Goal: Task Accomplishment & Management: Complete application form

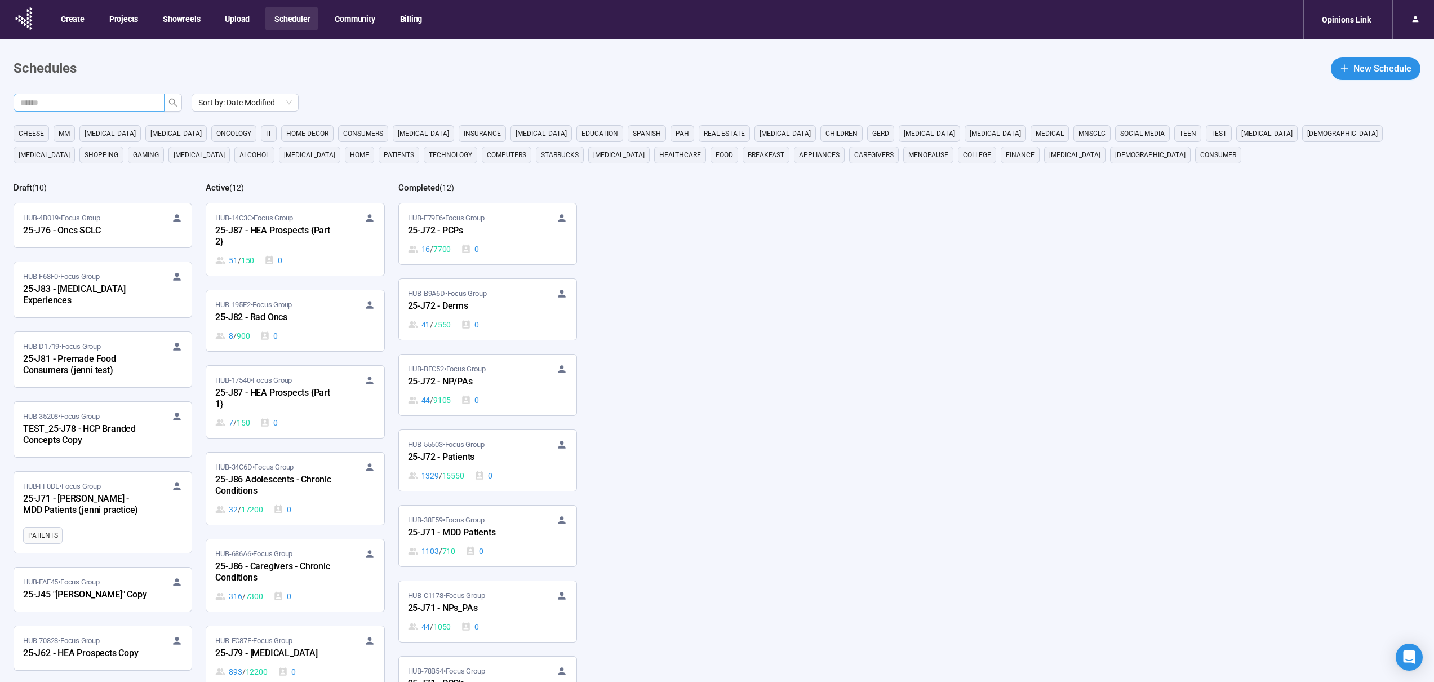
click at [120, 99] on input "text" at bounding box center [84, 102] width 128 height 12
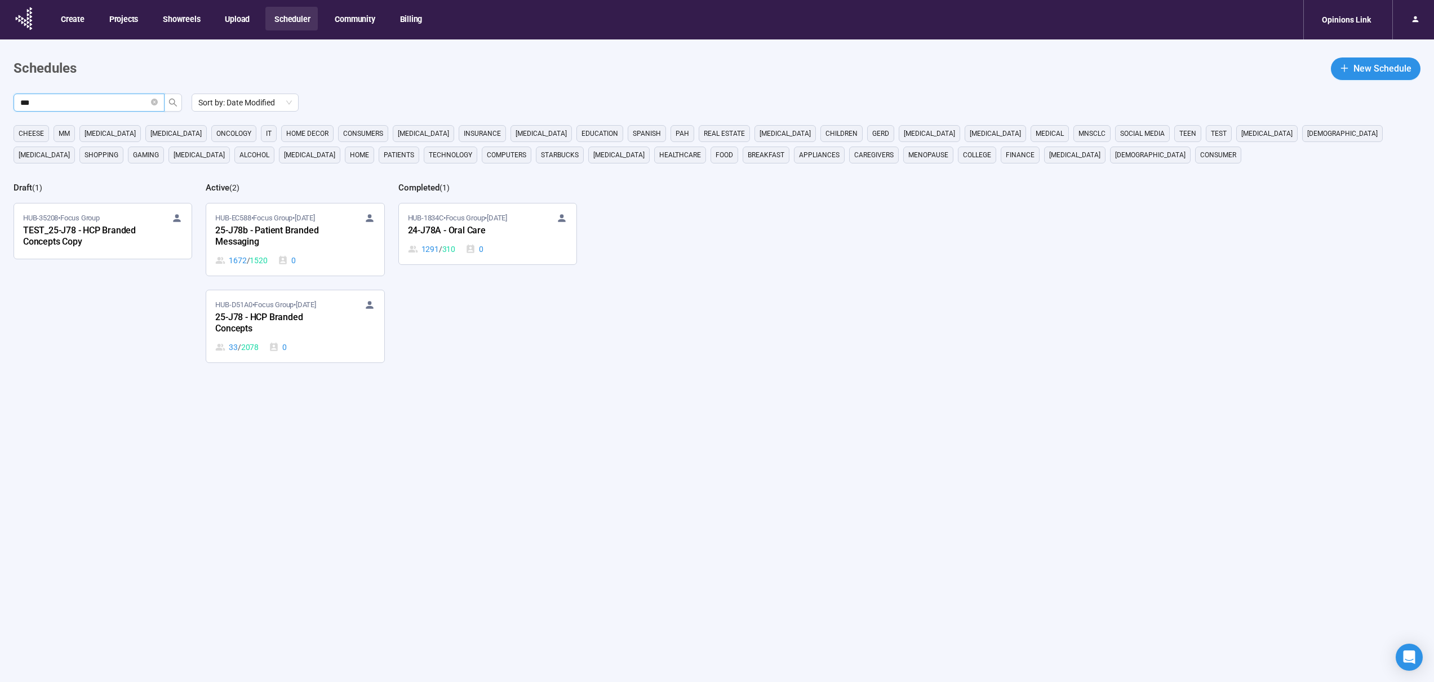
type input "***"
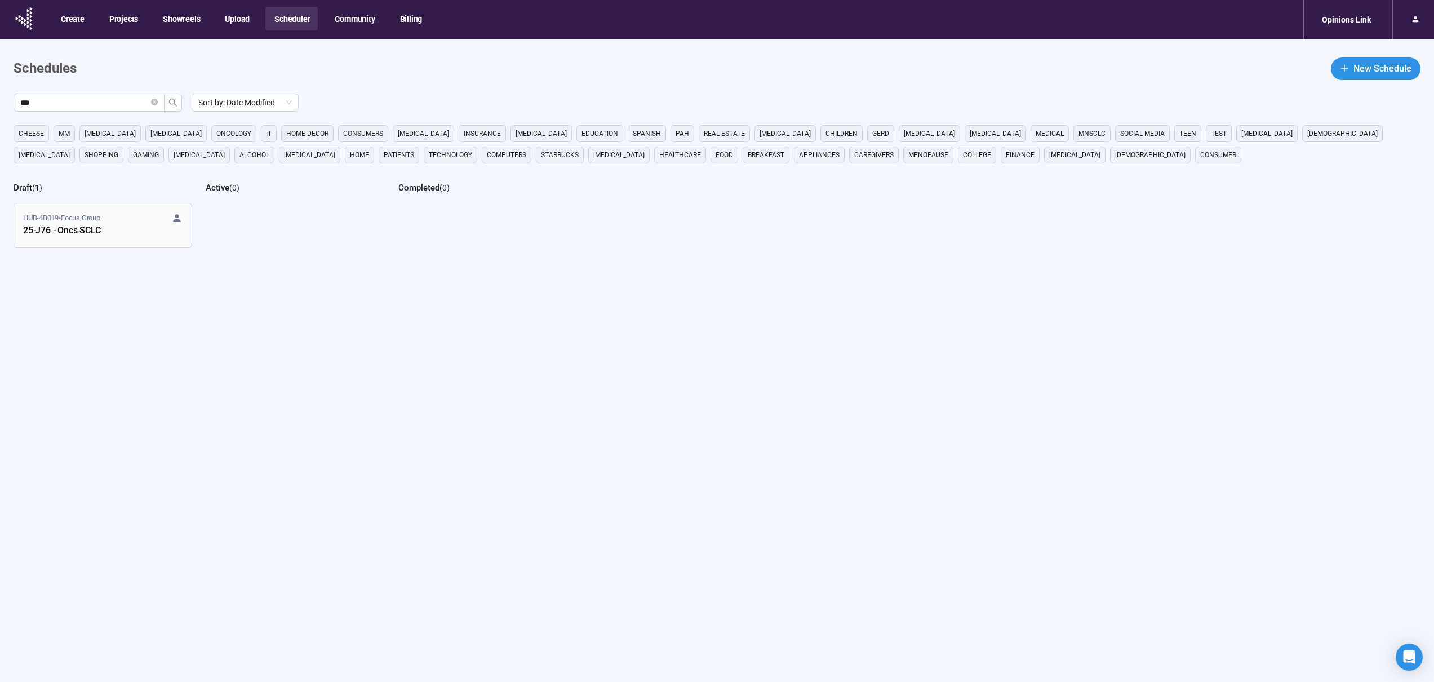
click at [76, 233] on div "25-J76 - Oncs SCLC" at bounding box center [85, 231] width 124 height 15
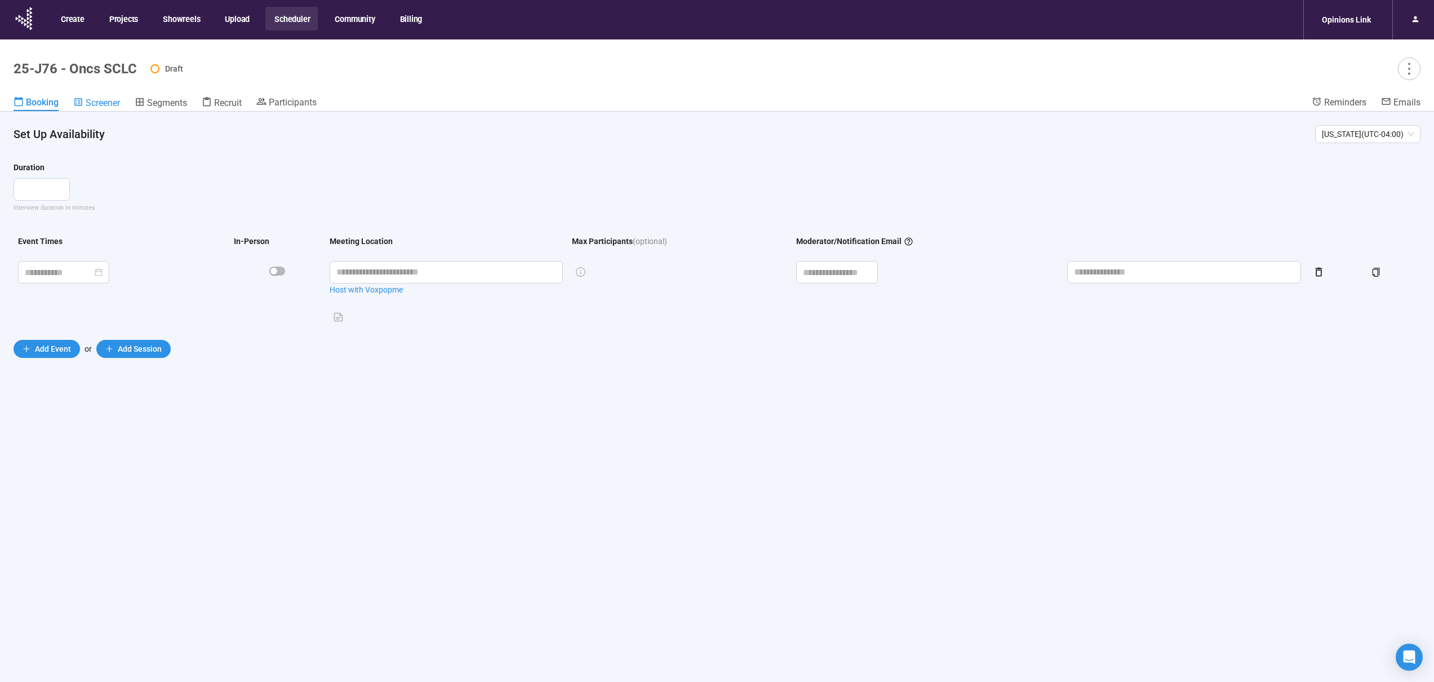
click at [112, 105] on span "Screener" at bounding box center [103, 102] width 34 height 11
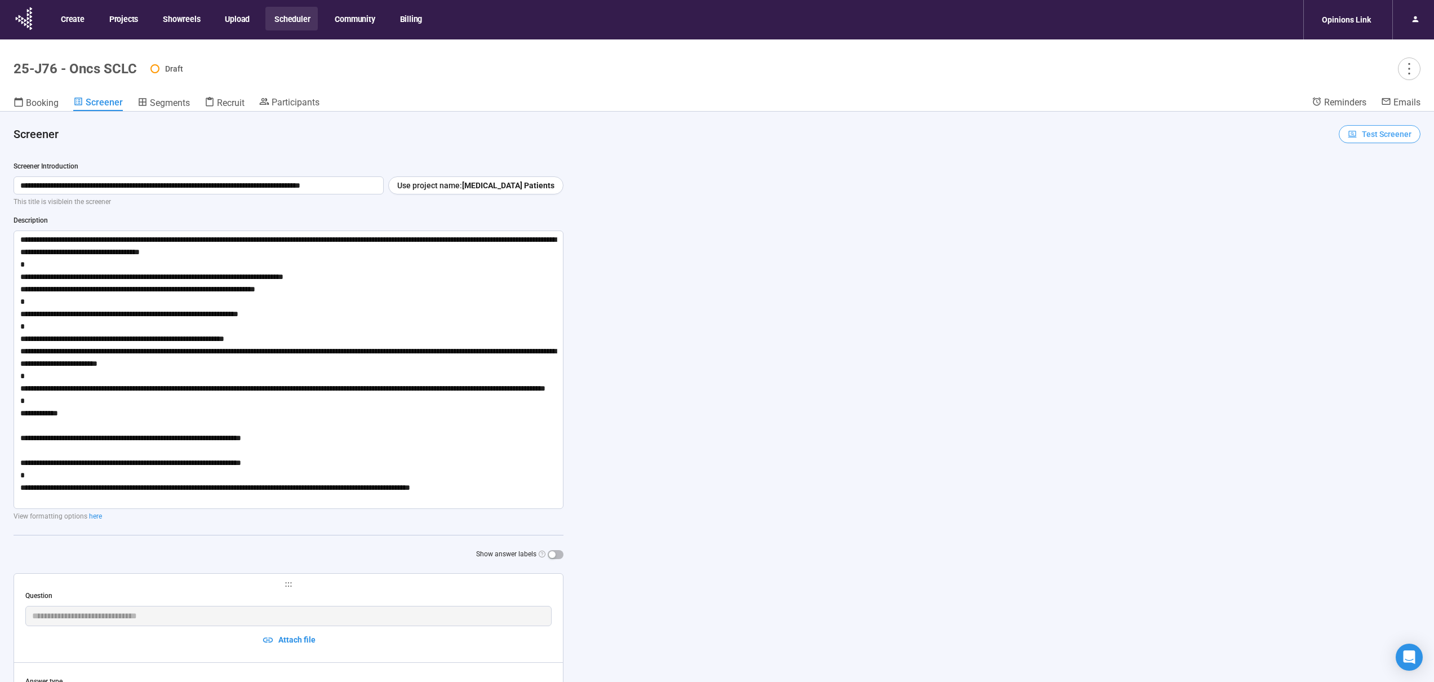
click at [1348, 133] on icon "button" at bounding box center [1353, 135] width 10 height 10
click at [1368, 190] on link "Test screener" at bounding box center [1363, 192] width 46 height 9
click at [1353, 132] on span "Test Screener" at bounding box center [1380, 134] width 64 height 12
click at [1224, 186] on div "**********" at bounding box center [717, 417] width 1434 height 610
click at [1410, 70] on icon "more" at bounding box center [1408, 68] width 15 height 15
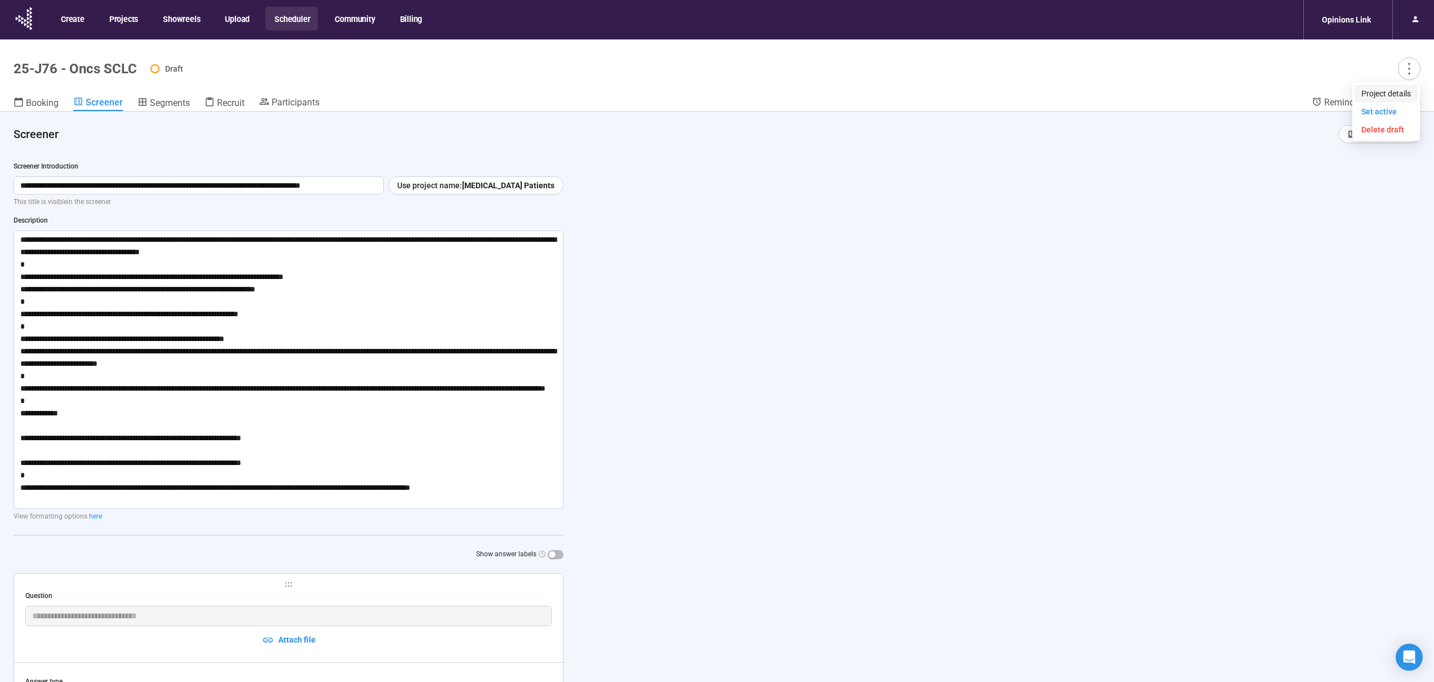
click at [1383, 88] on span "Project details" at bounding box center [1386, 93] width 50 height 12
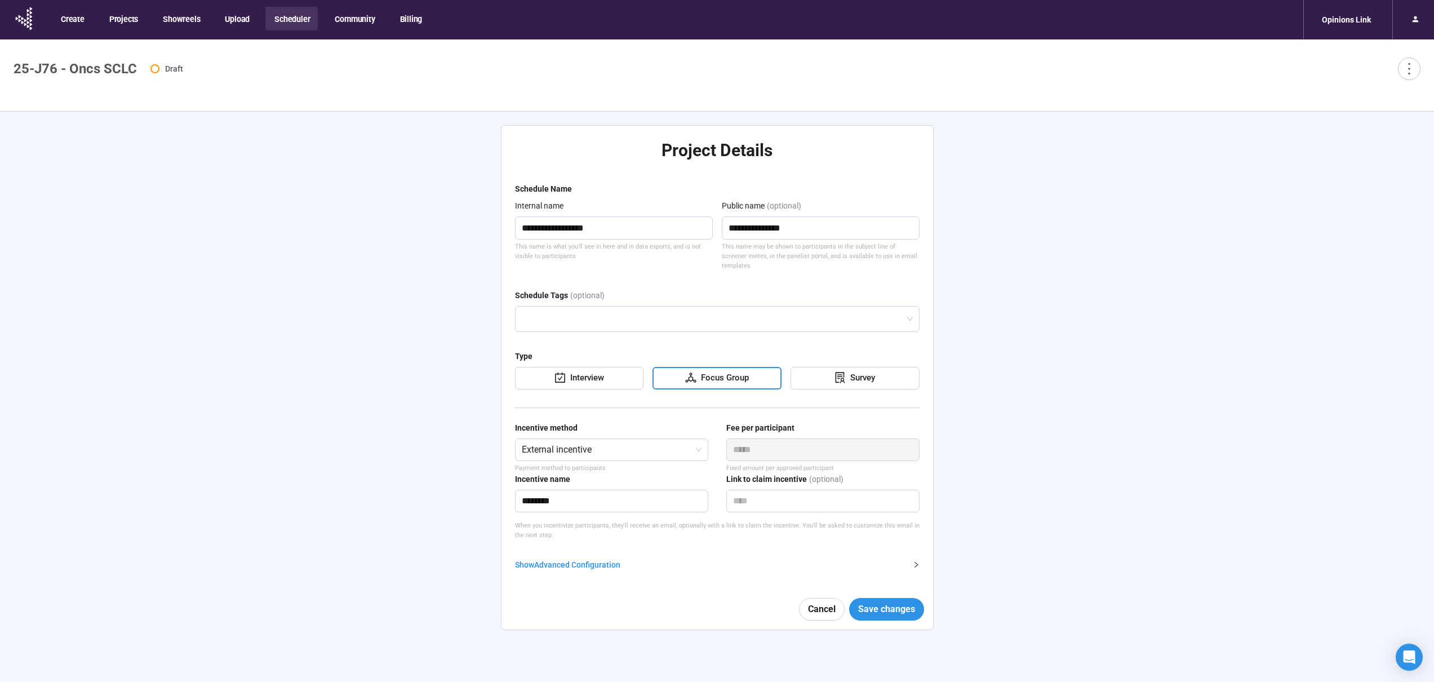
click at [584, 558] on div "Show Advanced Configuration" at bounding box center [710, 564] width 391 height 12
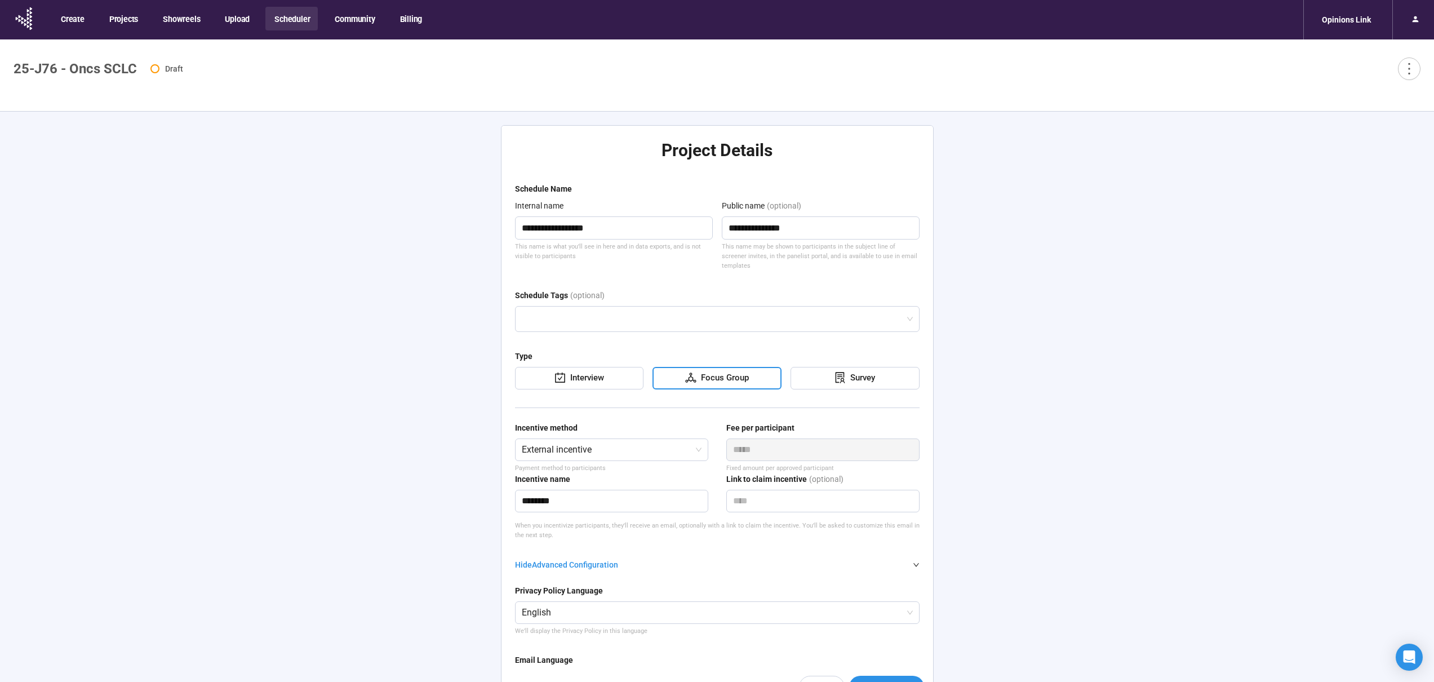
type textarea "**********"
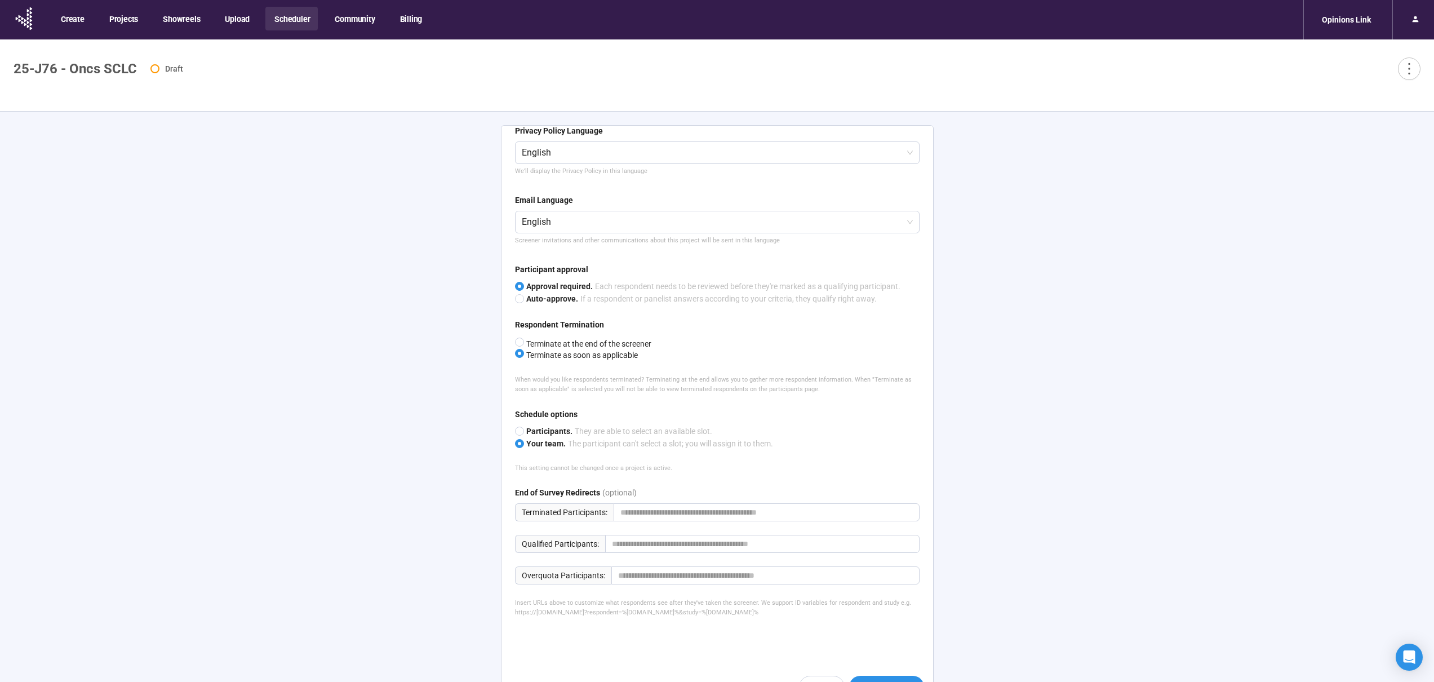
scroll to position [460, 0]
click at [869, 677] on button "Save changes" at bounding box center [886, 687] width 75 height 23
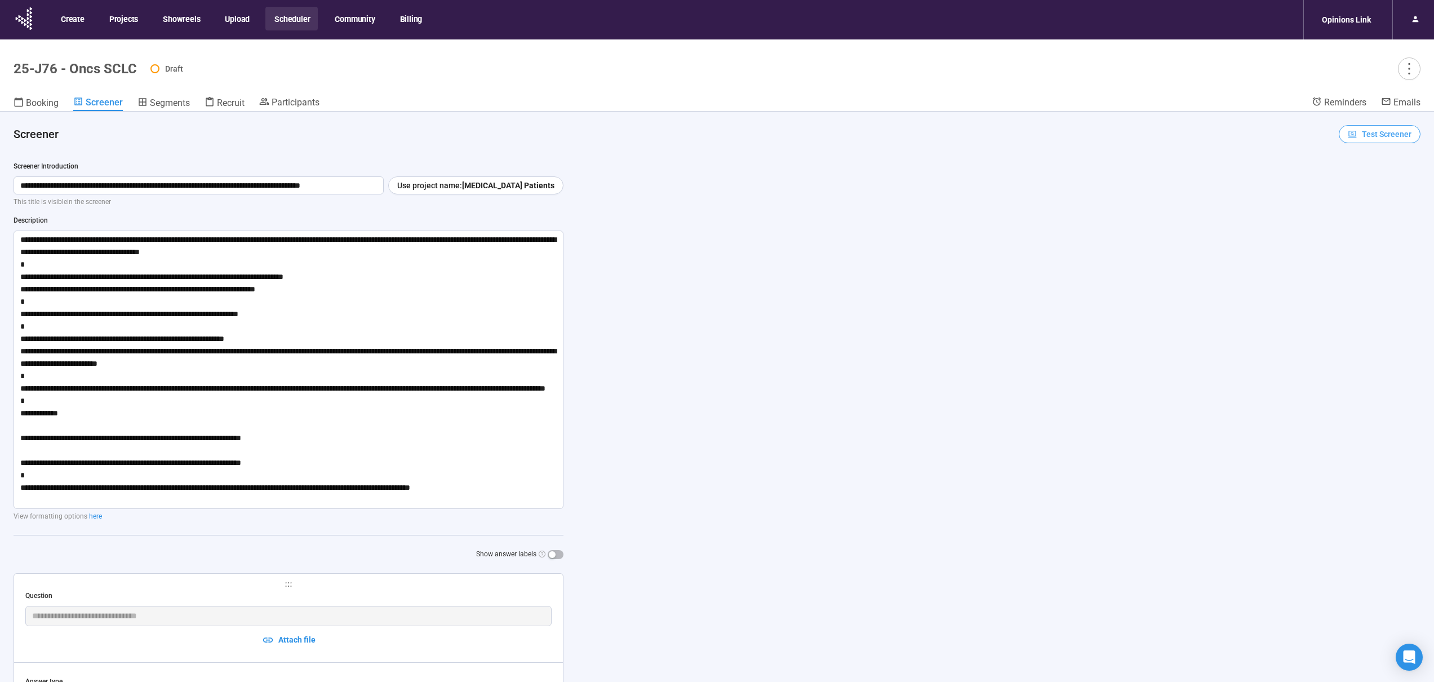
click at [1351, 134] on span "Test Screener" at bounding box center [1380, 134] width 64 height 12
click at [1356, 188] on link "Test screener" at bounding box center [1363, 192] width 46 height 9
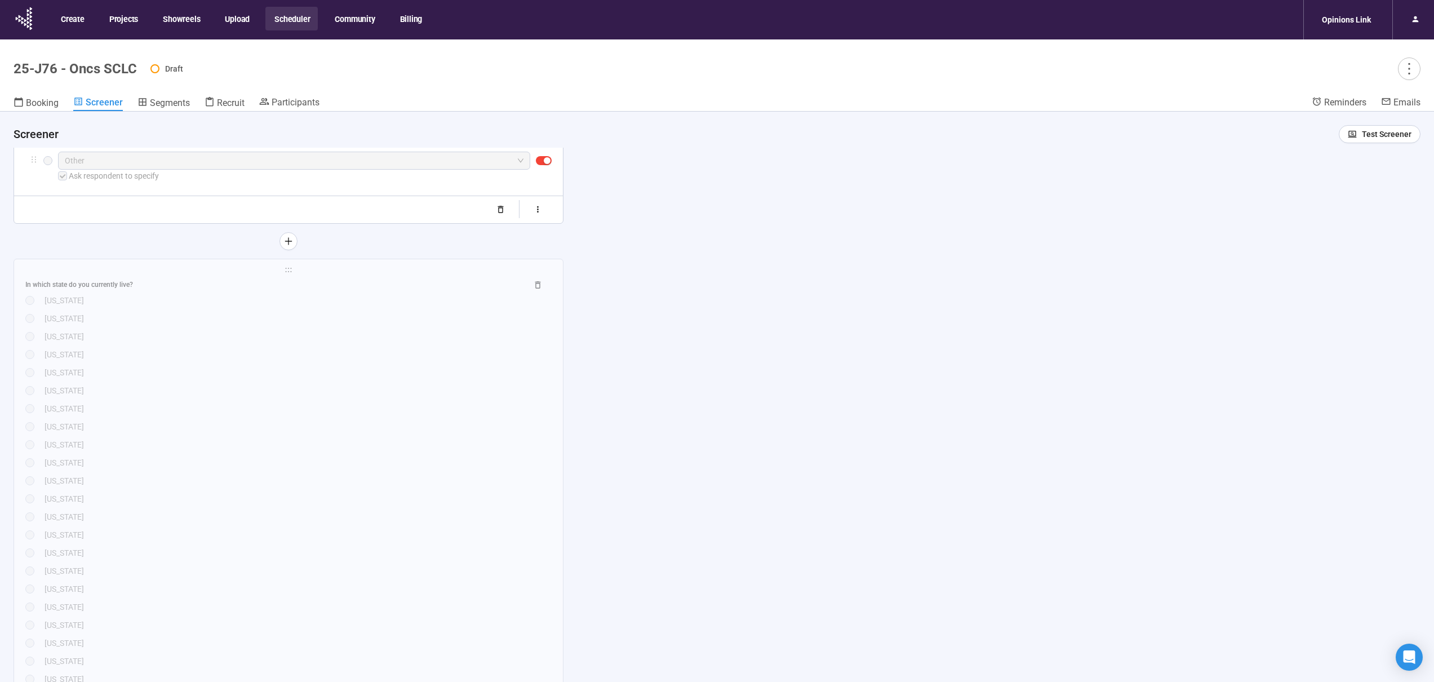
scroll to position [754, 0]
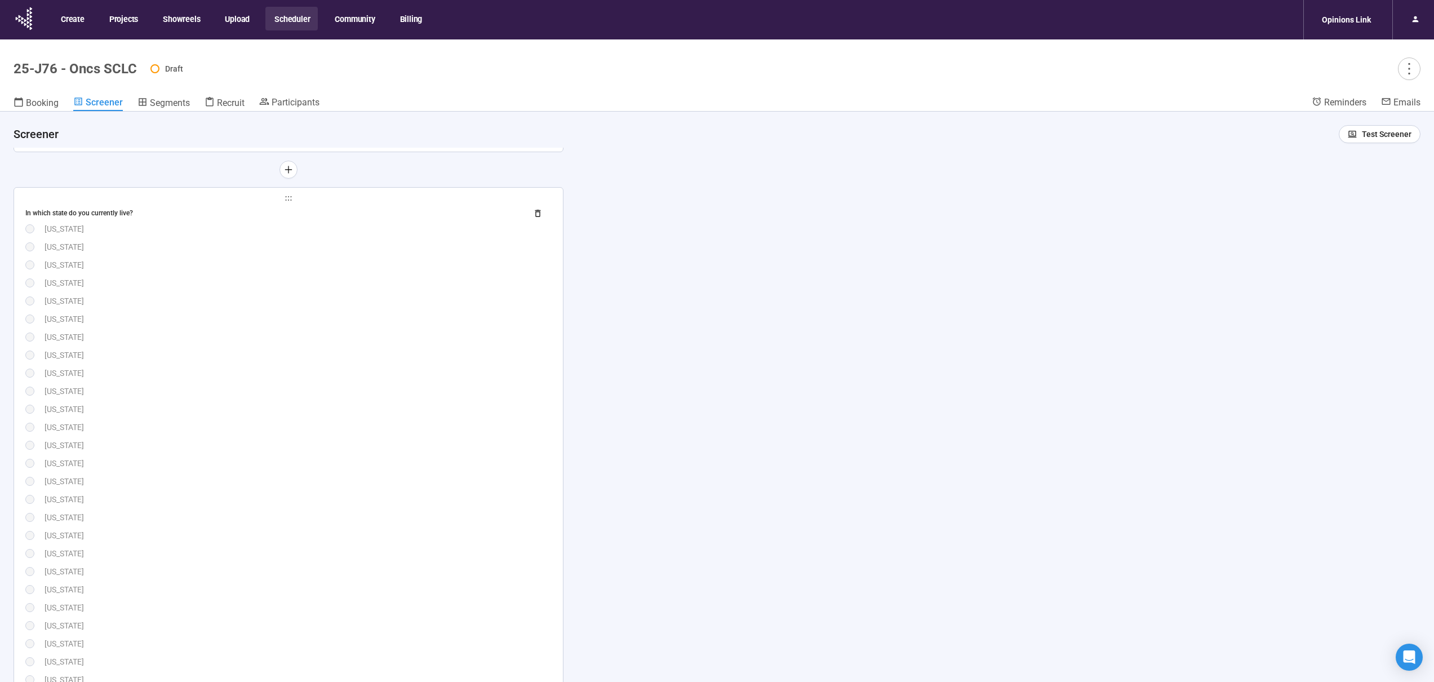
click at [403, 379] on div "[US_STATE]" at bounding box center [298, 373] width 507 height 12
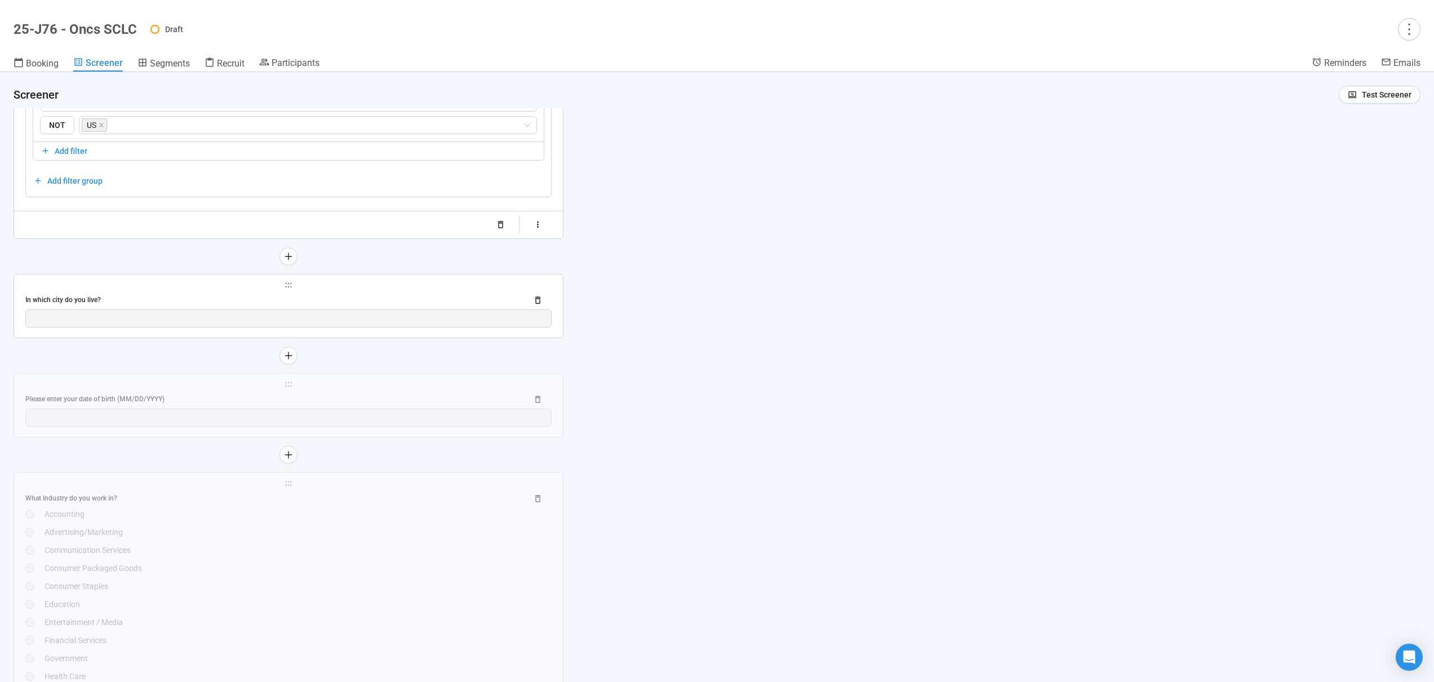
scroll to position [2338, 0]
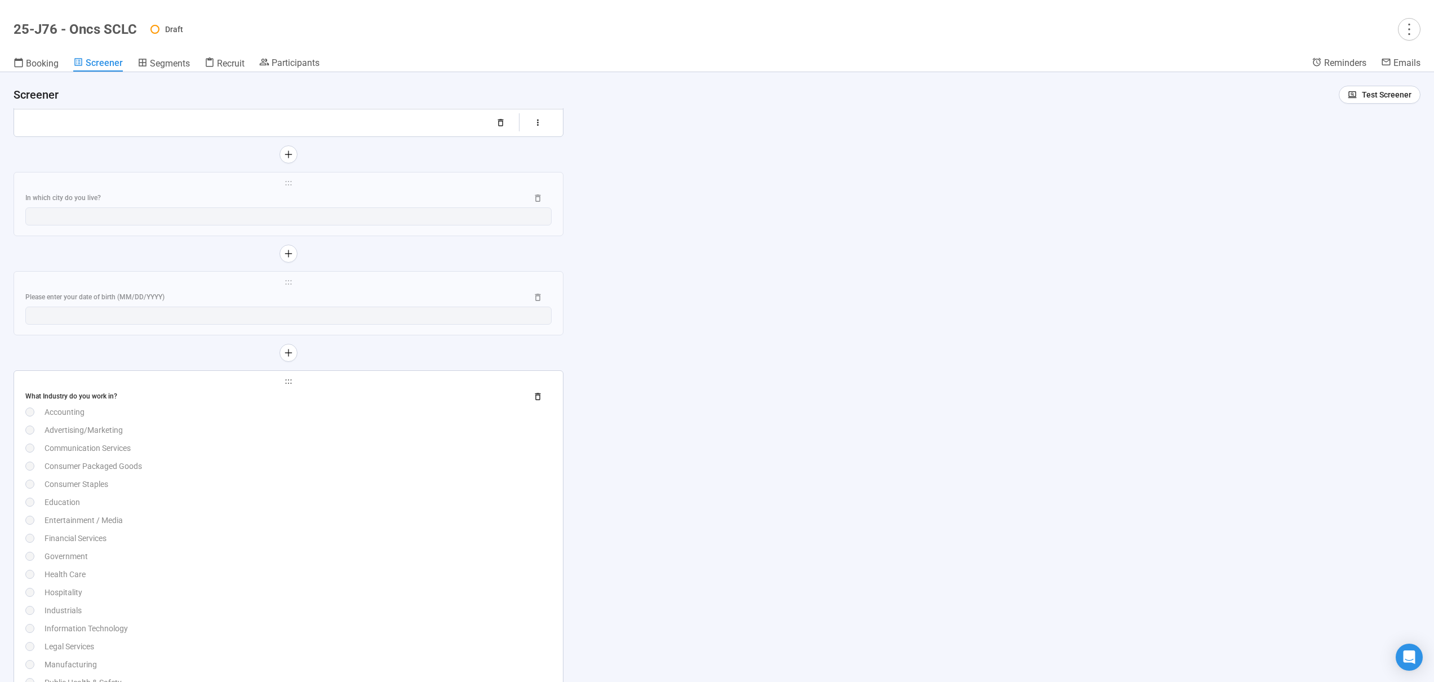
click at [391, 436] on div "Advertising/Marketing" at bounding box center [298, 430] width 507 height 12
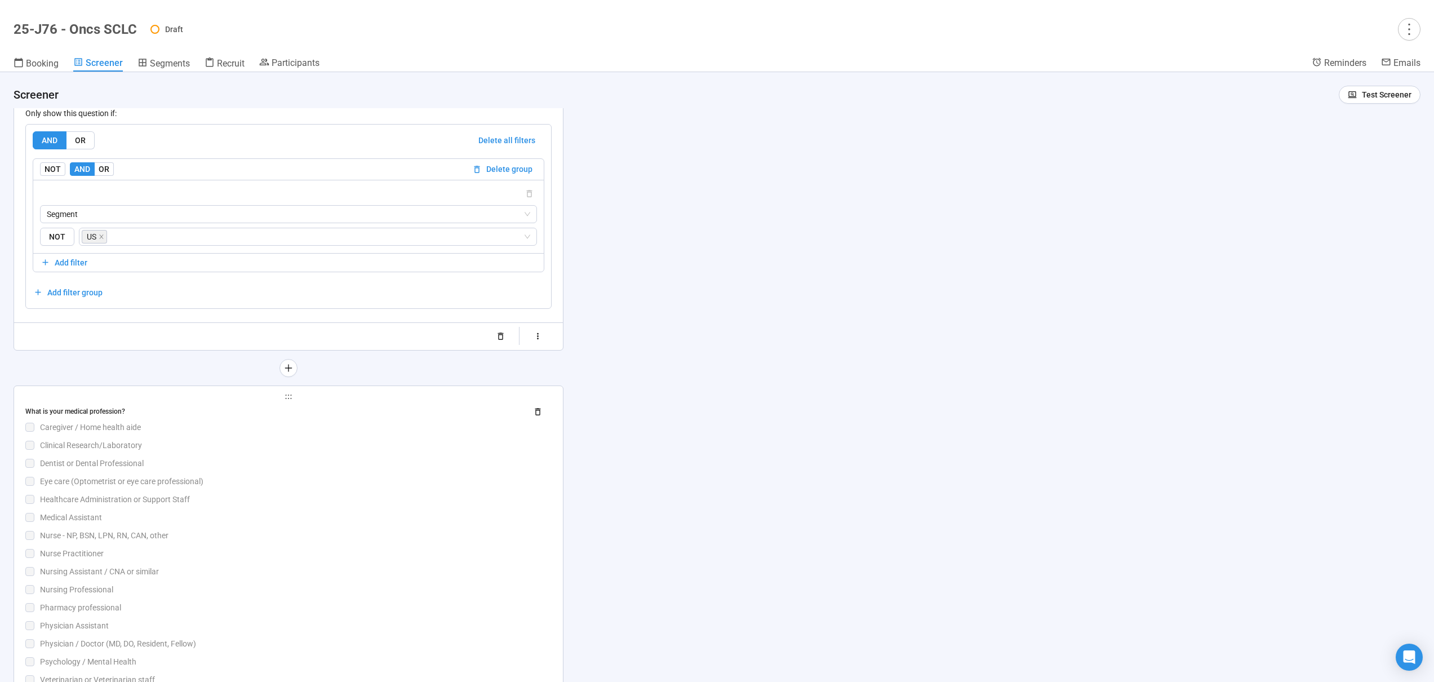
scroll to position [2533, 0]
click at [376, 455] on div "Dentist or Dental Professional" at bounding box center [296, 456] width 512 height 12
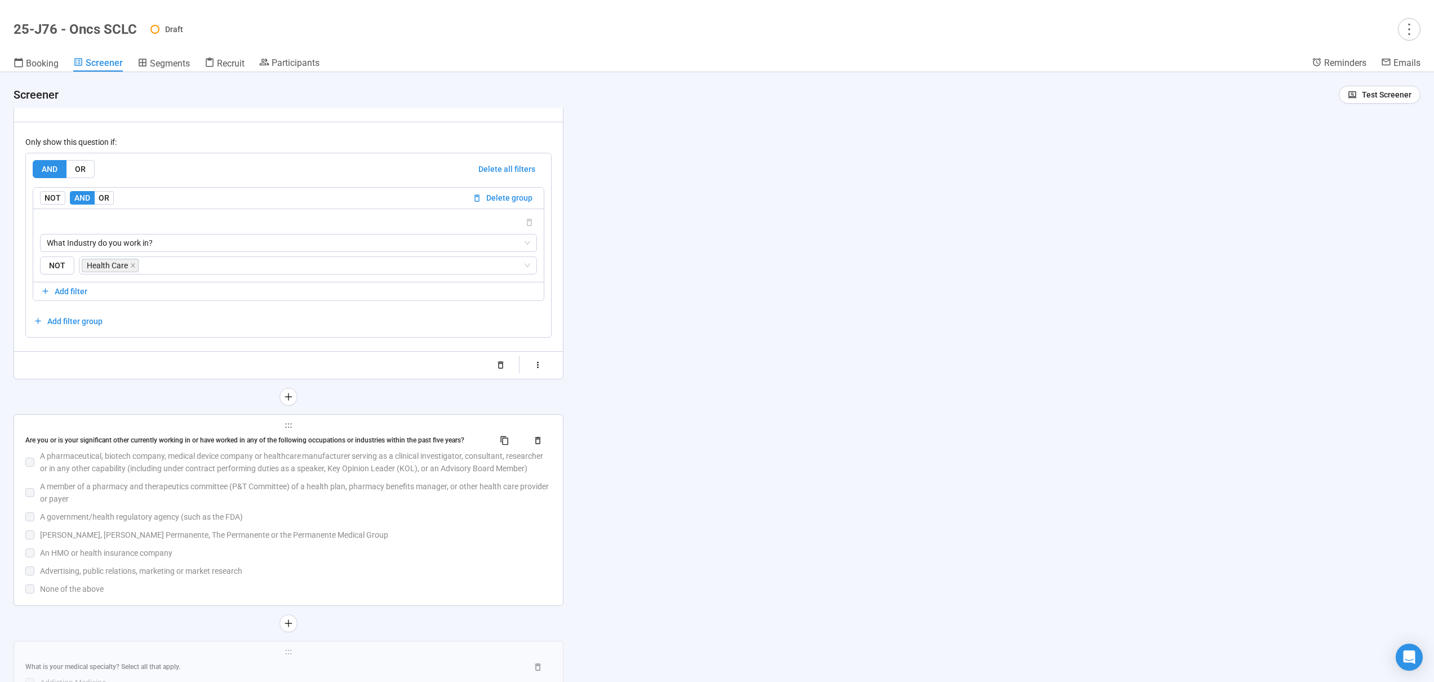
scroll to position [2822, 0]
click at [380, 490] on div "A member of a pharmacy and therapeutics committee (P&T Committee) of a health p…" at bounding box center [296, 491] width 512 height 25
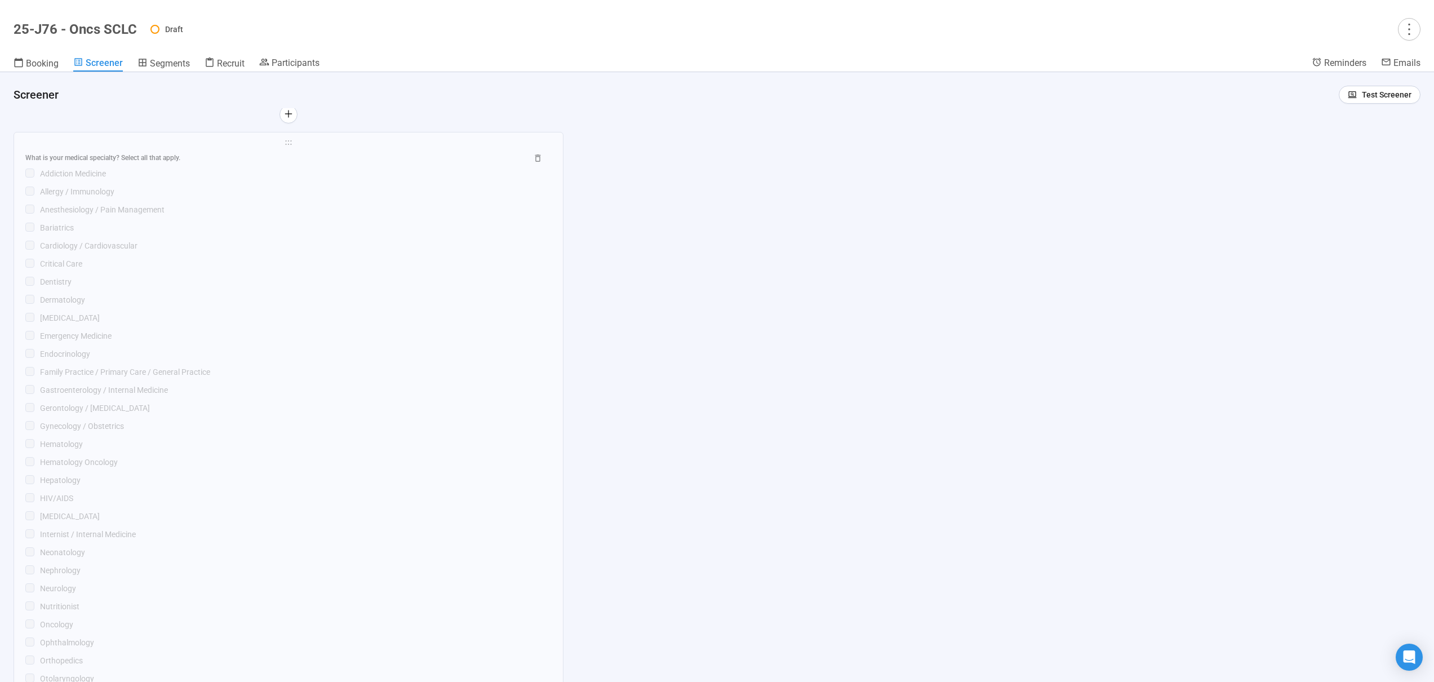
scroll to position [3346, 0]
click at [367, 455] on div "What is your medical specialty? Select all that apply. Addiction Medicine Aller…" at bounding box center [288, 493] width 526 height 752
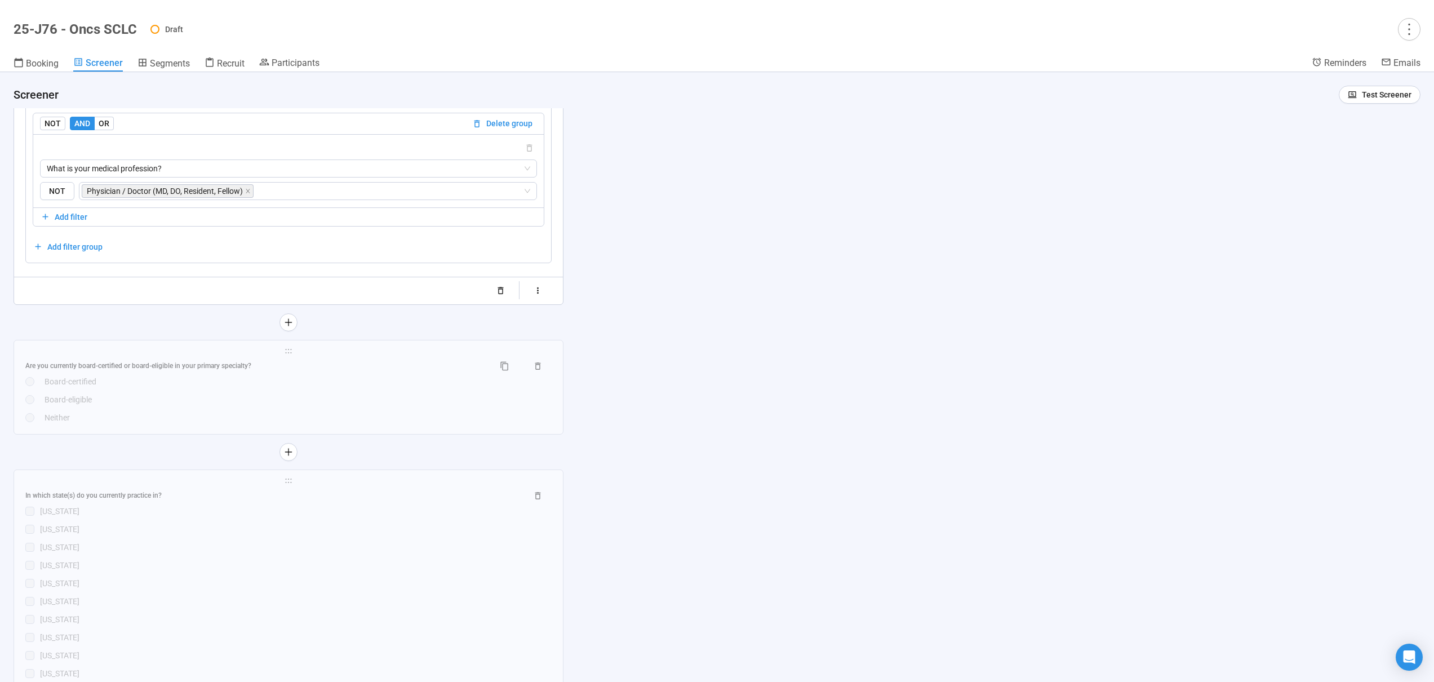
scroll to position [4126, 0]
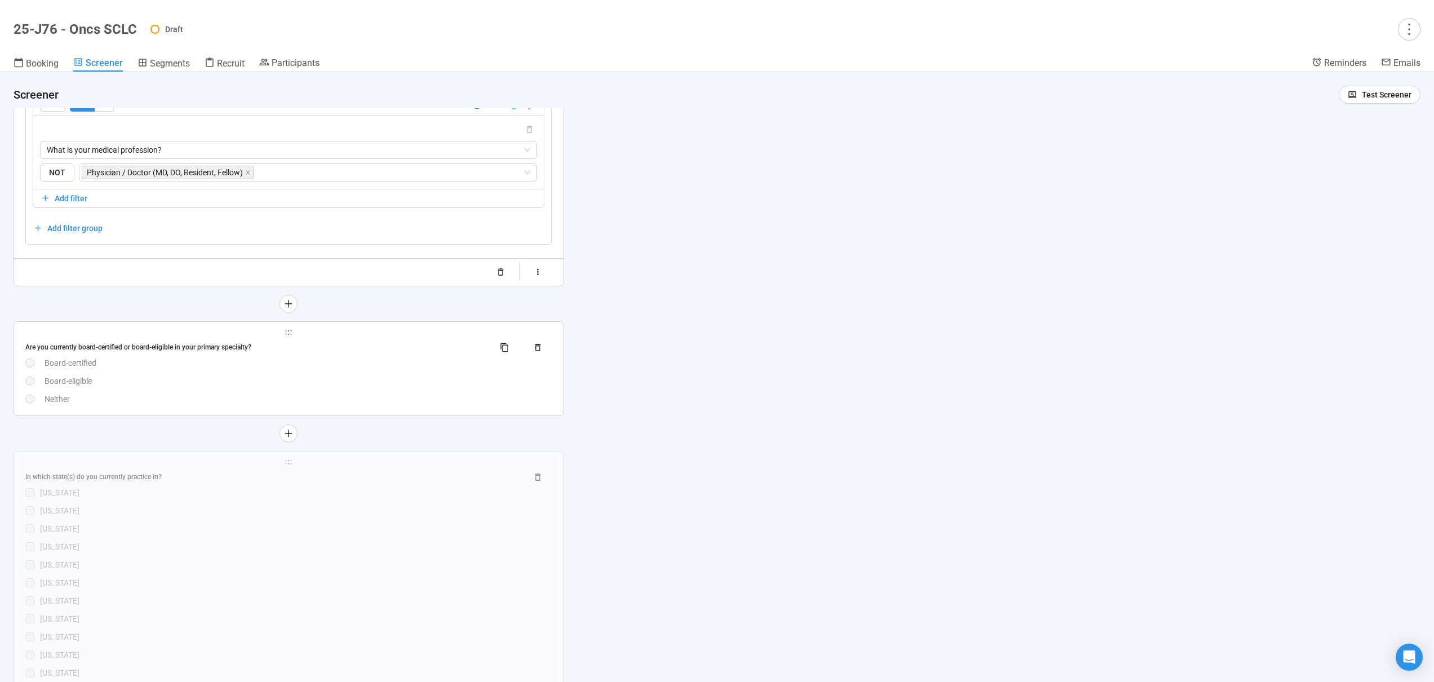
click at [350, 404] on div "Neither" at bounding box center [298, 399] width 507 height 12
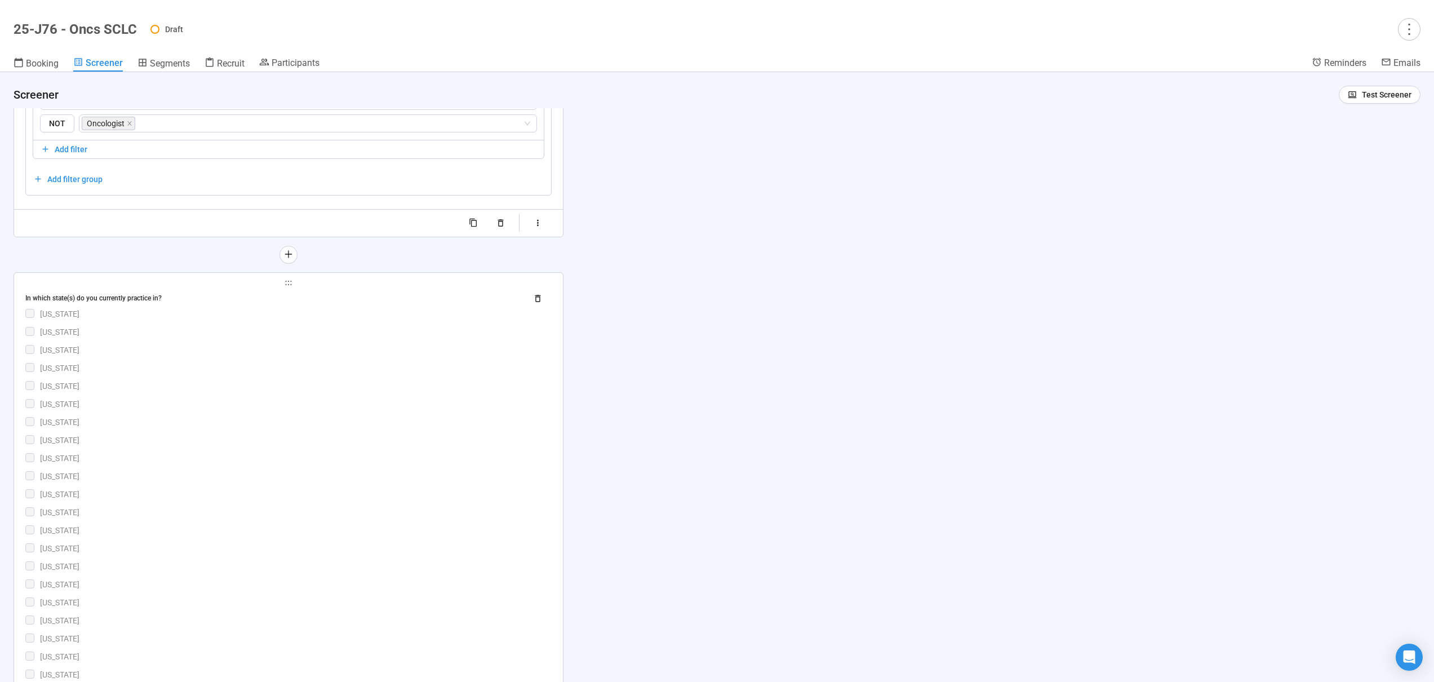
scroll to position [4317, 0]
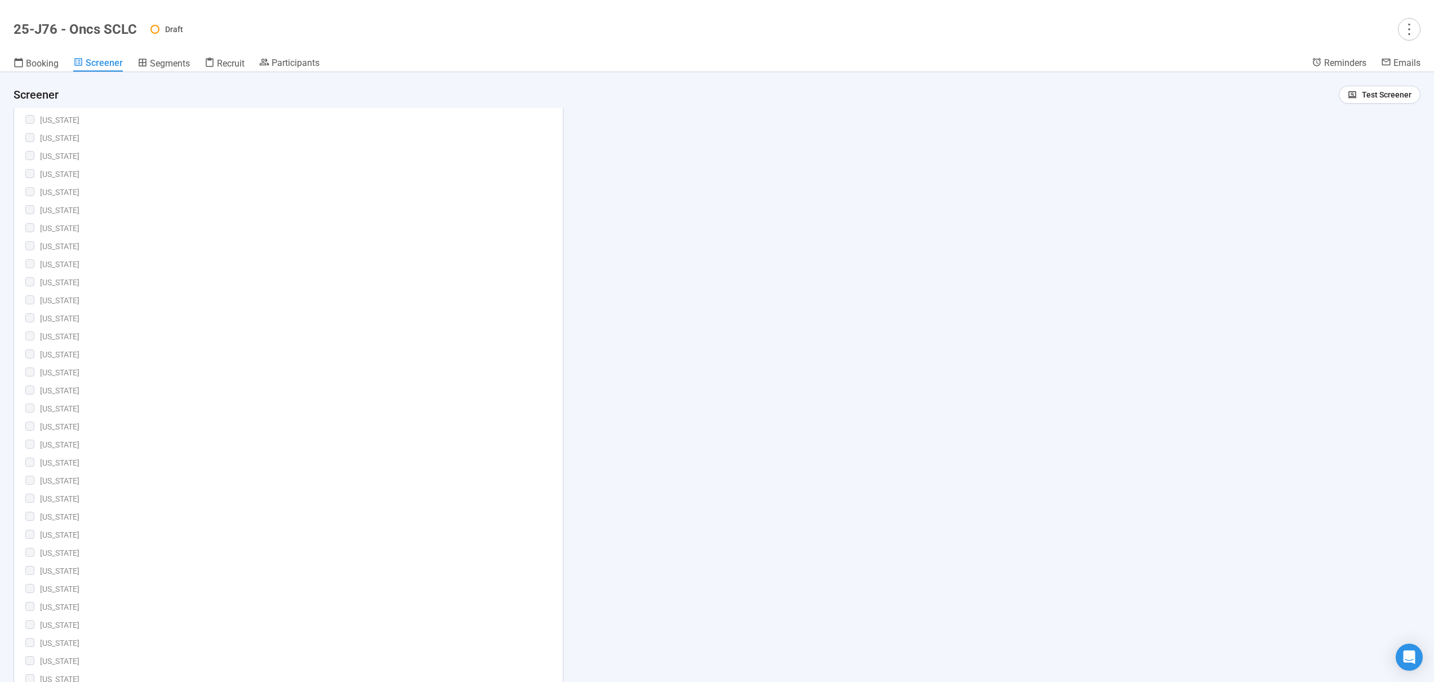
click at [332, 351] on div "[US_STATE]" at bounding box center [296, 354] width 512 height 12
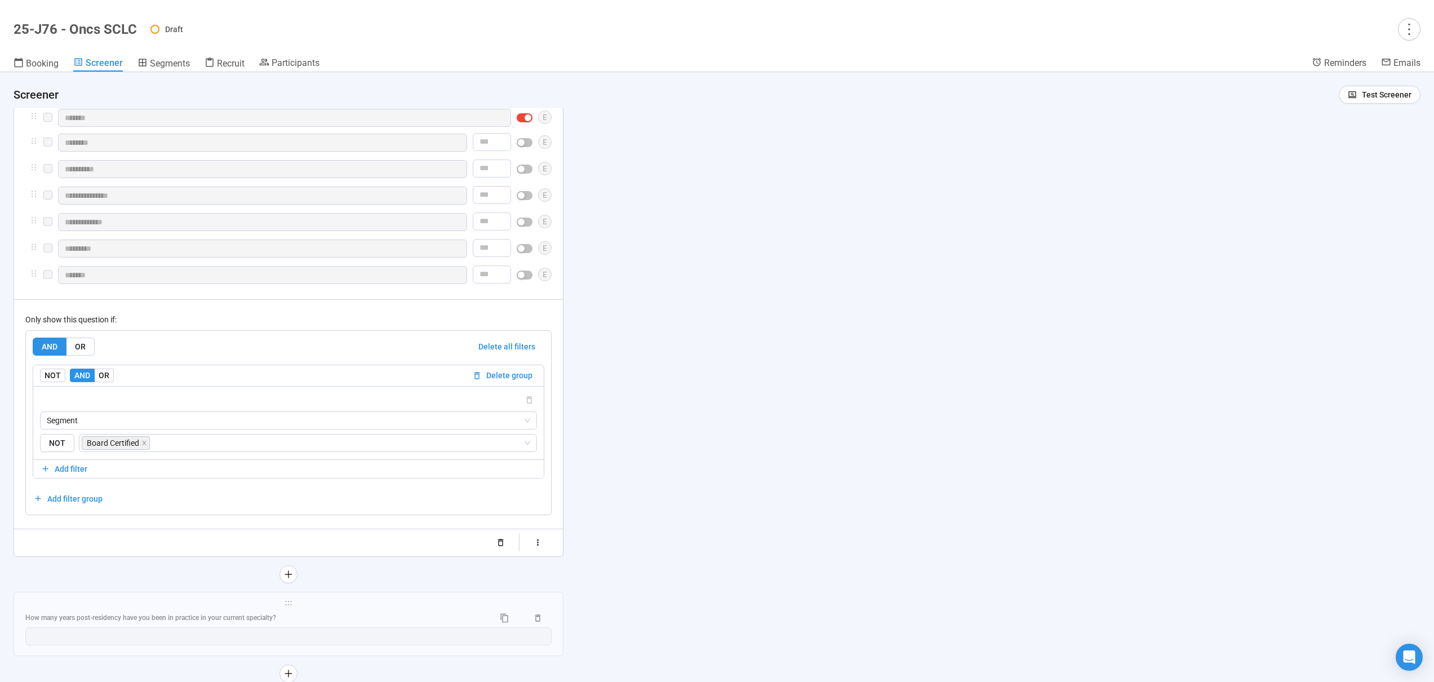
scroll to position [5260, 0]
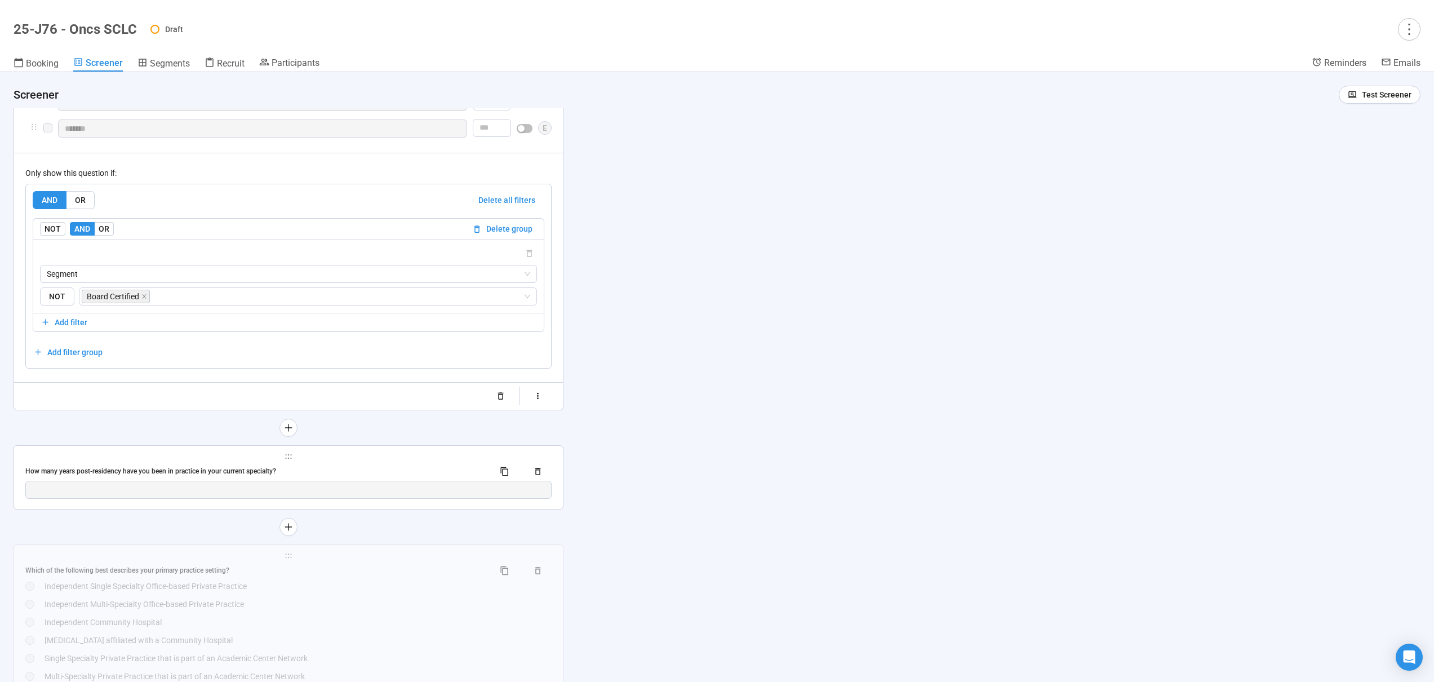
click at [340, 481] on div "How many years post-residency have you been in practice in your current special…" at bounding box center [288, 472] width 526 height 18
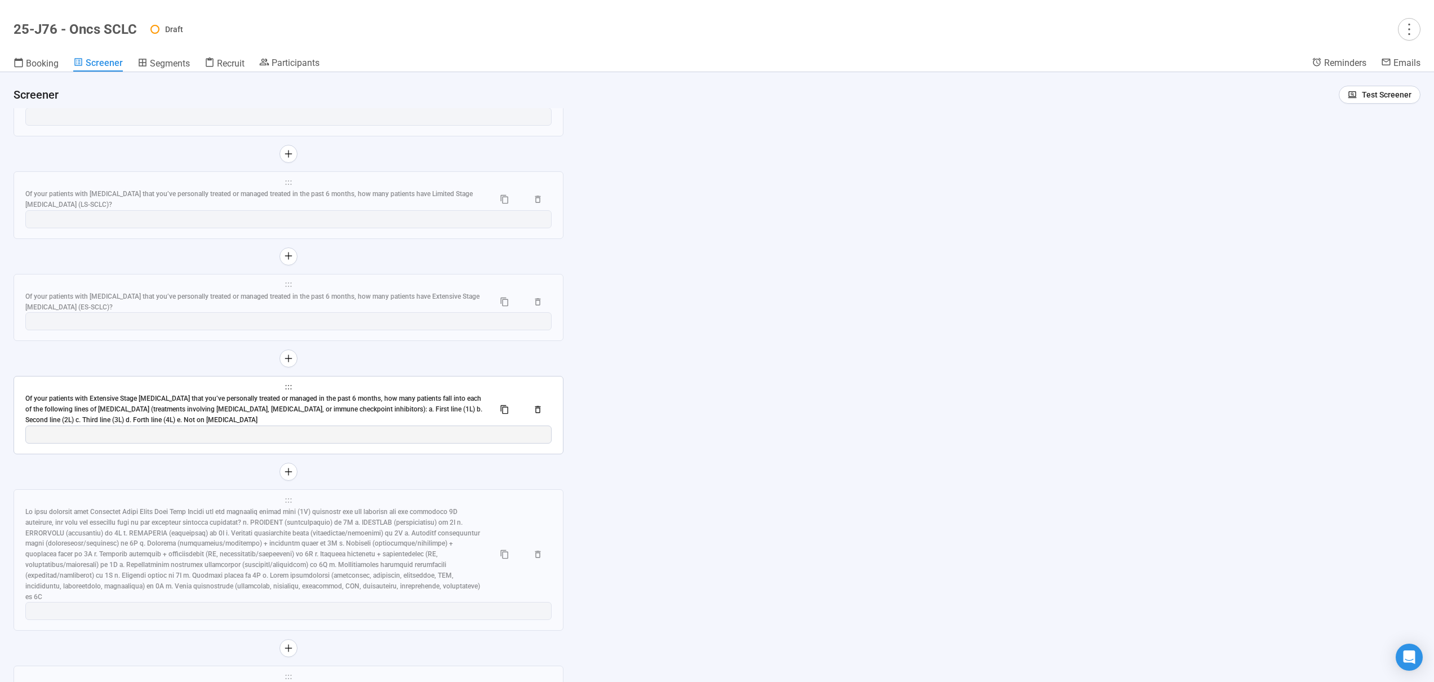
scroll to position [6524, 0]
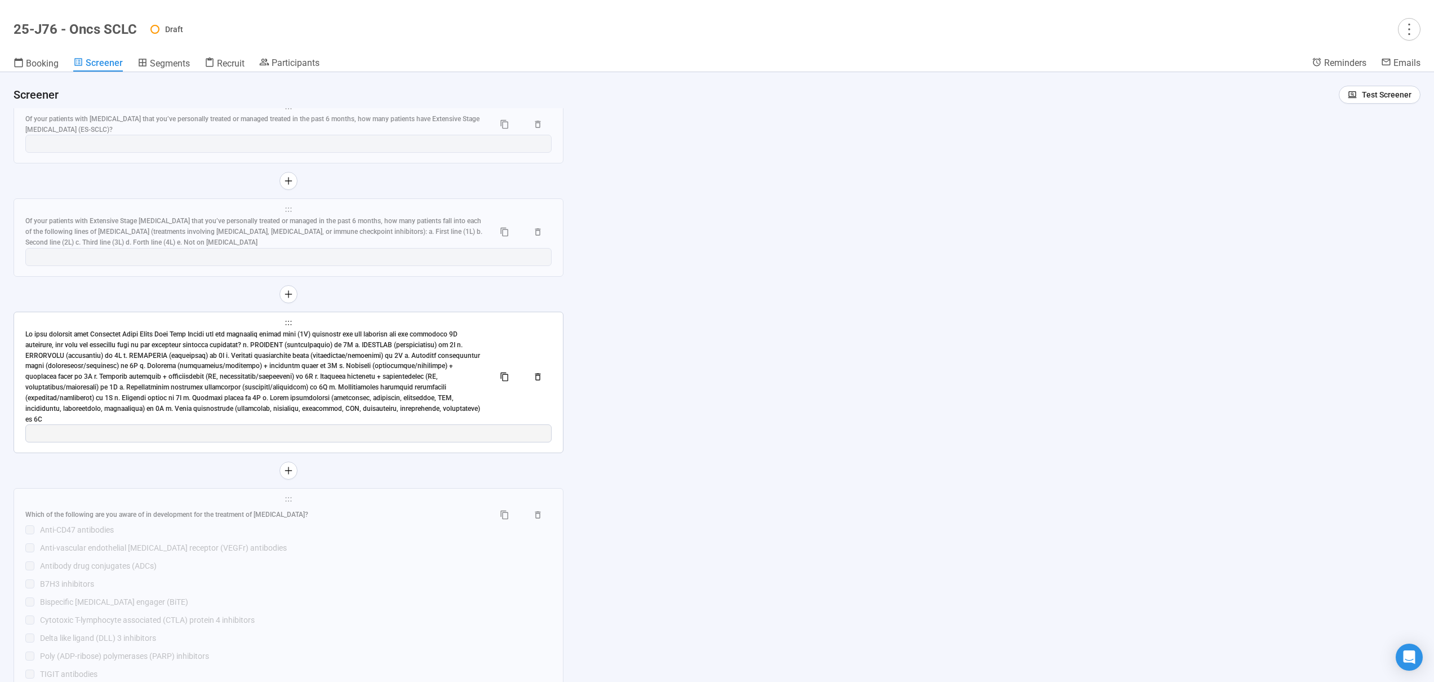
click at [376, 373] on div at bounding box center [255, 377] width 460 height 96
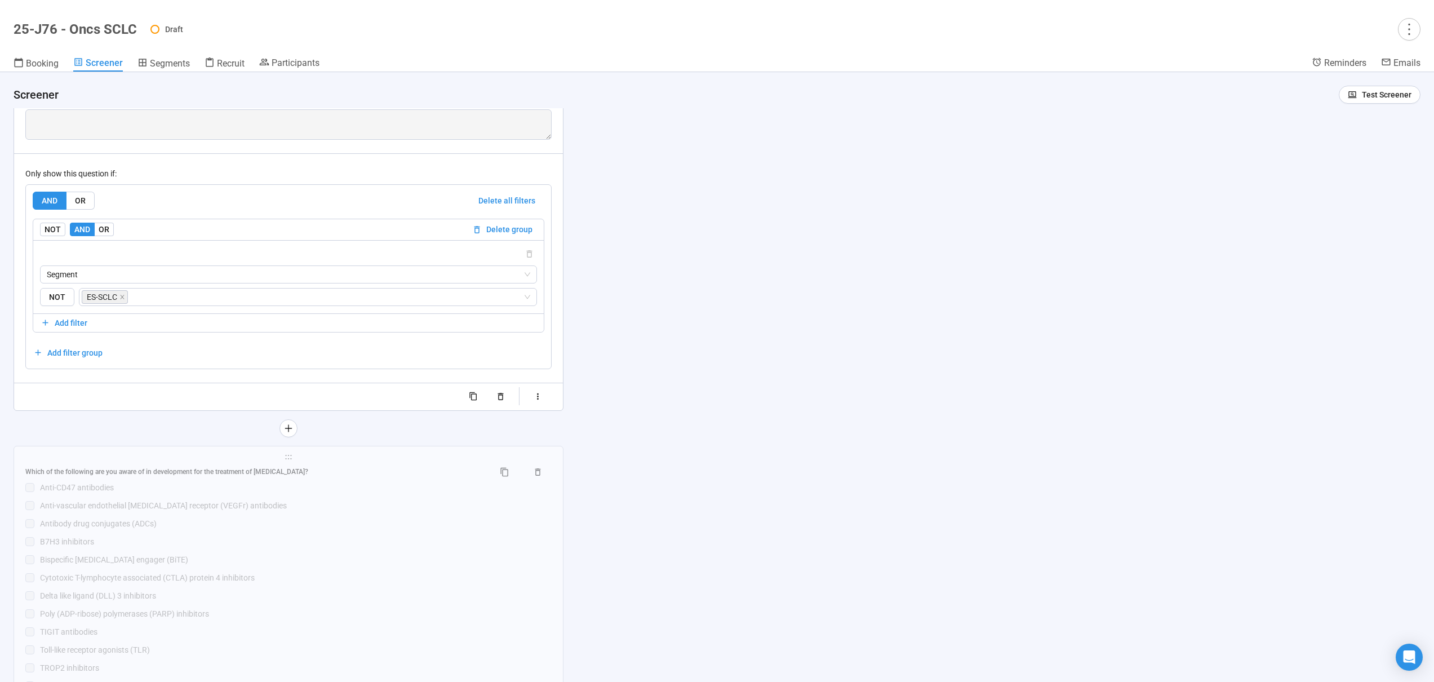
scroll to position [6791, 0]
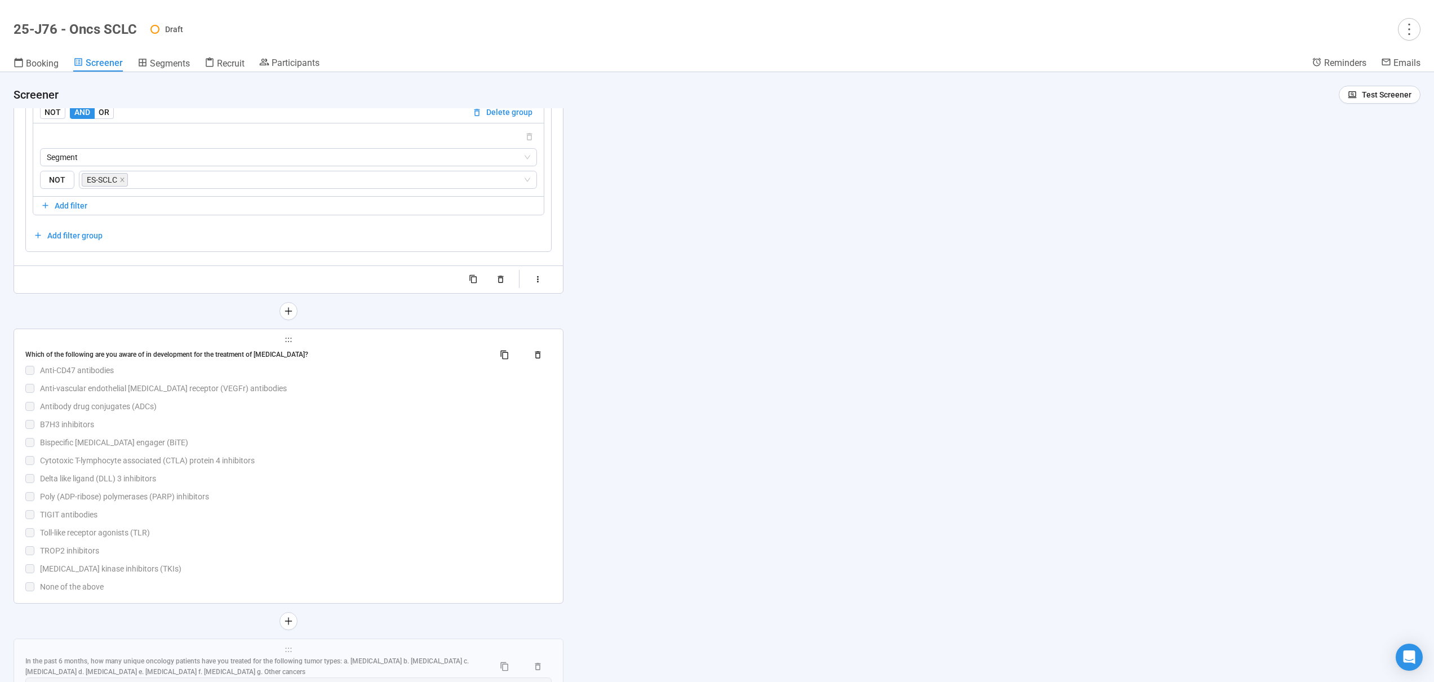
click at [373, 382] on div "Anti-vascular endothelial [MEDICAL_DATA] receptor (VEGFr) antibodies" at bounding box center [296, 388] width 512 height 12
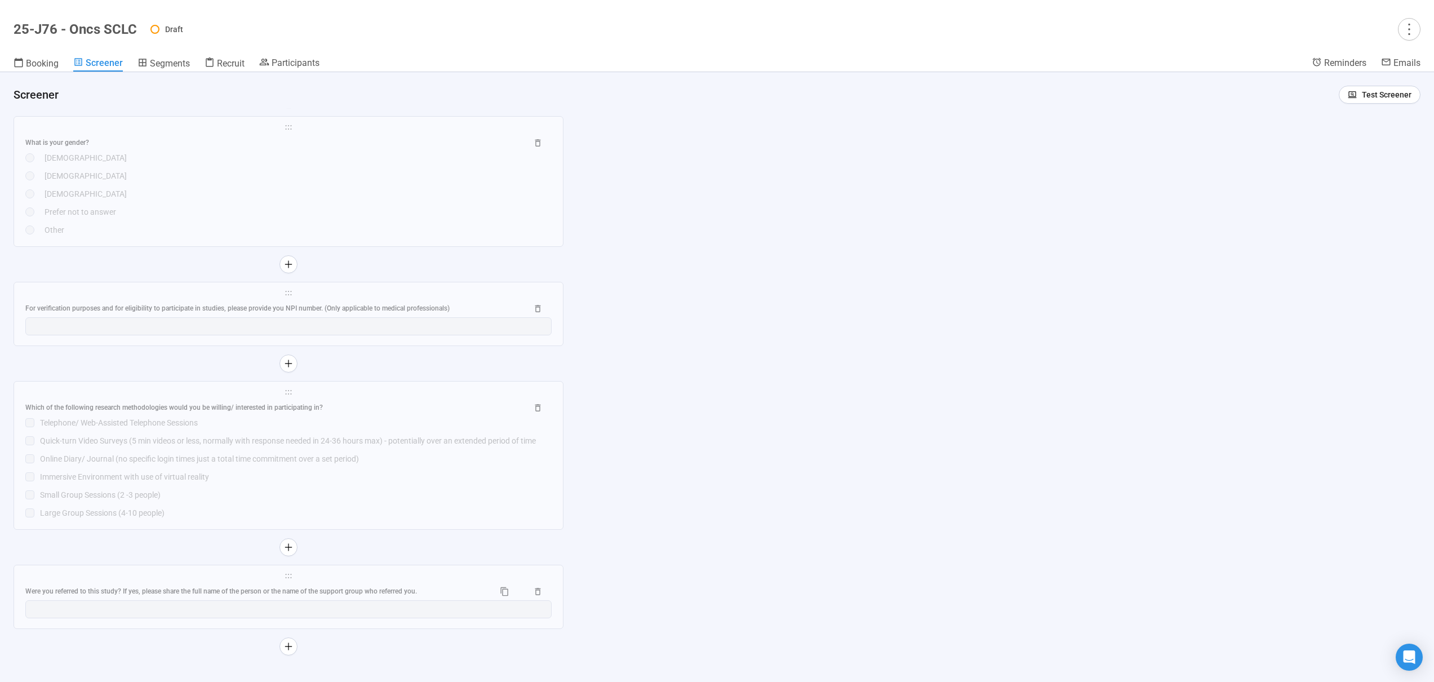
scroll to position [7434, 0]
click at [401, 468] on div "Immersive Environment with use of virtual reality" at bounding box center [296, 474] width 512 height 12
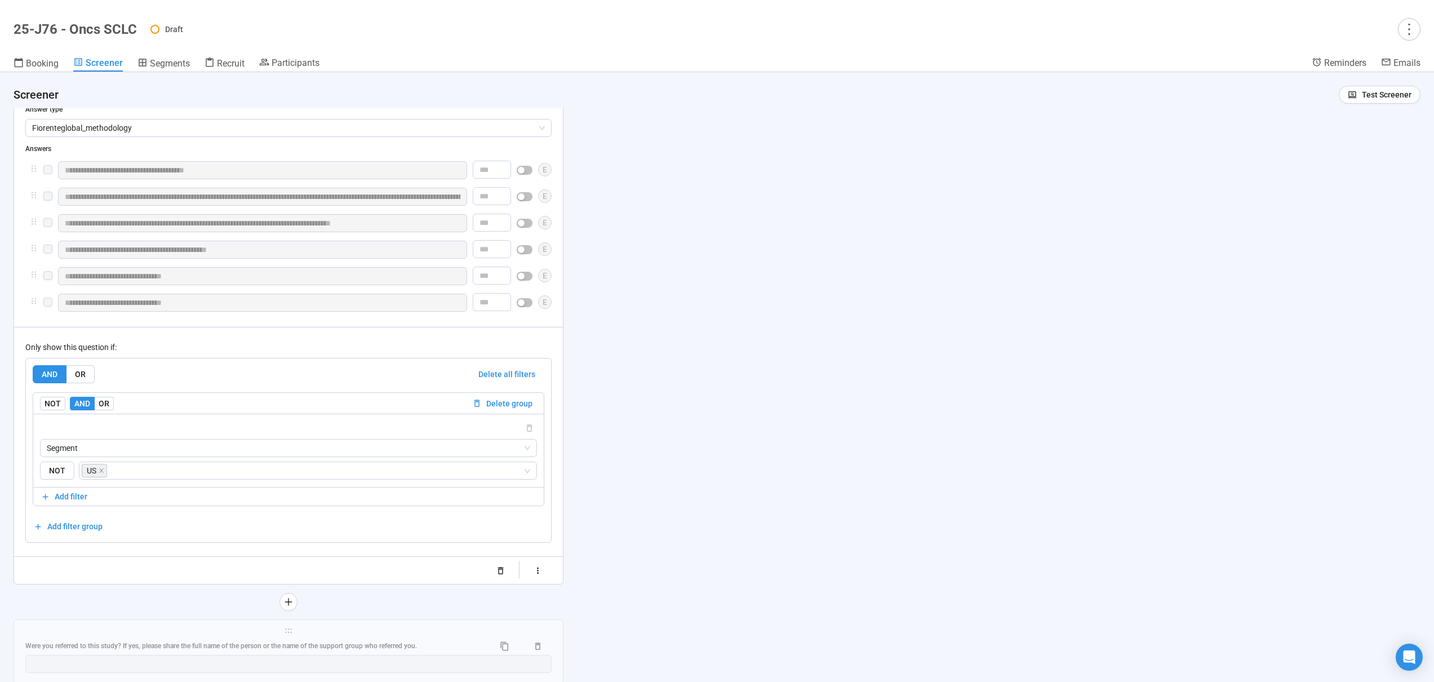
scroll to position [7289, 0]
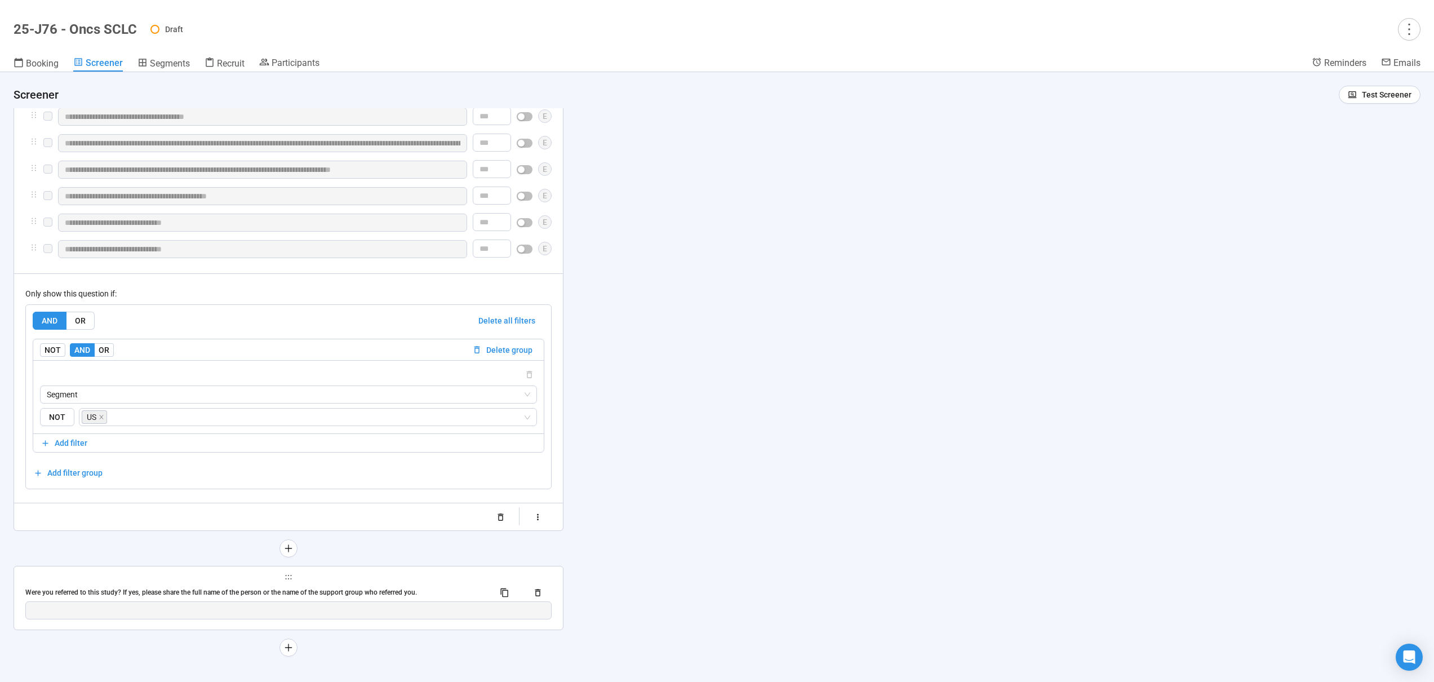
click at [385, 573] on span "holder" at bounding box center [288, 577] width 526 height 8
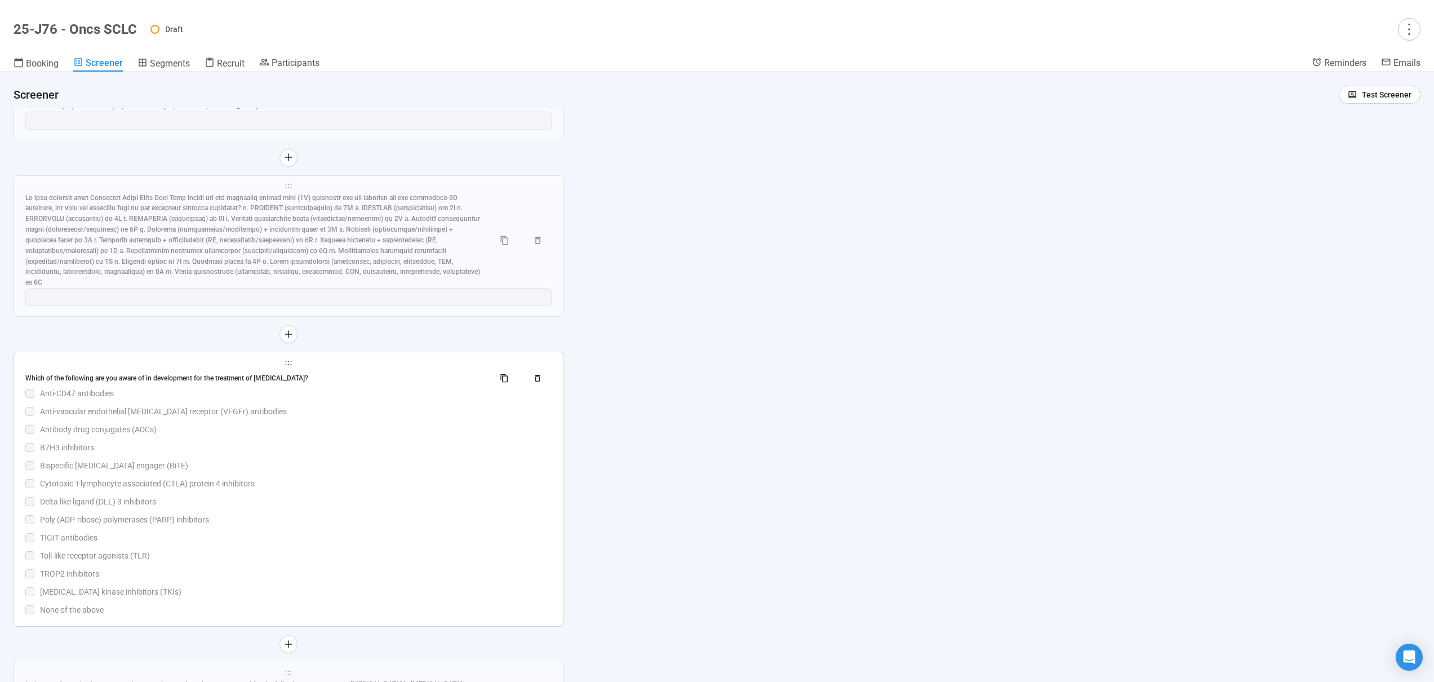
scroll to position [6182, 0]
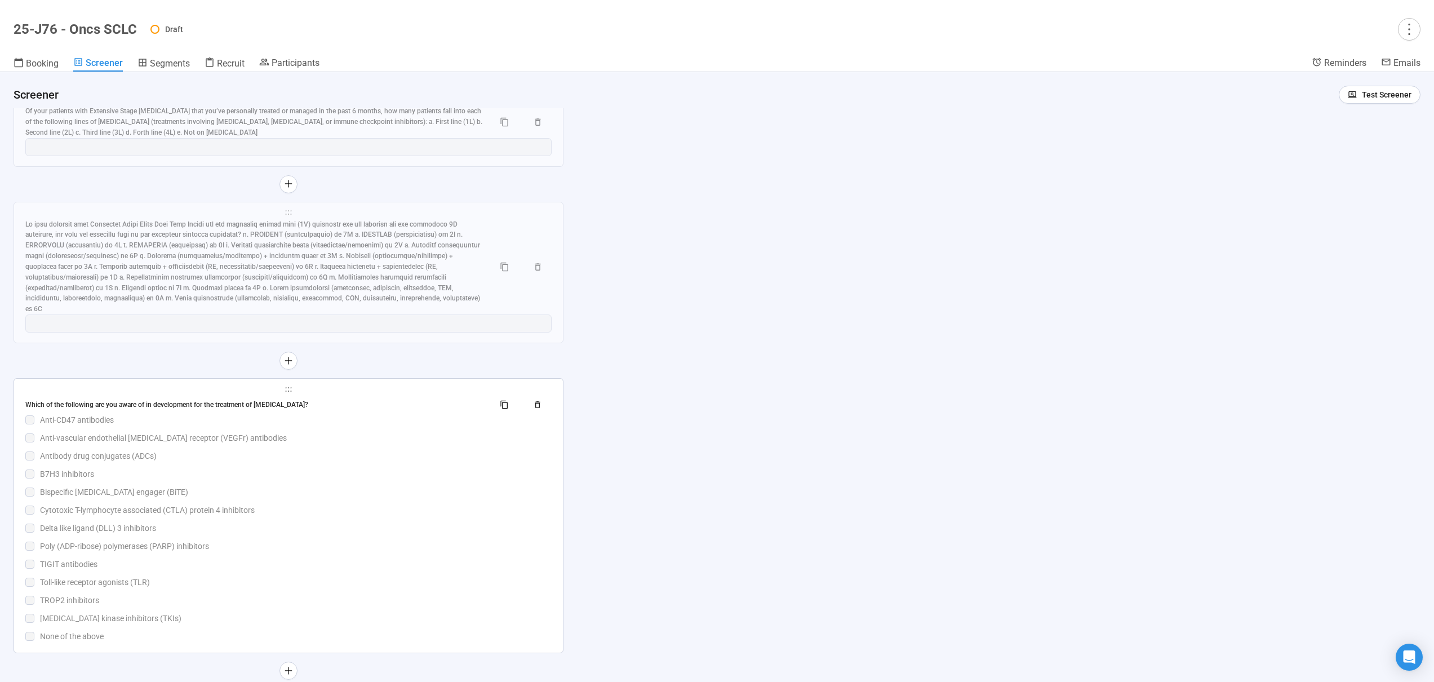
click at [356, 540] on div "Poly (ADP-ribose) polymerases (PARP) inhibitors" at bounding box center [296, 546] width 512 height 12
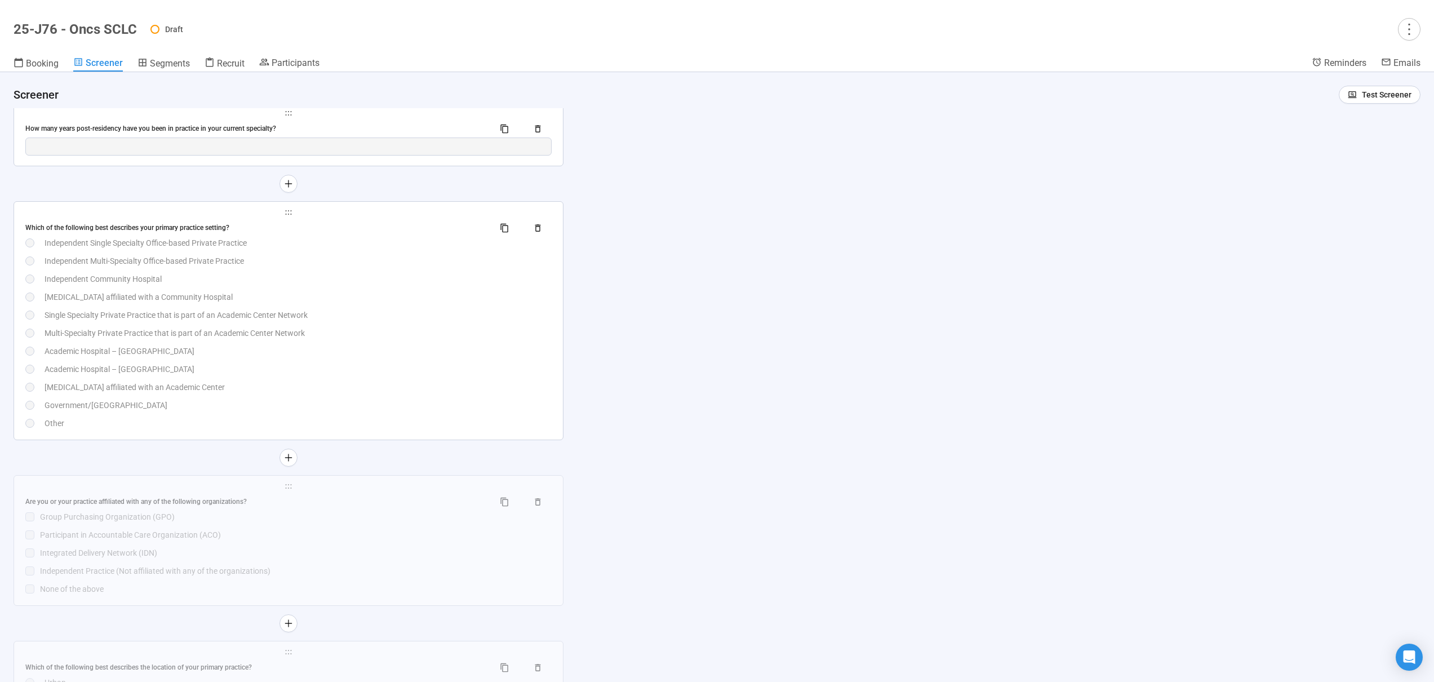
scroll to position [4830, 0]
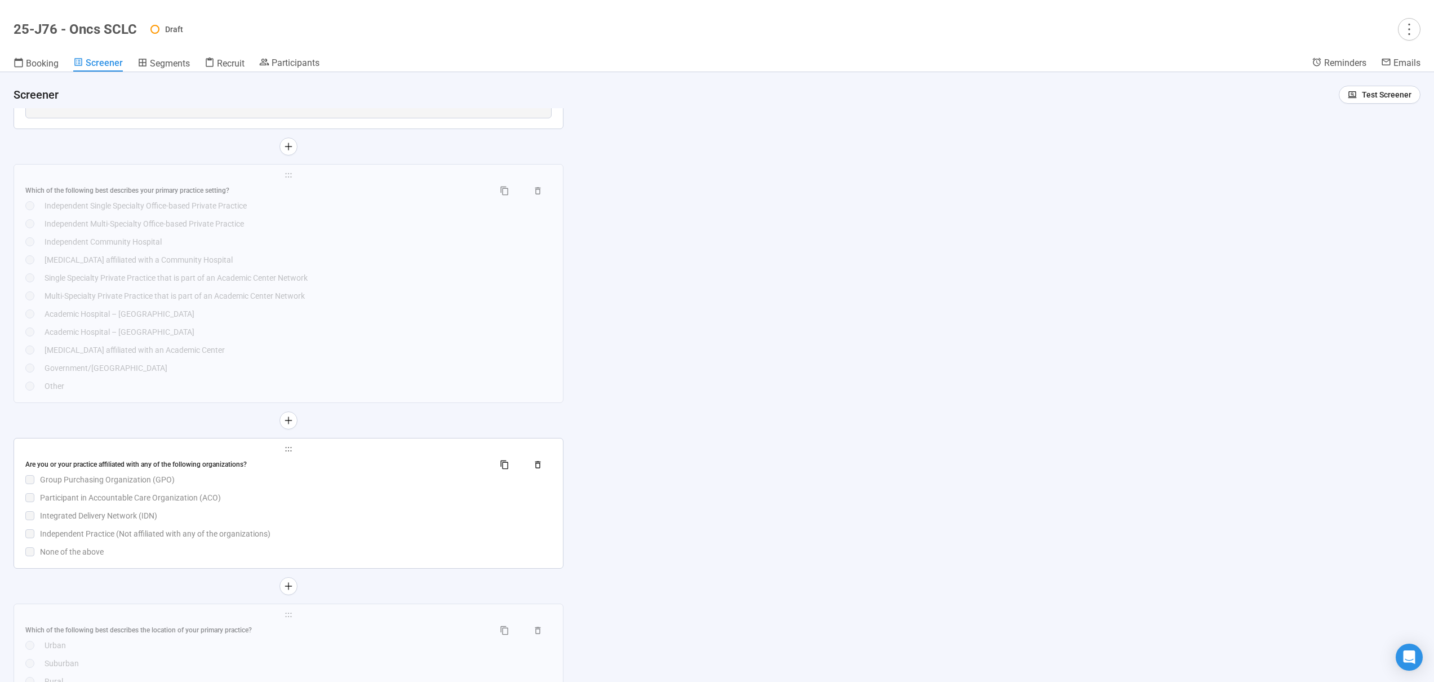
click at [368, 492] on div "Participant in Accountable Care Organization (ACO)" at bounding box center [296, 497] width 512 height 12
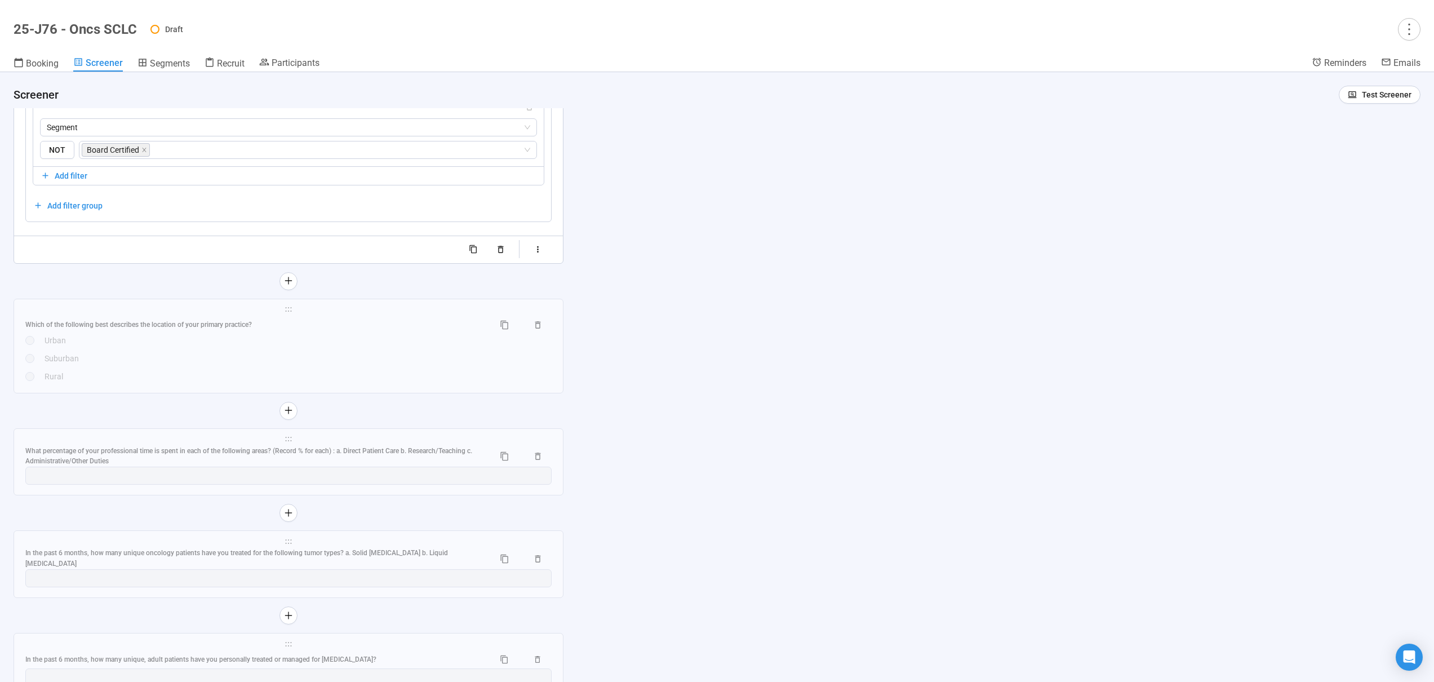
scroll to position [5645, 0]
click at [368, 372] on div "Rural" at bounding box center [298, 375] width 507 height 12
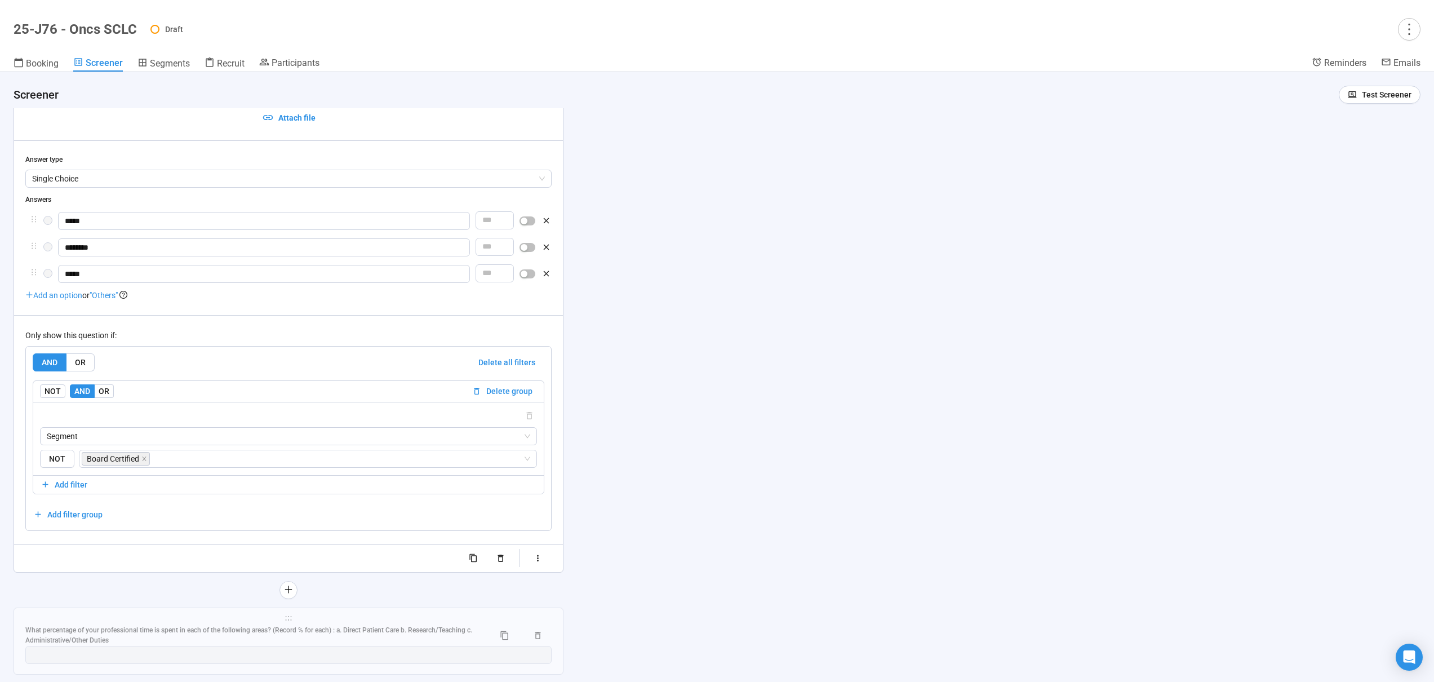
scroll to position [5735, 0]
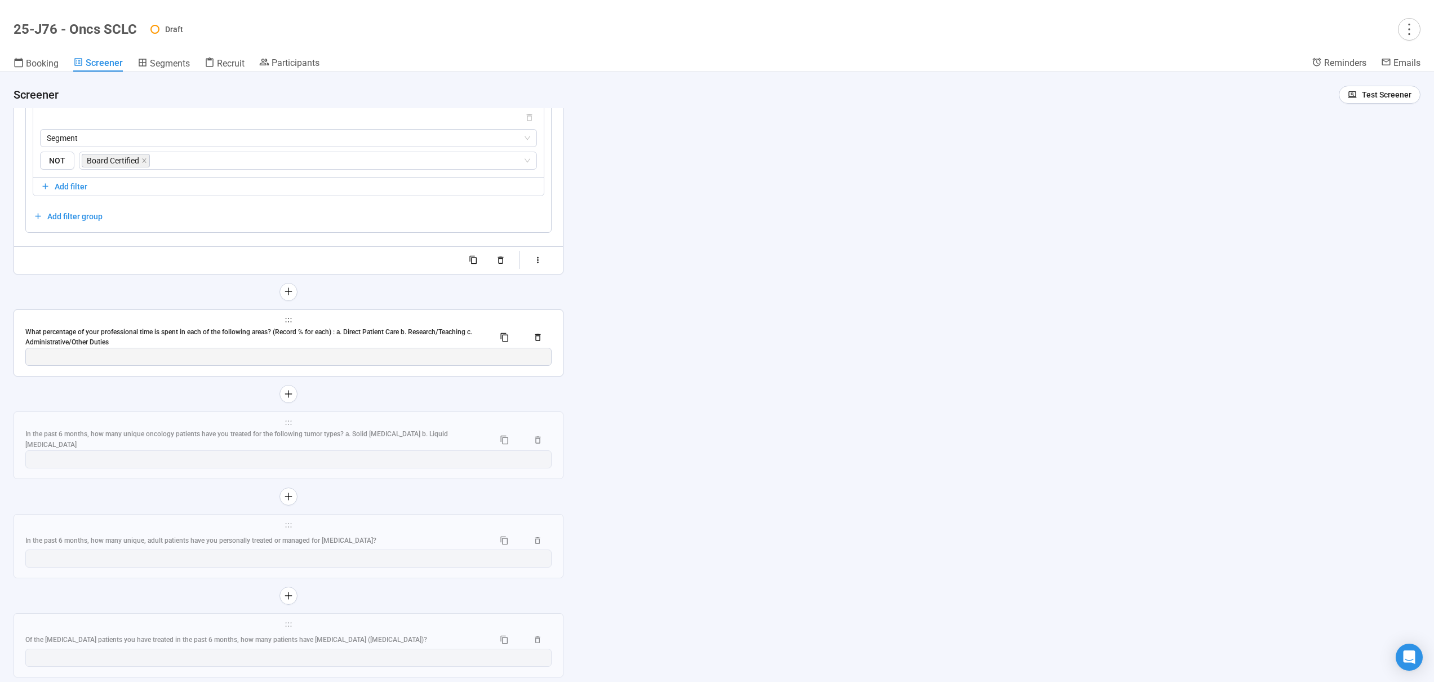
click at [415, 322] on span "holder" at bounding box center [288, 320] width 526 height 8
click at [392, 423] on span "holder" at bounding box center [288, 423] width 526 height 8
click at [388, 532] on div "In the past 6 months, how many unique, adult patients have you personally treat…" at bounding box center [288, 540] width 526 height 18
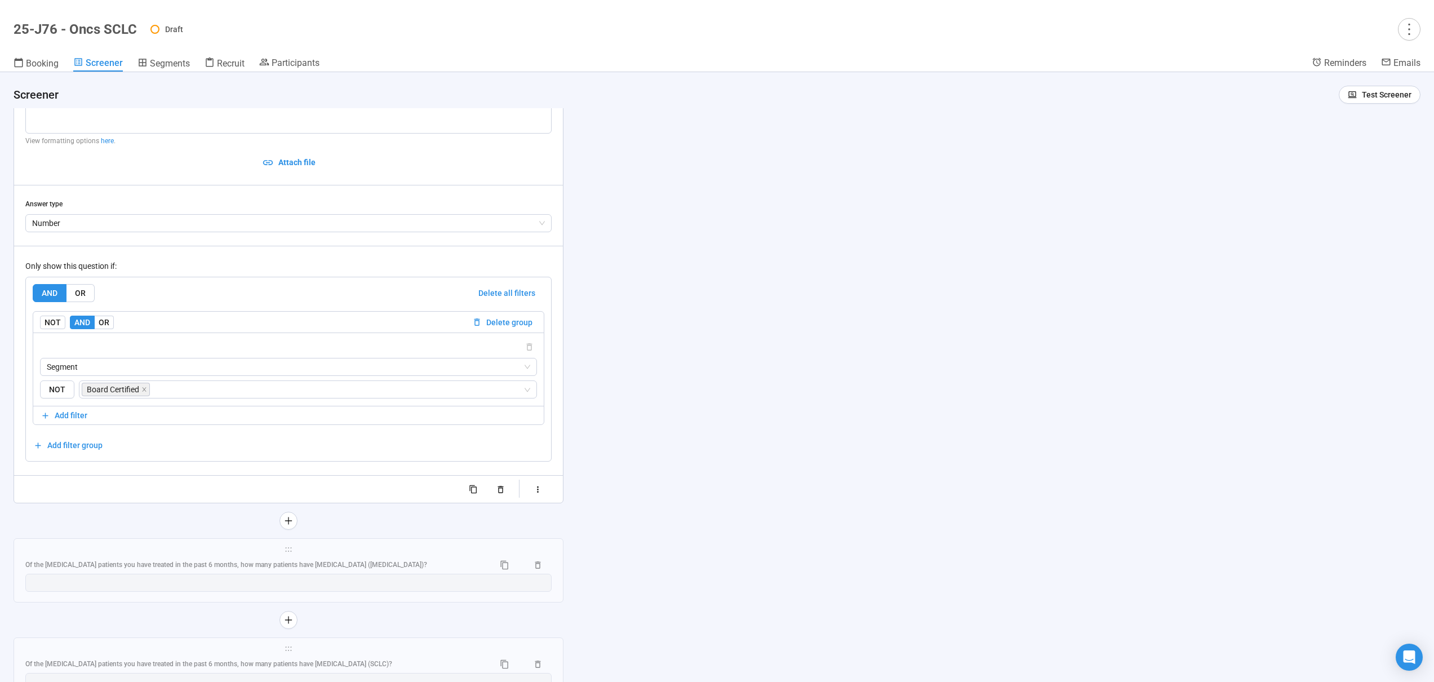
scroll to position [5839, 0]
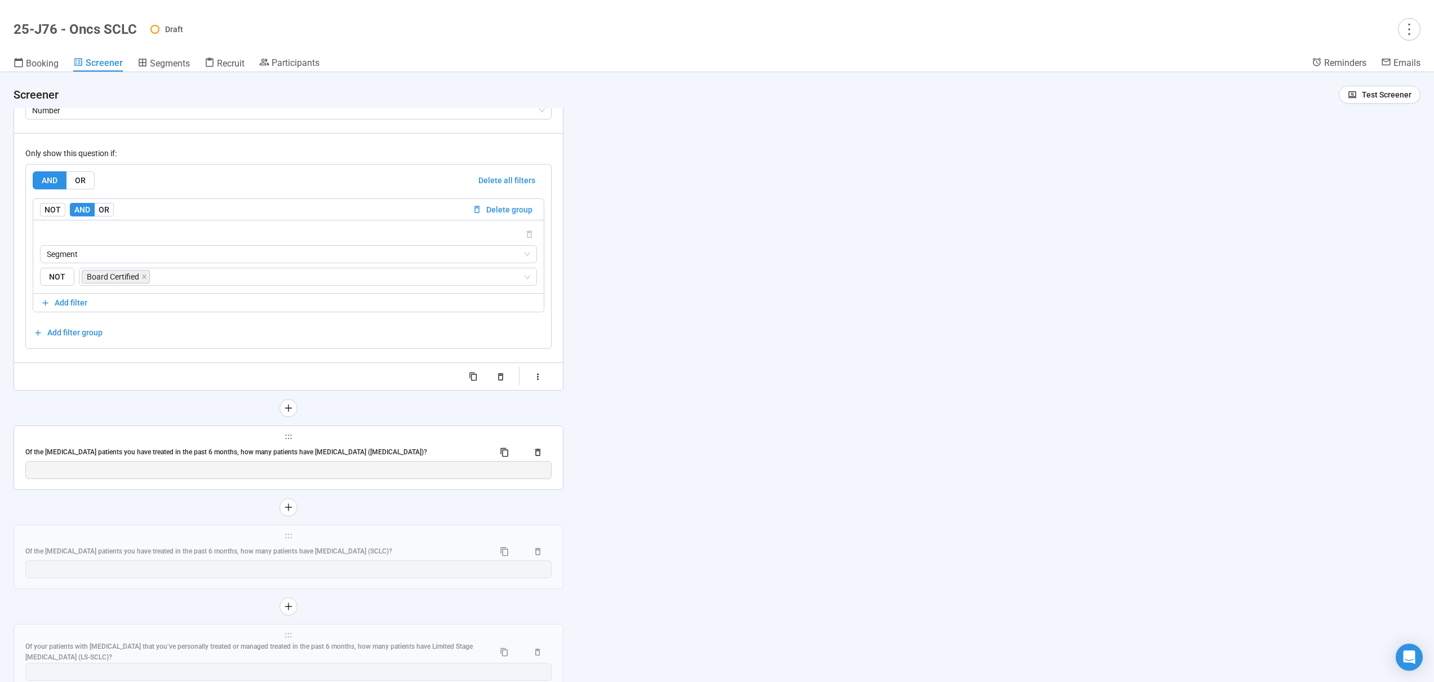
click at [409, 433] on span "holder" at bounding box center [288, 437] width 526 height 8
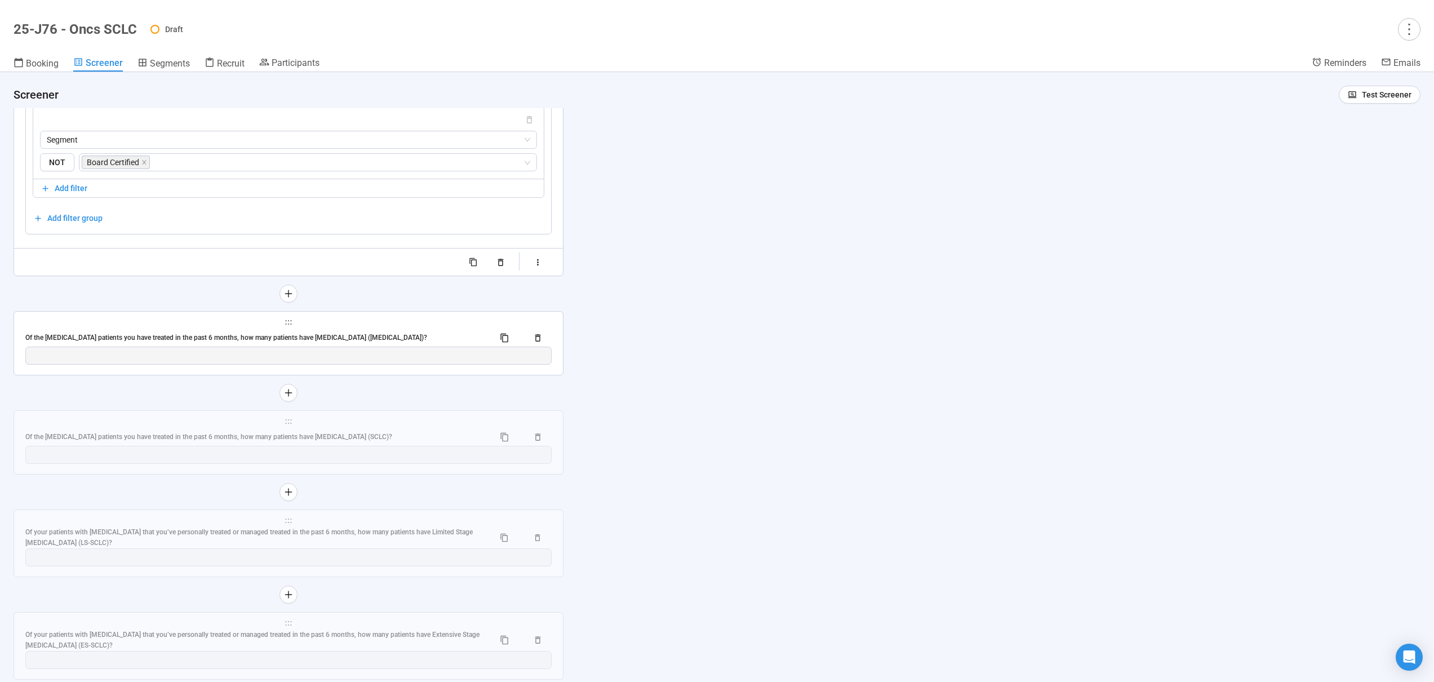
scroll to position [5957, 0]
click at [424, 418] on span "holder" at bounding box center [288, 418] width 526 height 8
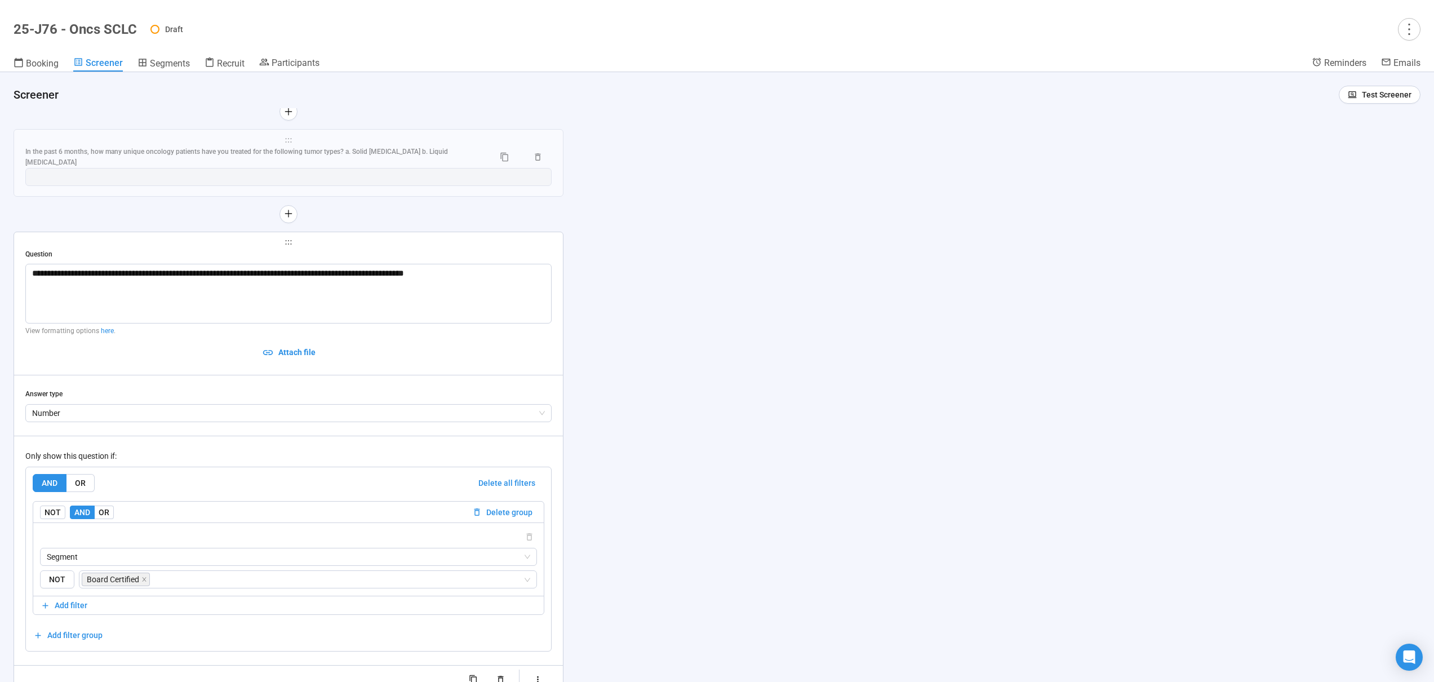
scroll to position [5300, 0]
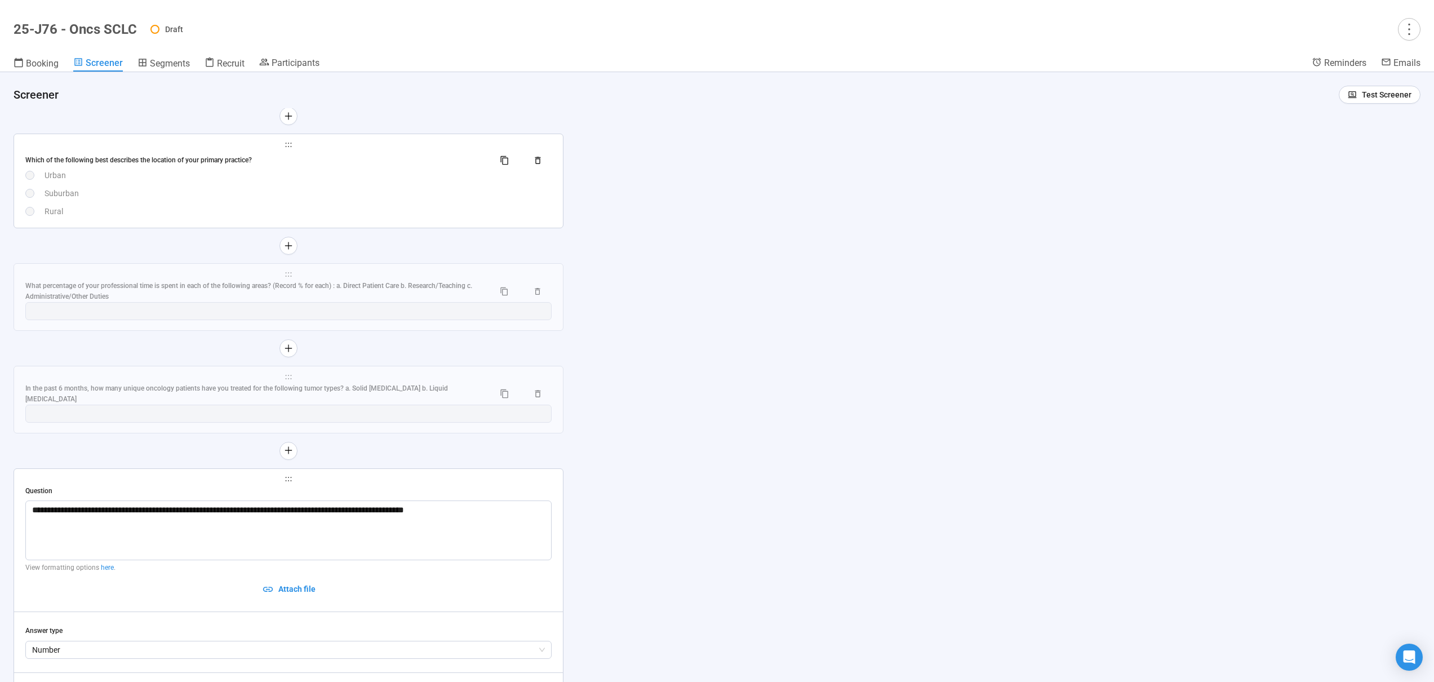
click at [367, 191] on div "Suburban" at bounding box center [298, 193] width 507 height 12
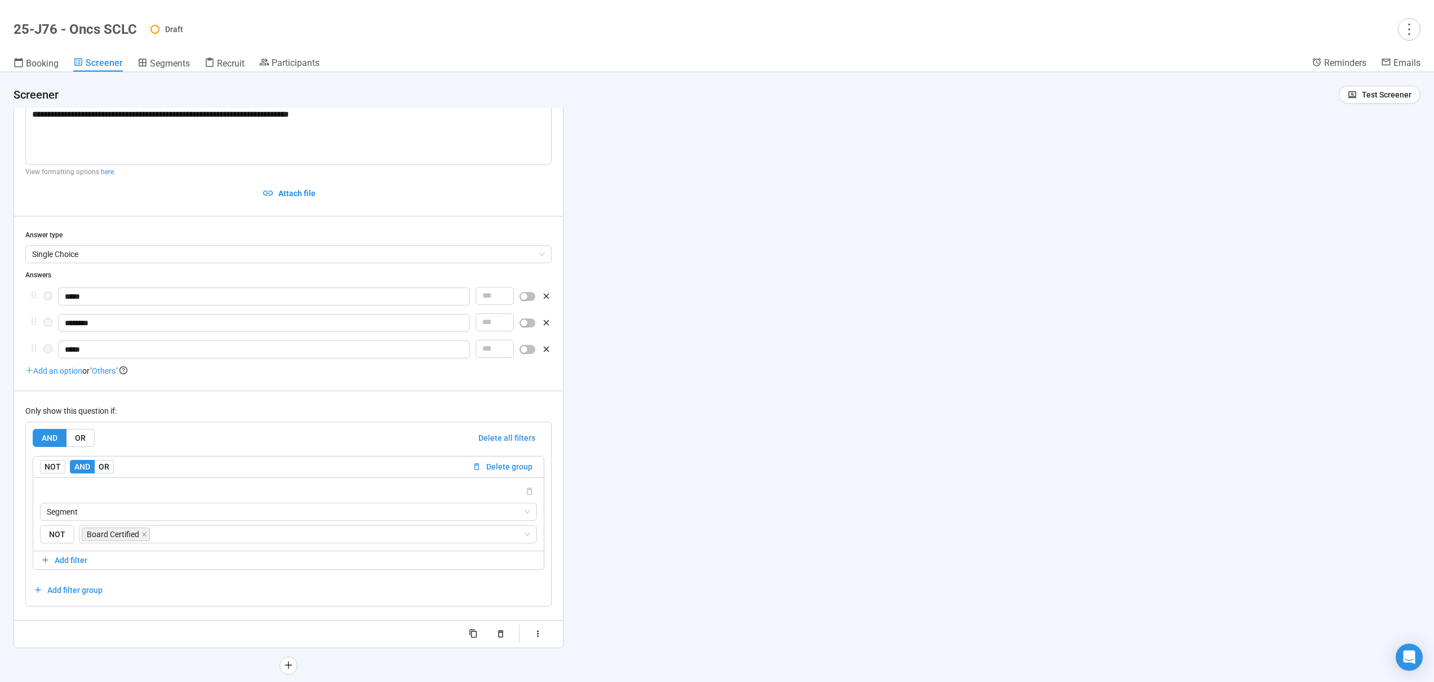
scroll to position [5025, 0]
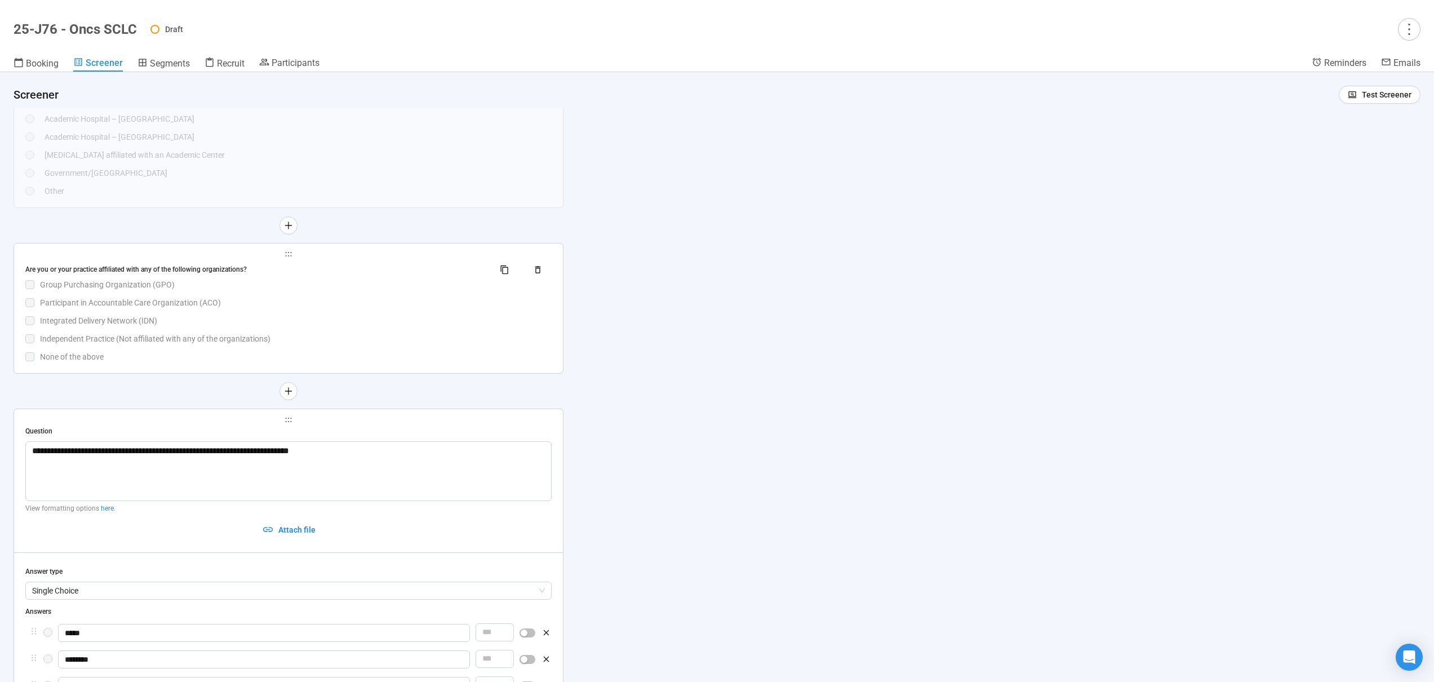
click at [393, 285] on div "Group Purchasing Organization (GPO)" at bounding box center [296, 284] width 512 height 12
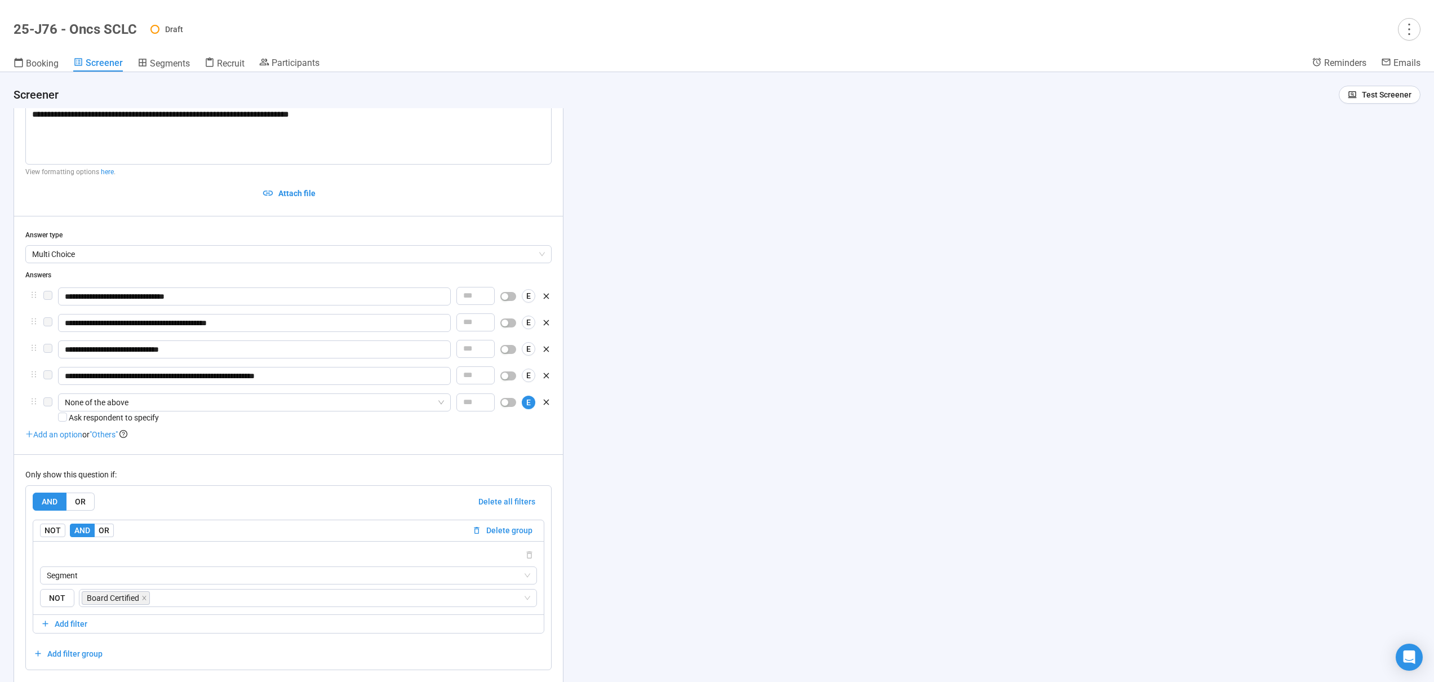
scroll to position [4849, 0]
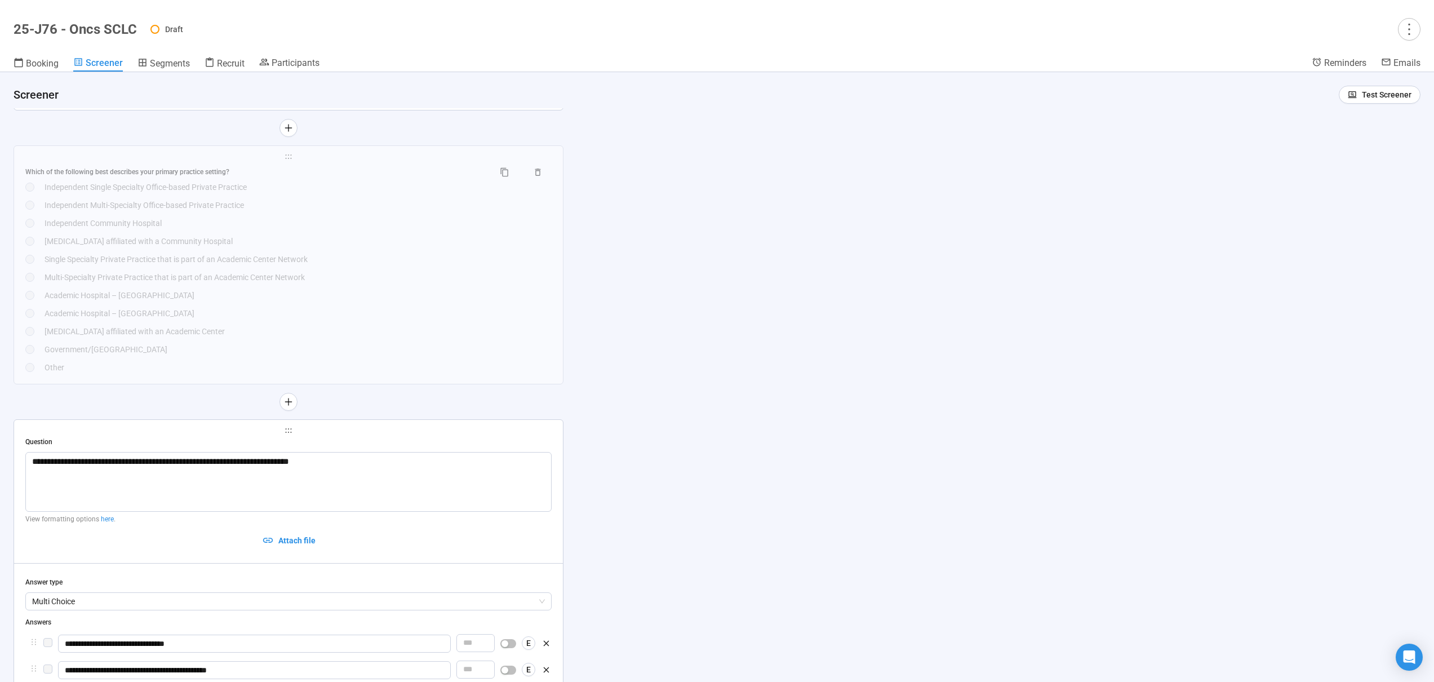
click at [392, 272] on div "Multi-Specialty Private Practice that is part of an Academic Center Network" at bounding box center [298, 277] width 507 height 12
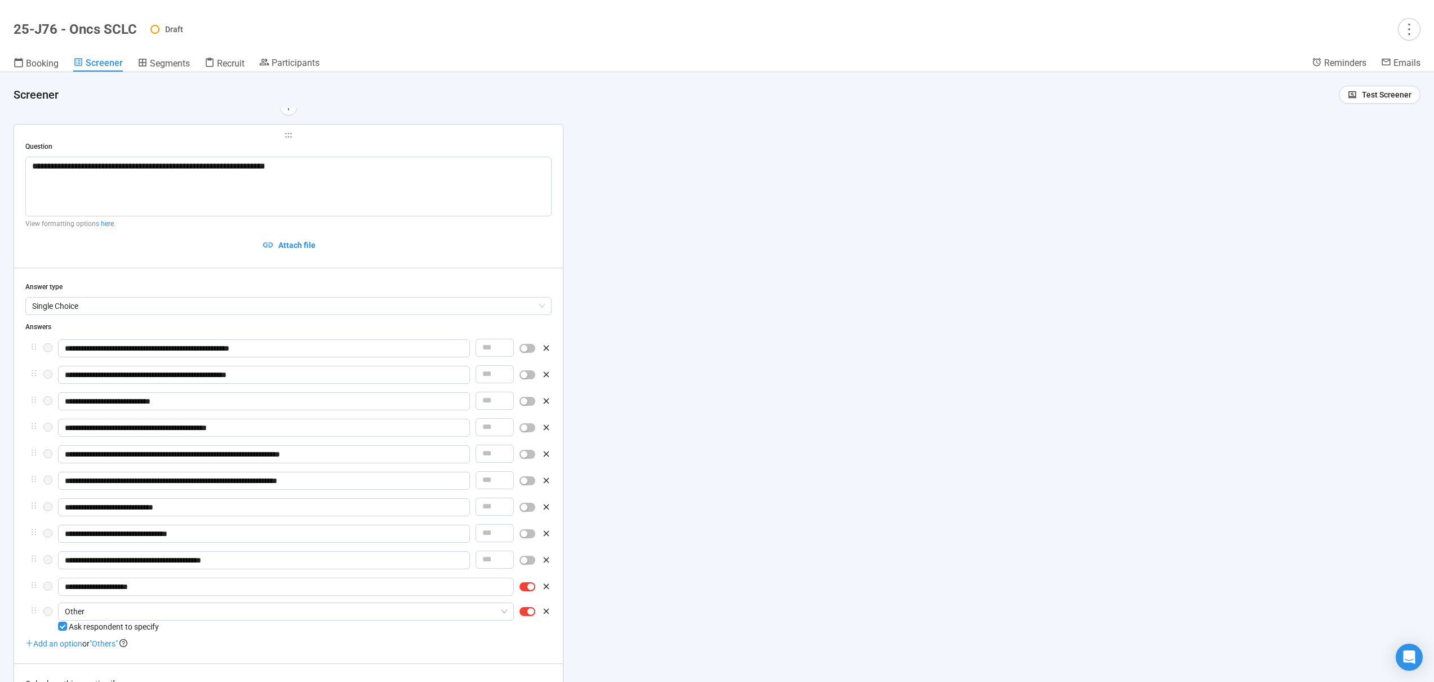
scroll to position [4614, 0]
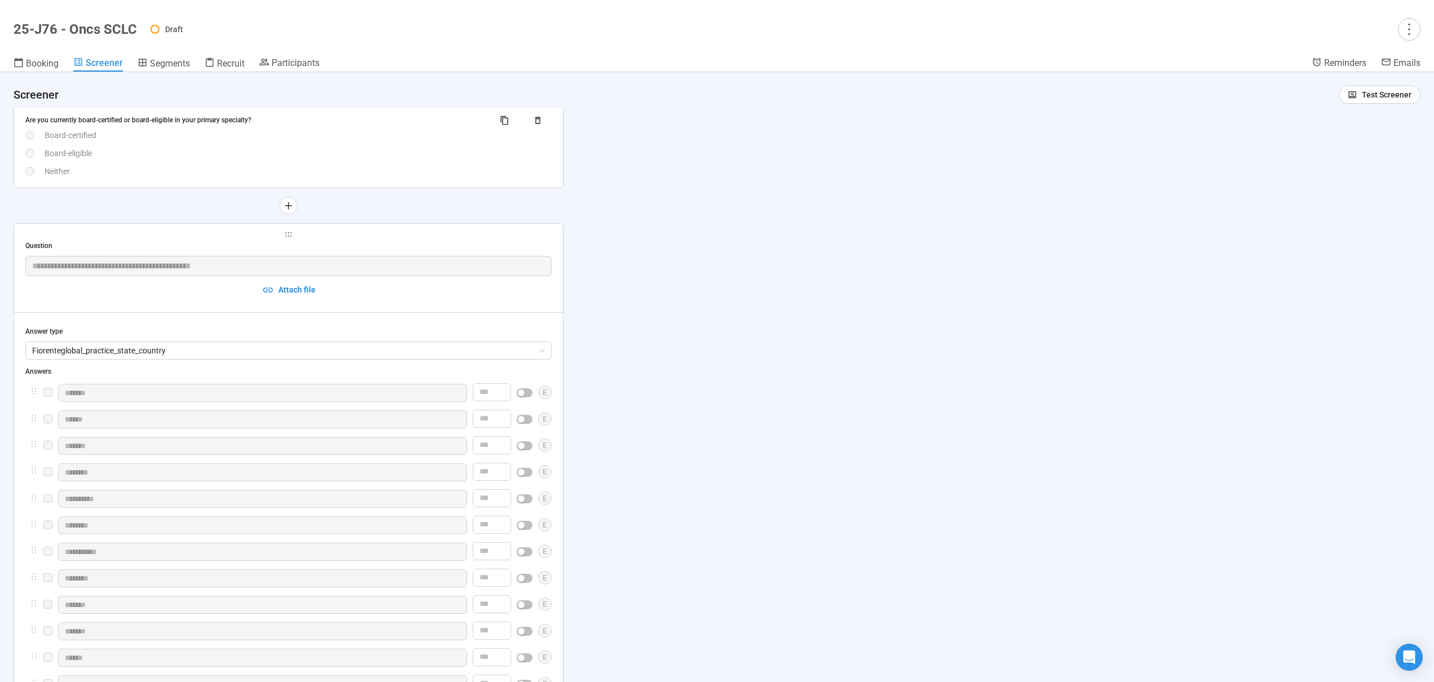
scroll to position [3597, 0]
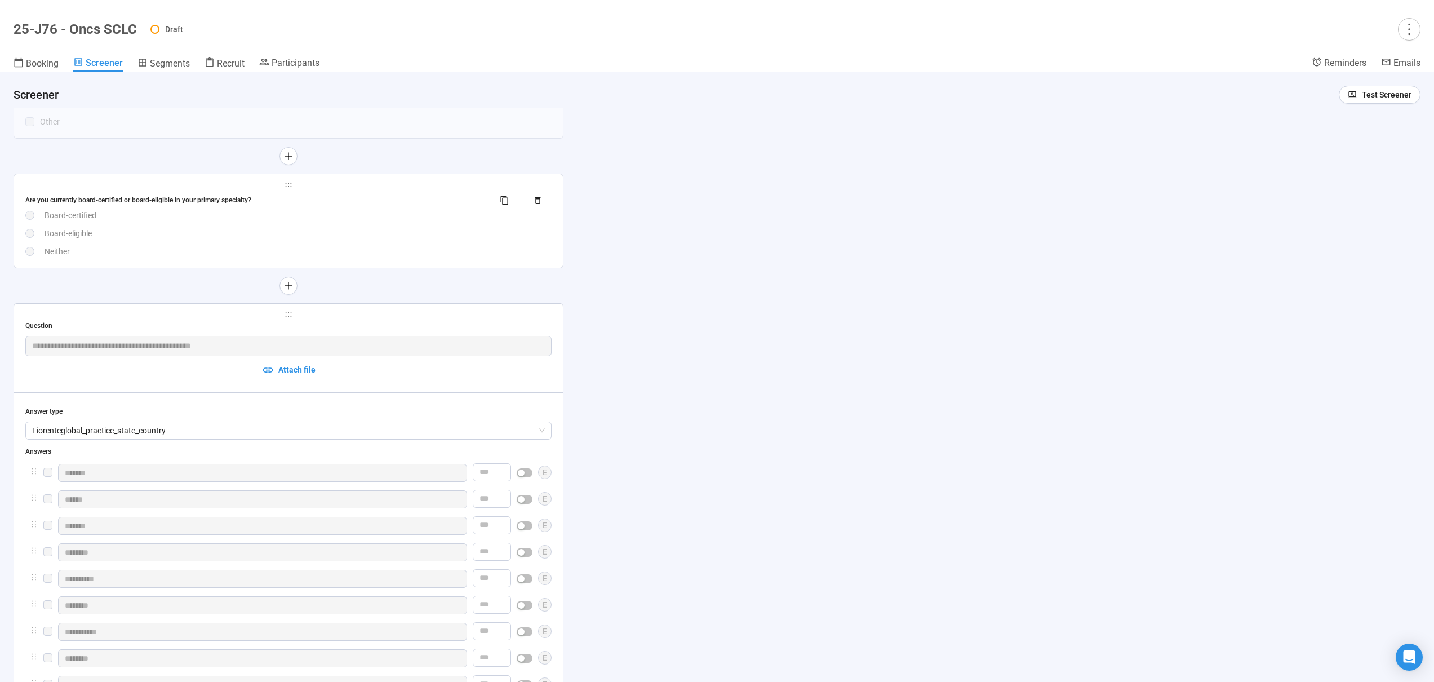
click at [392, 218] on div "Board-certified" at bounding box center [298, 215] width 507 height 12
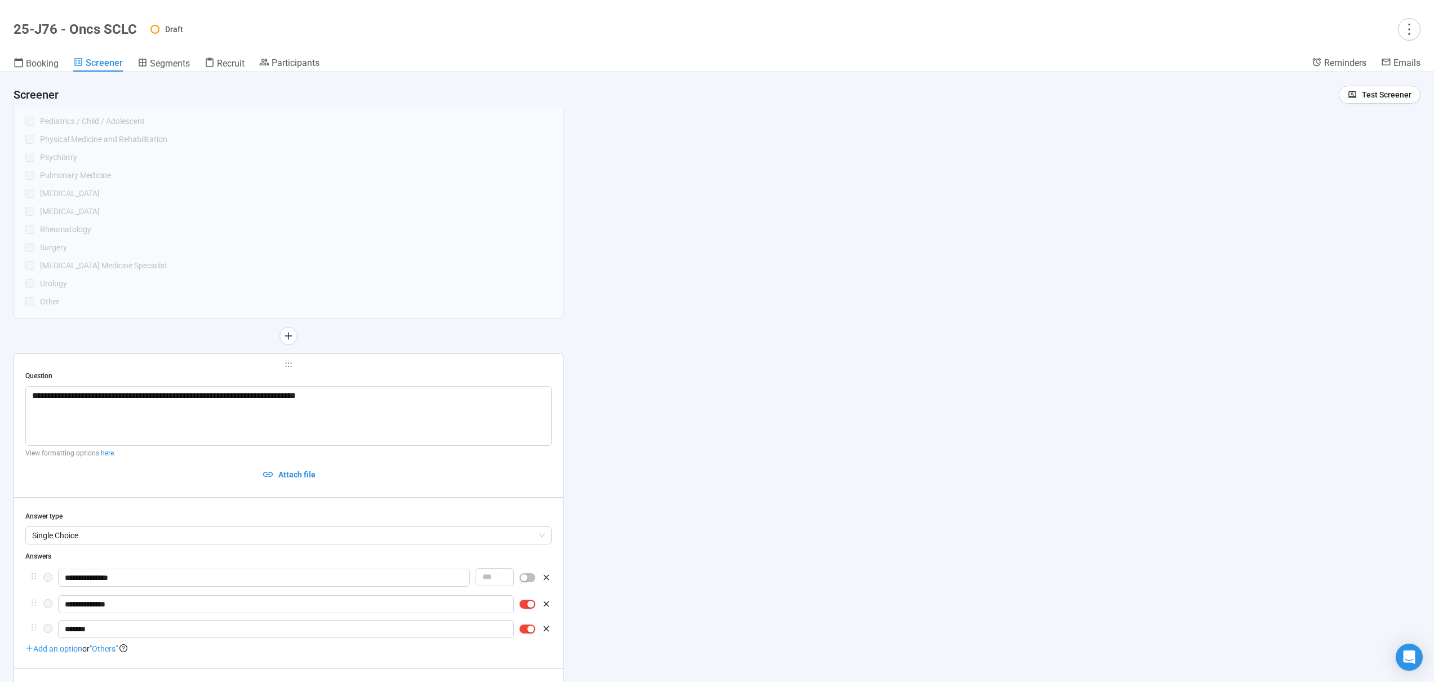
scroll to position [3354, 0]
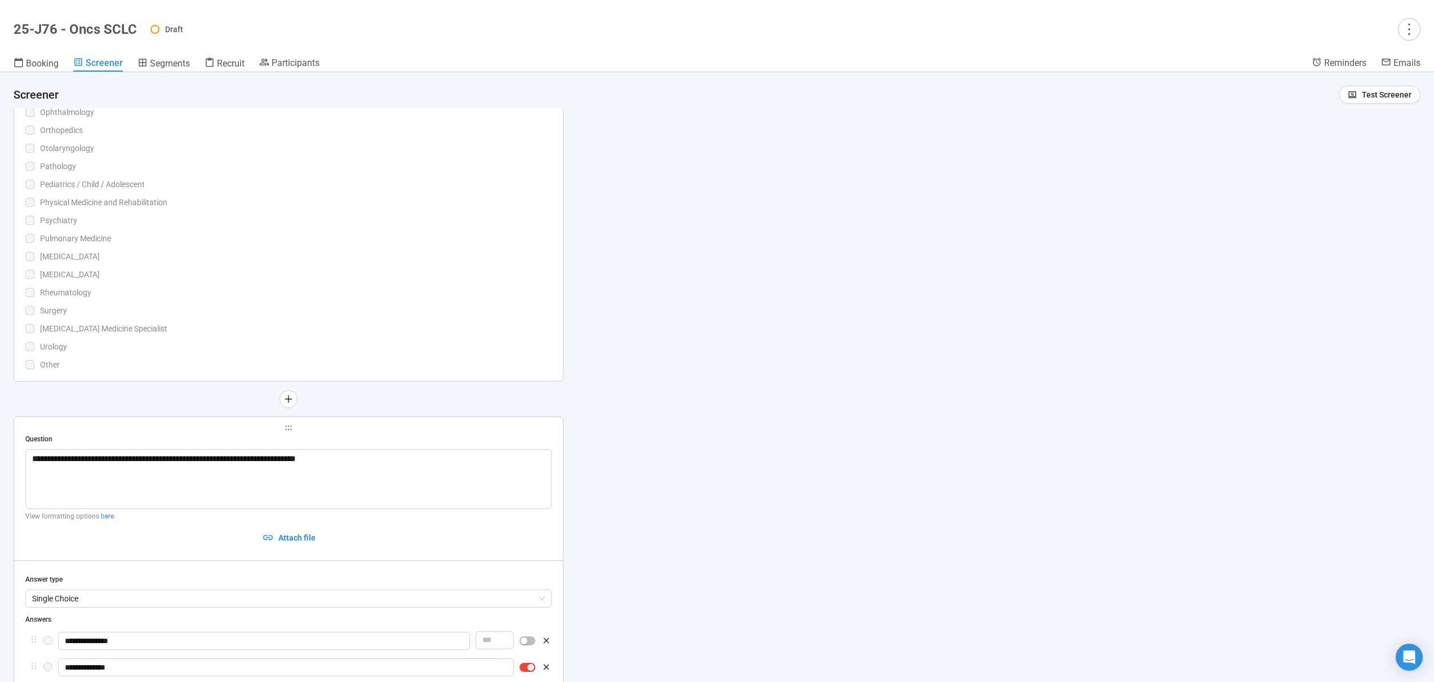
click at [392, 218] on div "Psychiatry" at bounding box center [296, 220] width 512 height 12
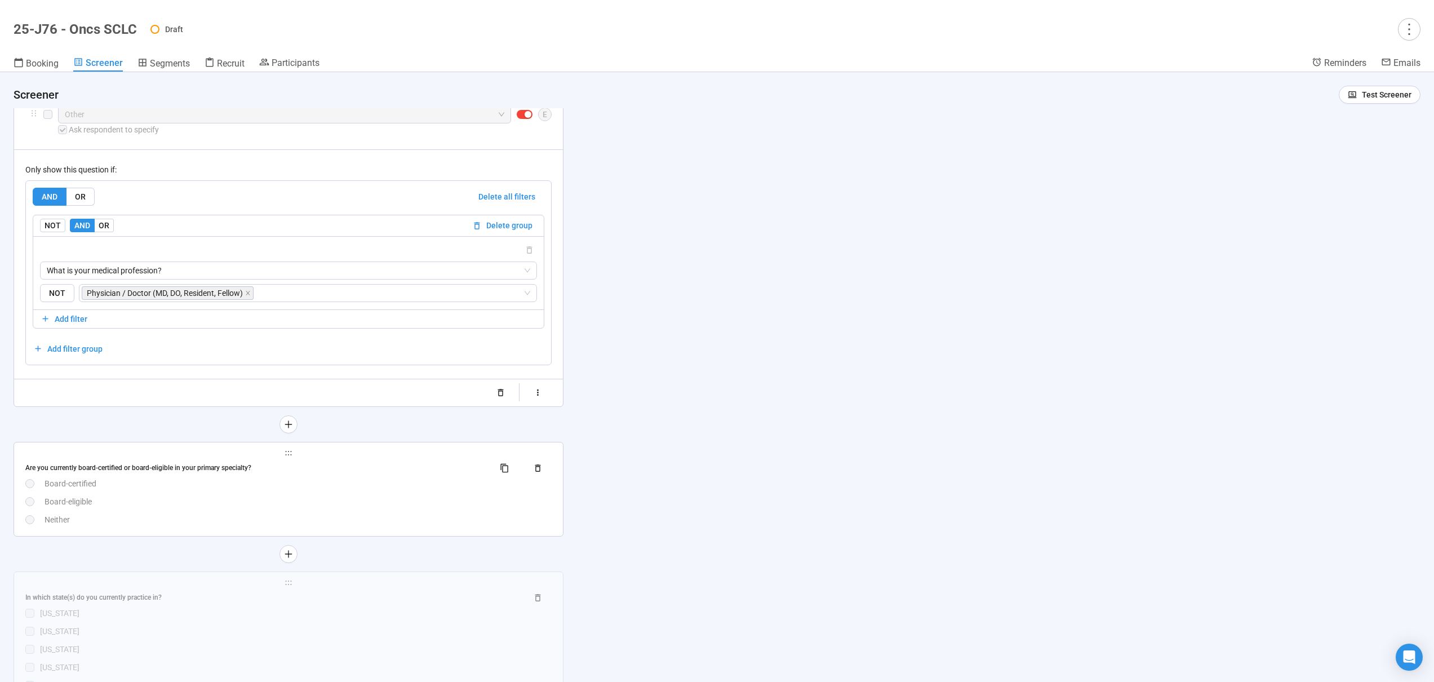
scroll to position [4008, 0]
click at [348, 483] on div "Board-certified" at bounding box center [298, 481] width 507 height 12
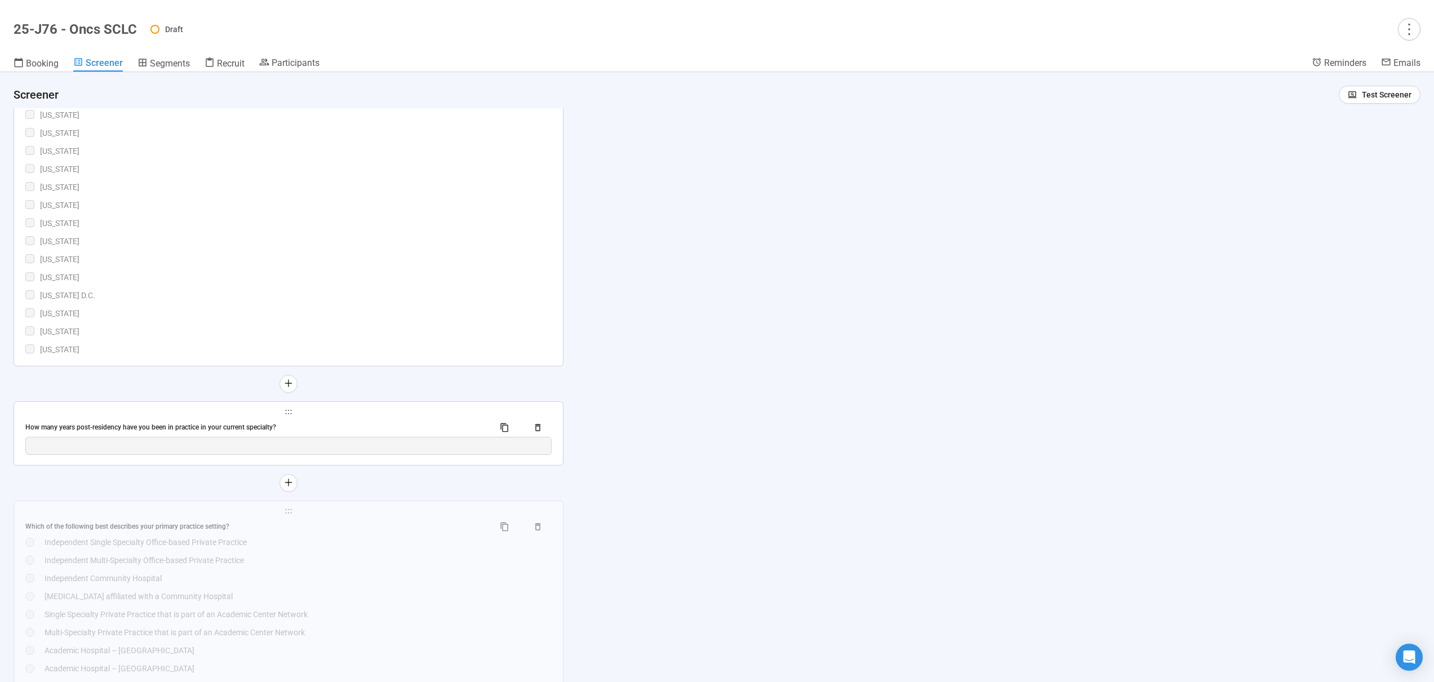
scroll to position [4975, 0]
click at [352, 541] on div "Independent Single Specialty Office-based Private Practice" at bounding box center [298, 538] width 507 height 12
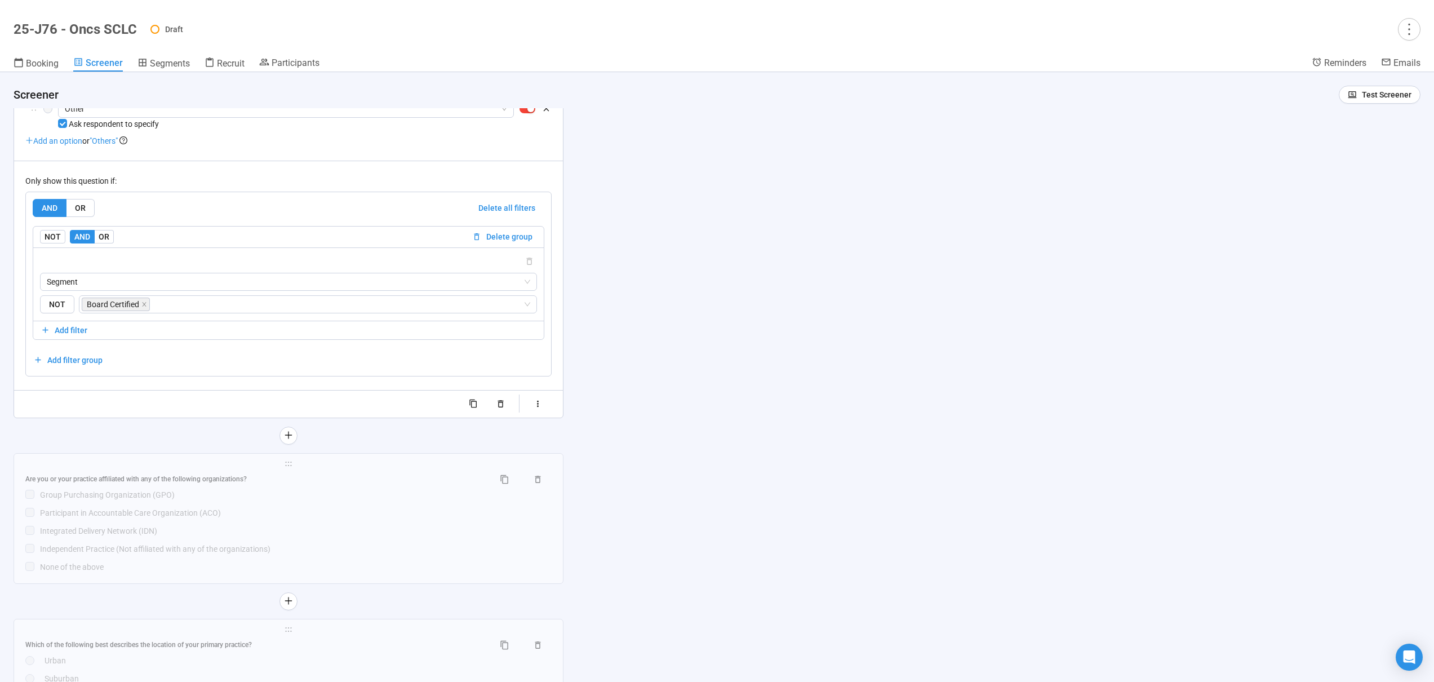
scroll to position [5380, 0]
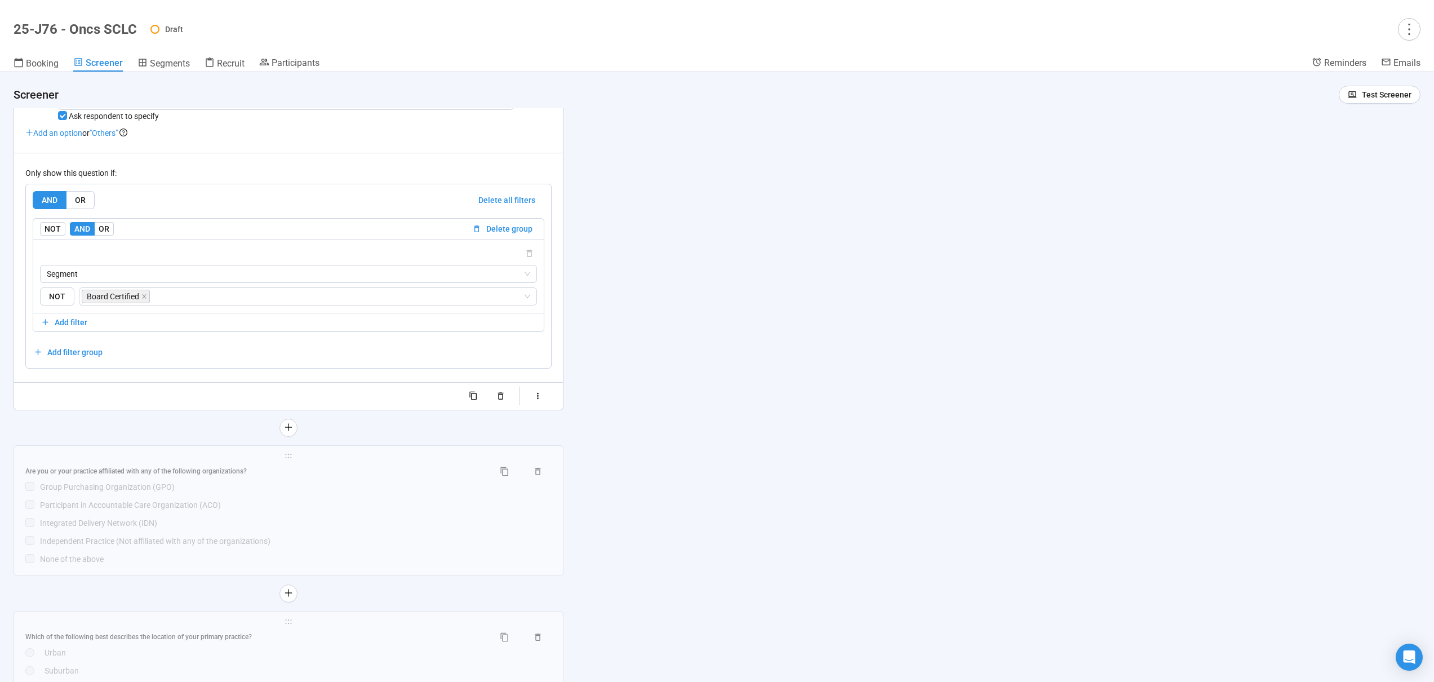
click at [348, 541] on div "Independent Practice (Not affiliated with any of the organizations)" at bounding box center [296, 541] width 512 height 12
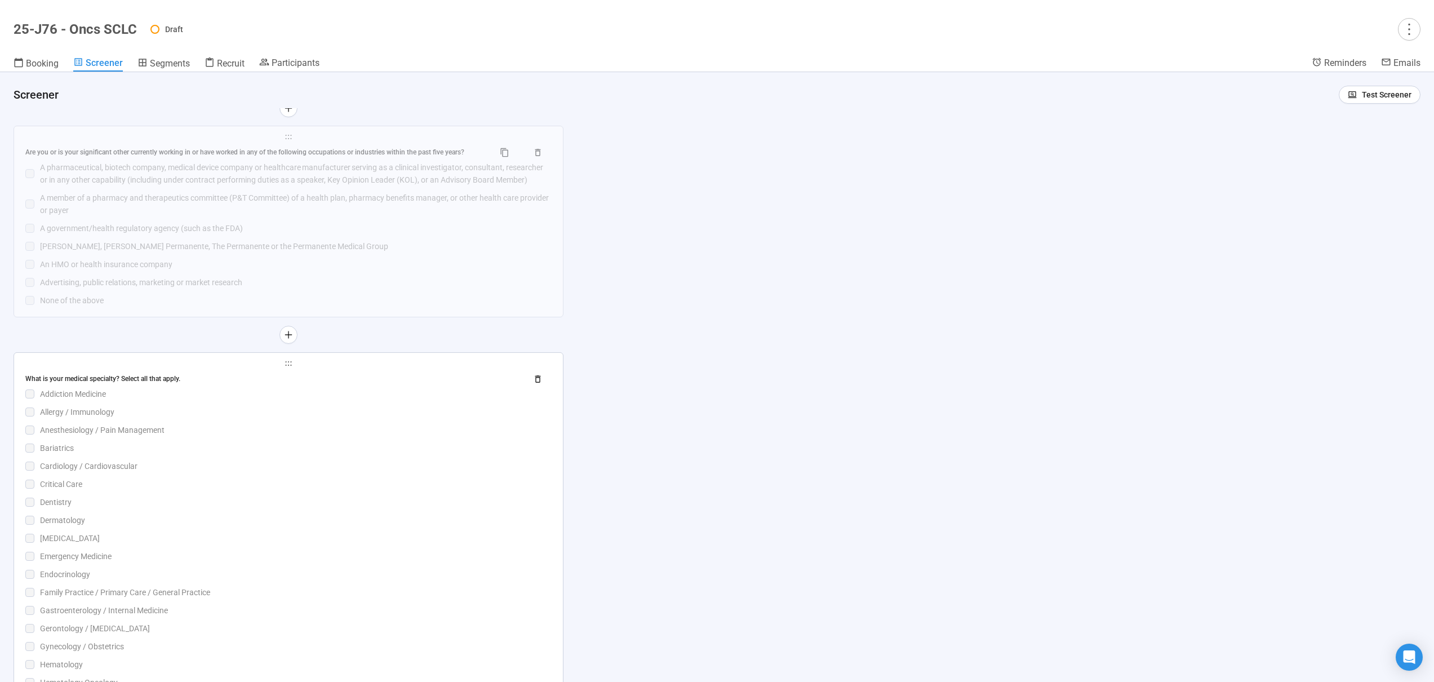
scroll to position [2408, 0]
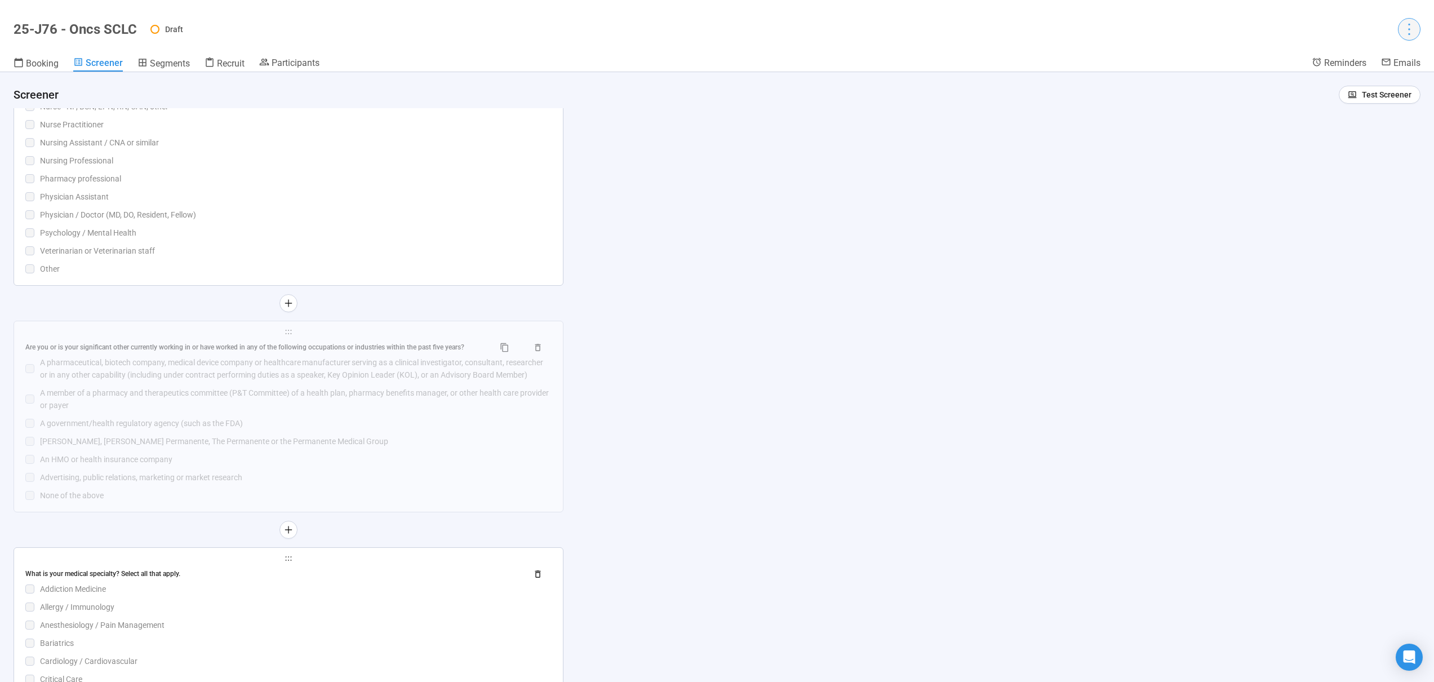
click at [1410, 37] on button "button" at bounding box center [1409, 29] width 23 height 23
click at [1378, 52] on span "Project details" at bounding box center [1386, 54] width 50 height 12
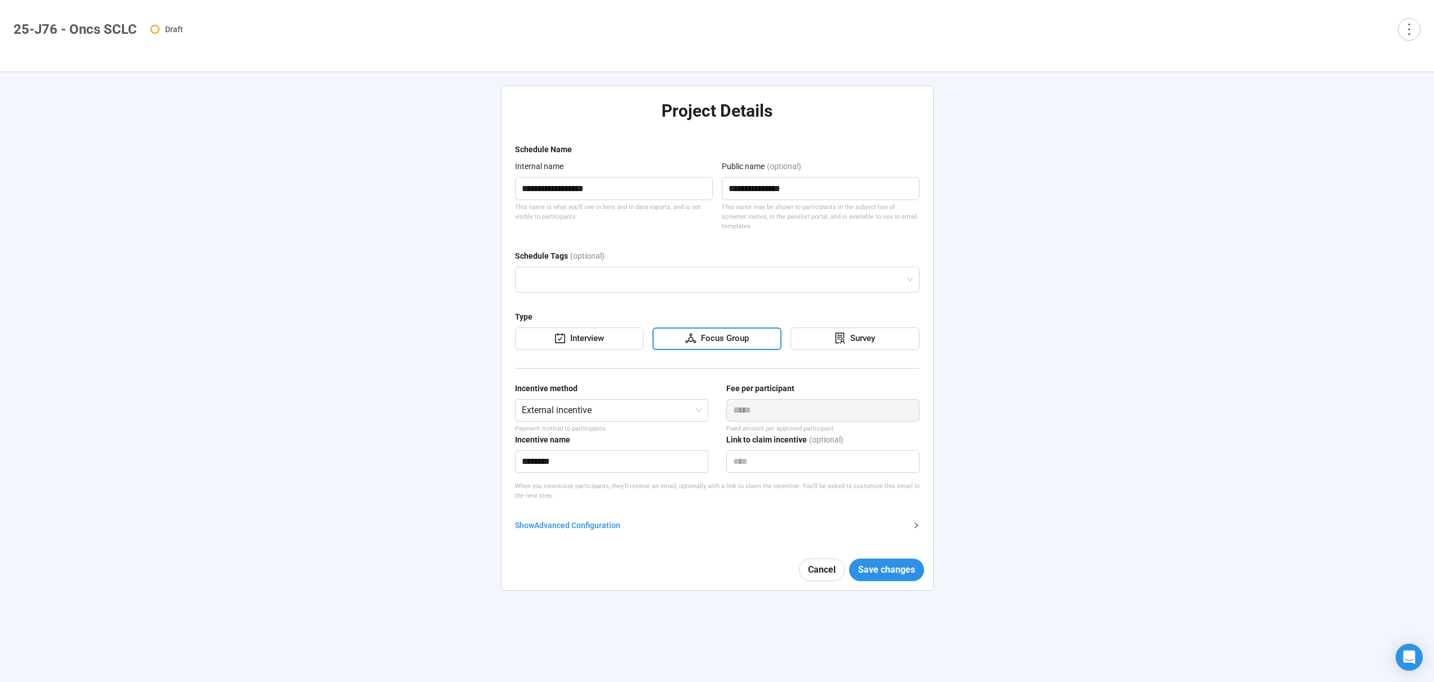
click at [602, 519] on div "Show Advanced Configuration" at bounding box center [710, 525] width 391 height 12
type textarea "**********"
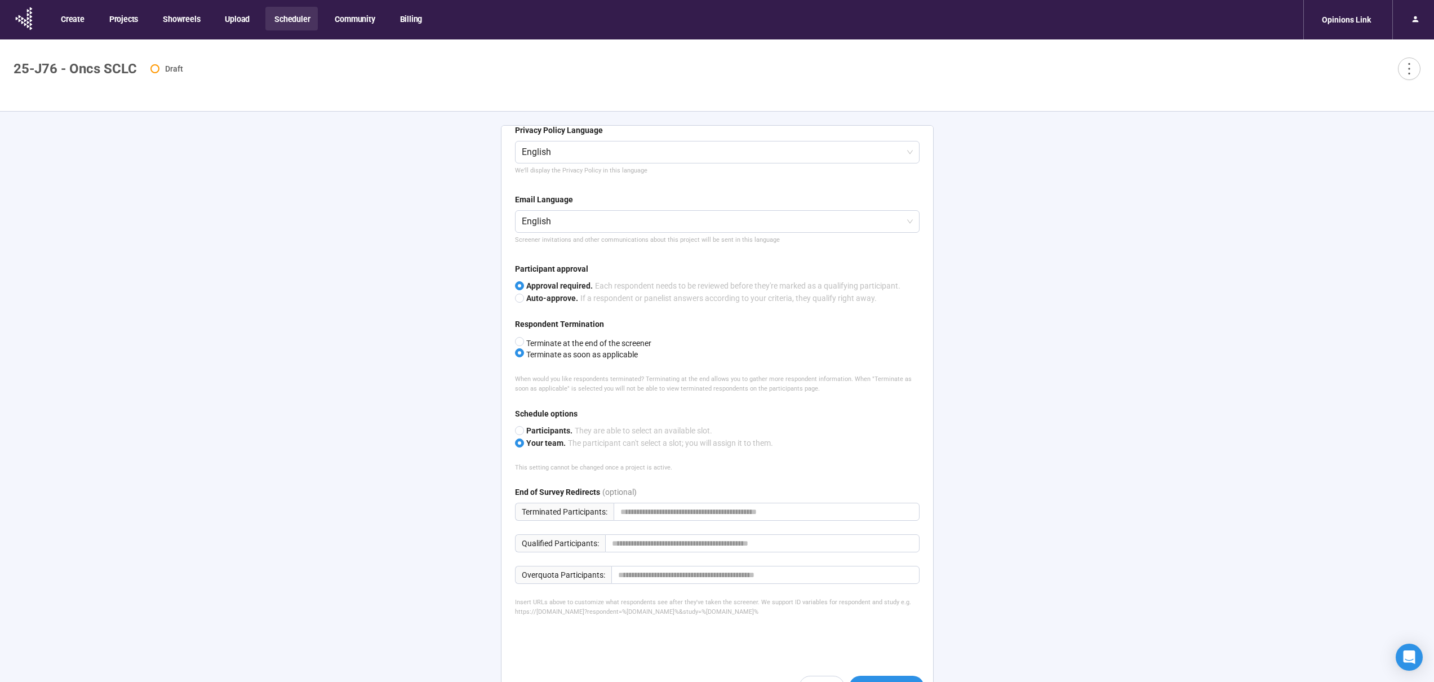
scroll to position [39, 0]
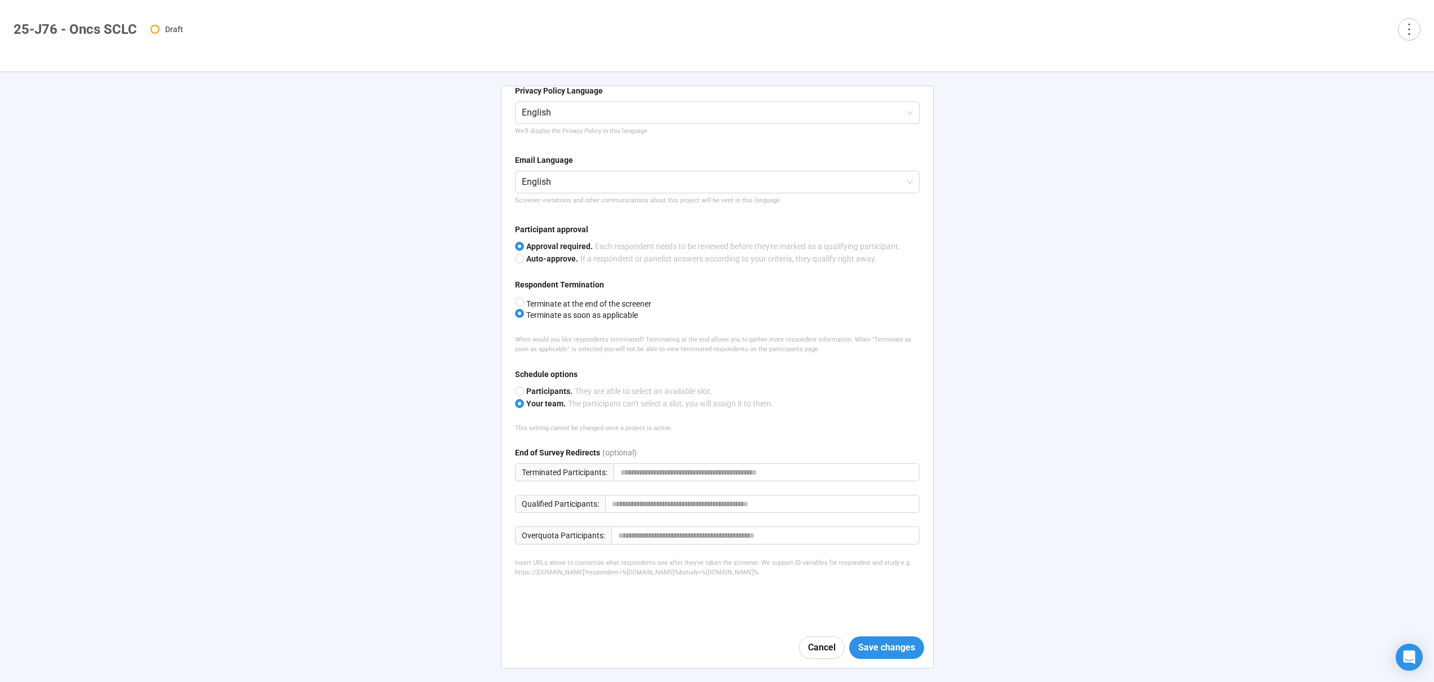
click at [489, 419] on div "**********" at bounding box center [717, 377] width 460 height 610
click at [808, 653] on span "Cancel" at bounding box center [822, 647] width 28 height 14
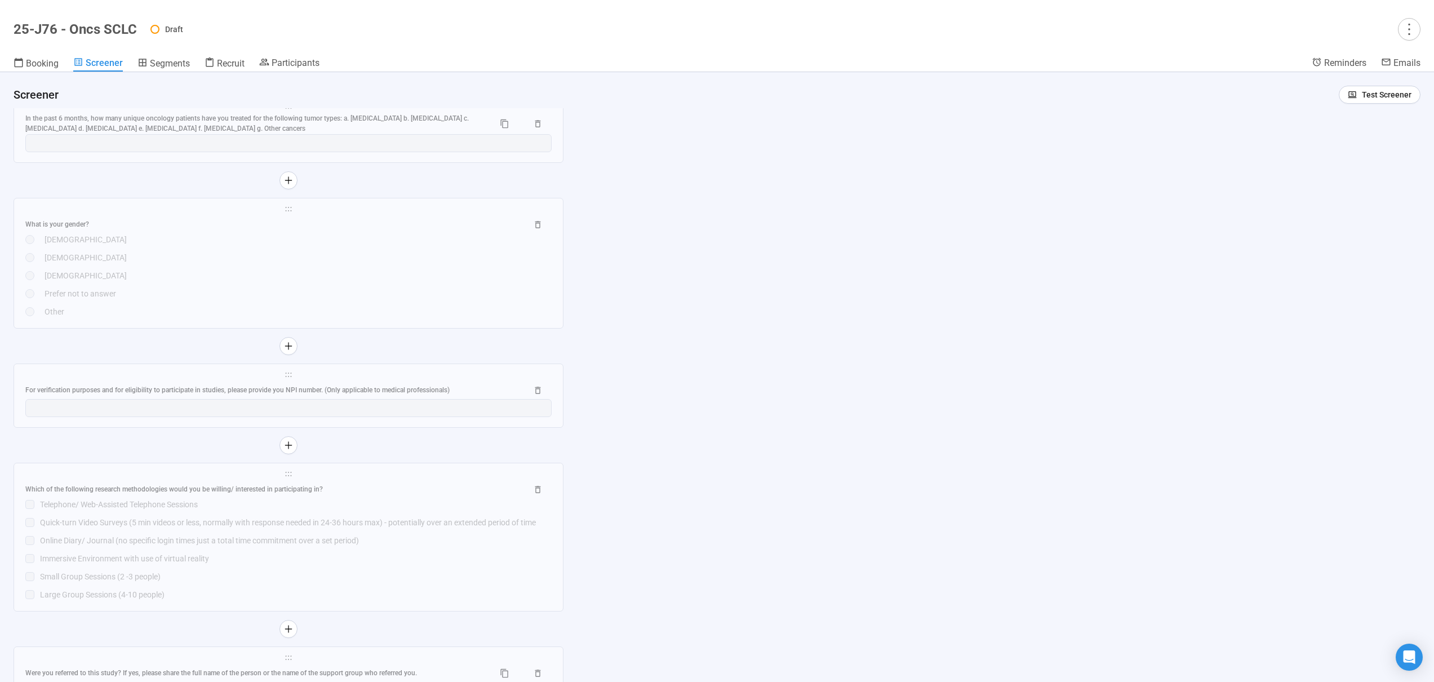
scroll to position [7054, 0]
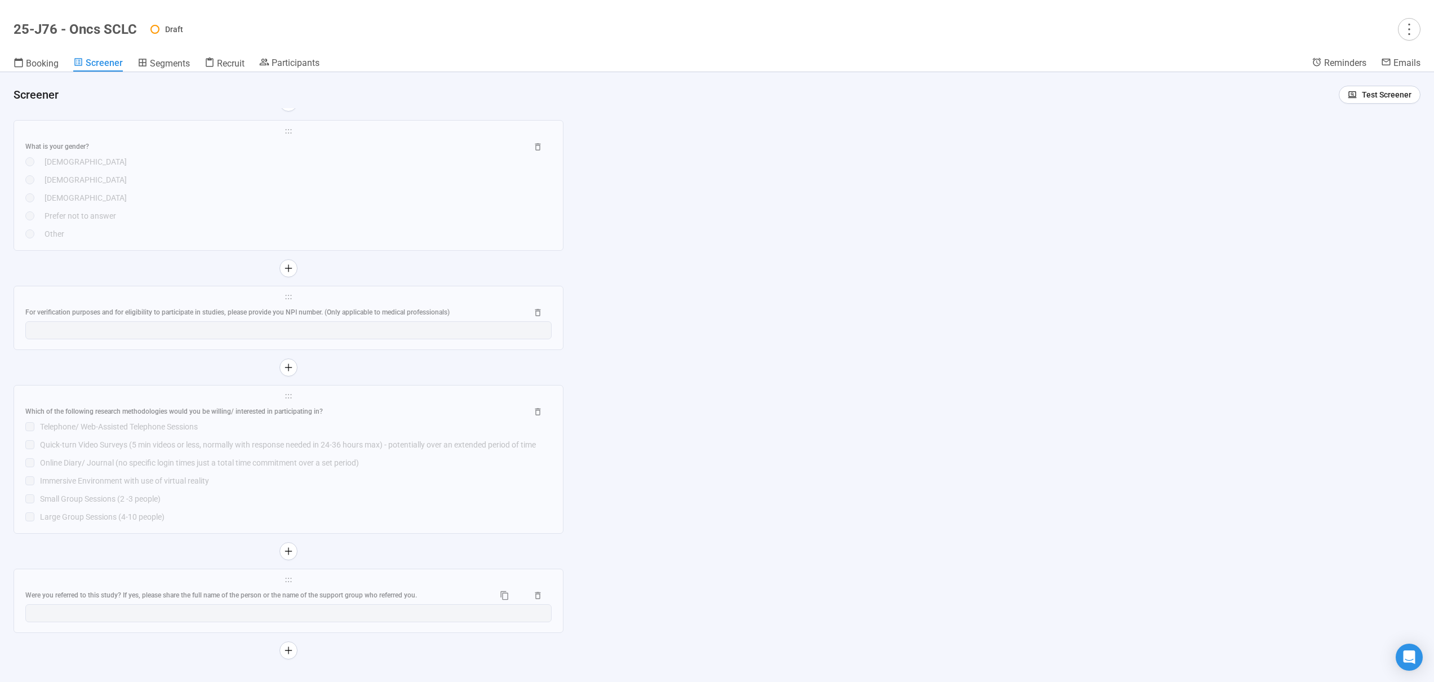
click at [1278, 139] on div "**********" at bounding box center [717, 377] width 1434 height 610
click at [1366, 92] on span "Test Screener" at bounding box center [1387, 94] width 50 height 12
click at [1348, 152] on link "Test screener" at bounding box center [1363, 153] width 46 height 9
click at [1353, 92] on span "Test Screener" at bounding box center [1380, 94] width 64 height 12
click at [1364, 151] on link "Test screener" at bounding box center [1363, 153] width 46 height 9
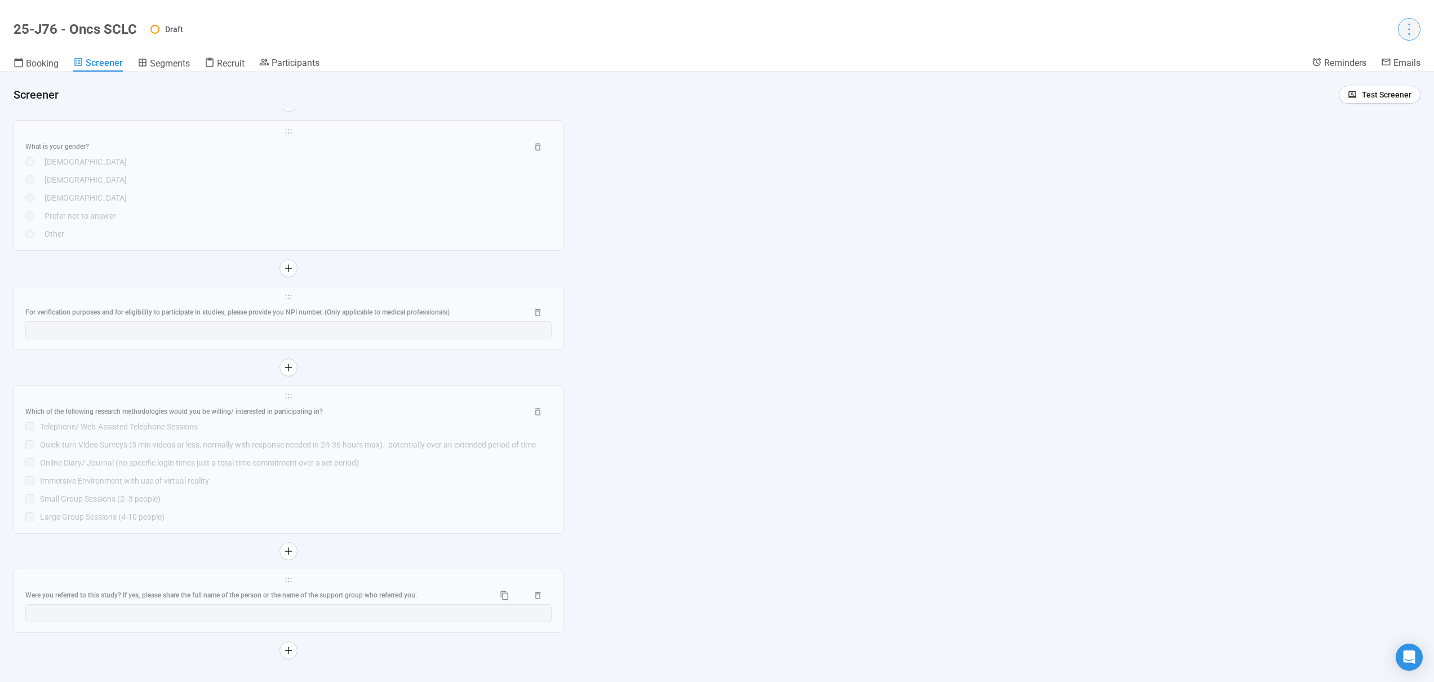
click at [1407, 32] on icon "more" at bounding box center [1408, 28] width 15 height 15
drag, startPoint x: 1373, startPoint y: 54, endPoint x: 1353, endPoint y: 70, distance: 26.0
click at [1374, 54] on span "Project details" at bounding box center [1386, 54] width 50 height 12
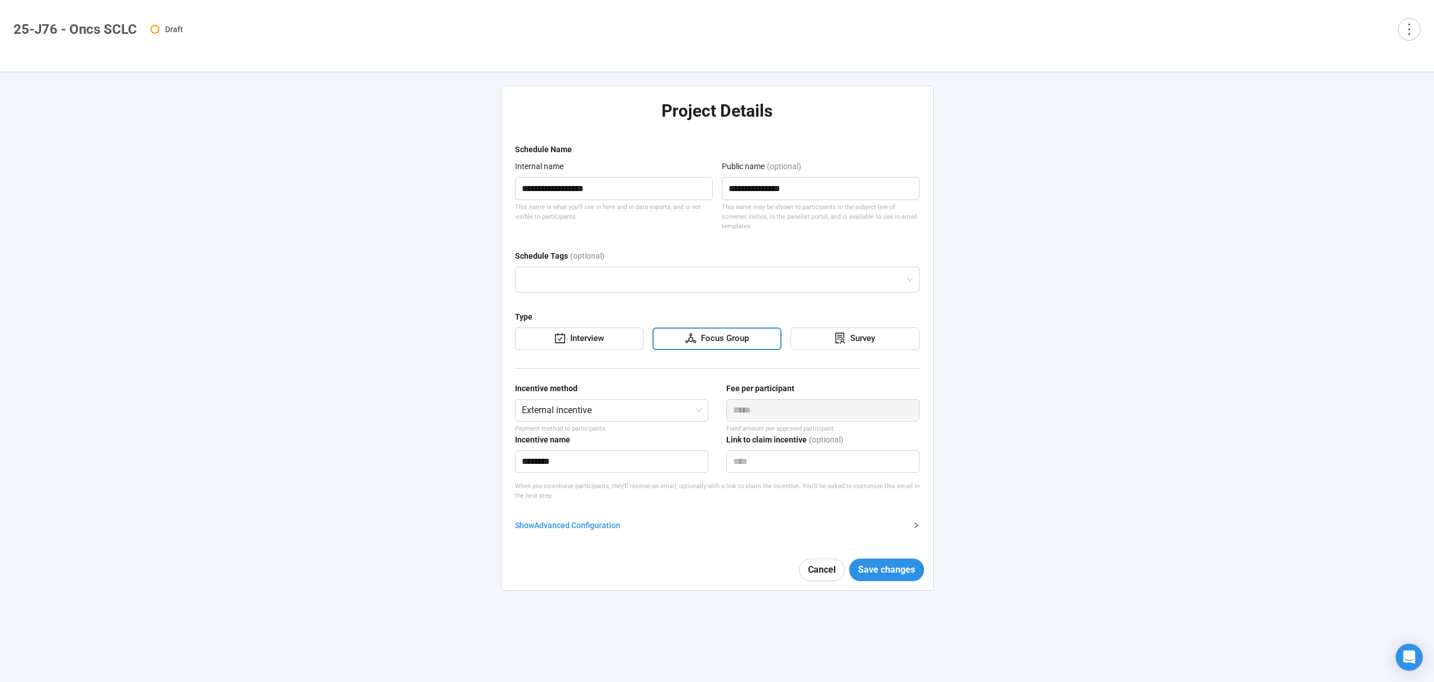
click at [583, 519] on div "Show Advanced Configuration" at bounding box center [710, 525] width 391 height 12
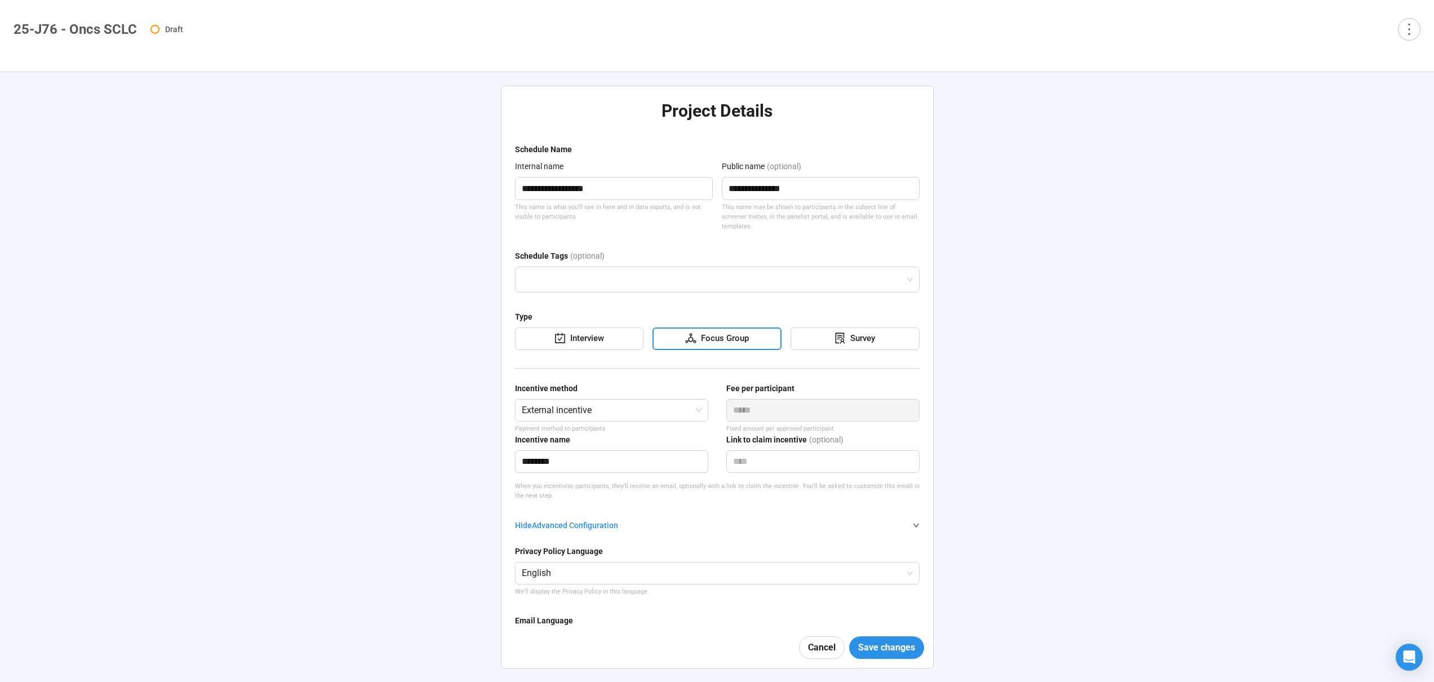
type textarea "**********"
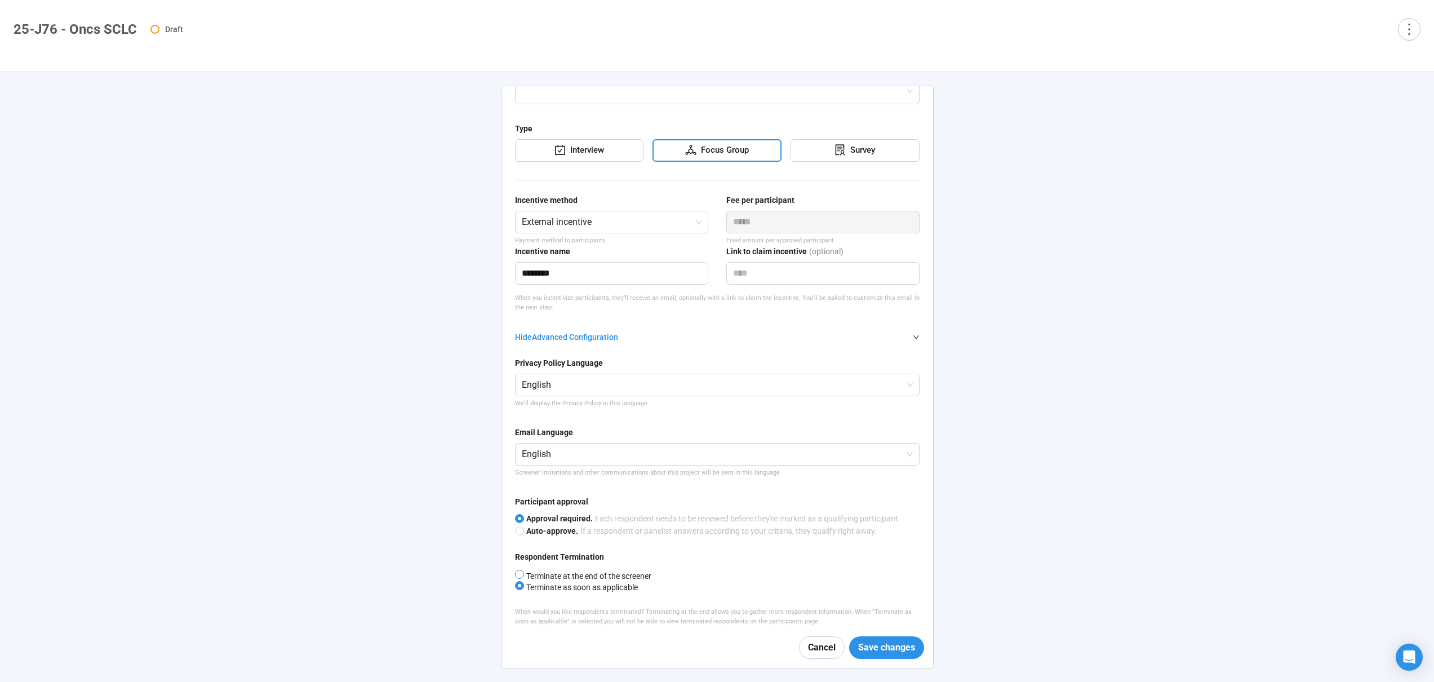
scroll to position [190, 0]
click at [522, 573] on span at bounding box center [519, 571] width 9 height 9
click at [876, 646] on span "Save changes" at bounding box center [886, 647] width 57 height 14
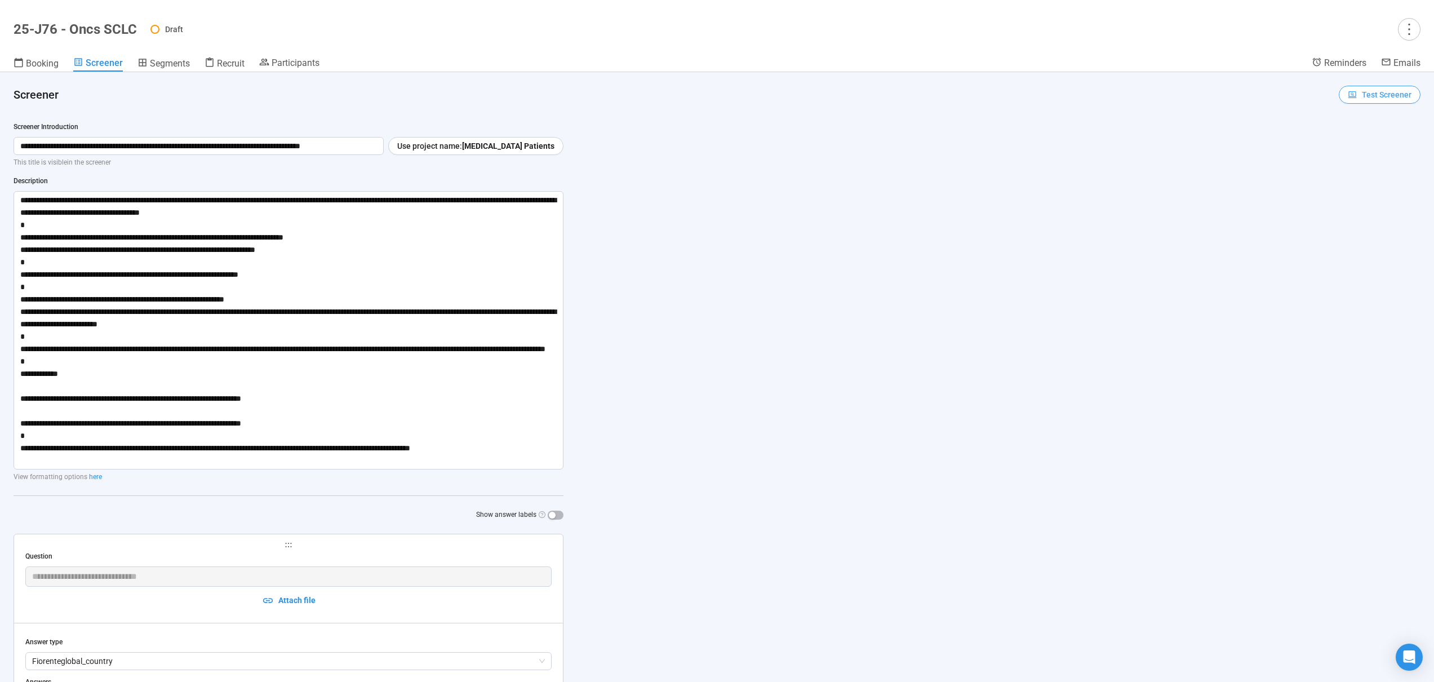
click at [1362, 95] on span "Test Screener" at bounding box center [1387, 94] width 50 height 12
click at [1357, 156] on link "Test screener" at bounding box center [1363, 153] width 46 height 9
click at [1404, 28] on icon "more" at bounding box center [1408, 28] width 15 height 15
click at [1386, 54] on span "Project details" at bounding box center [1386, 54] width 50 height 12
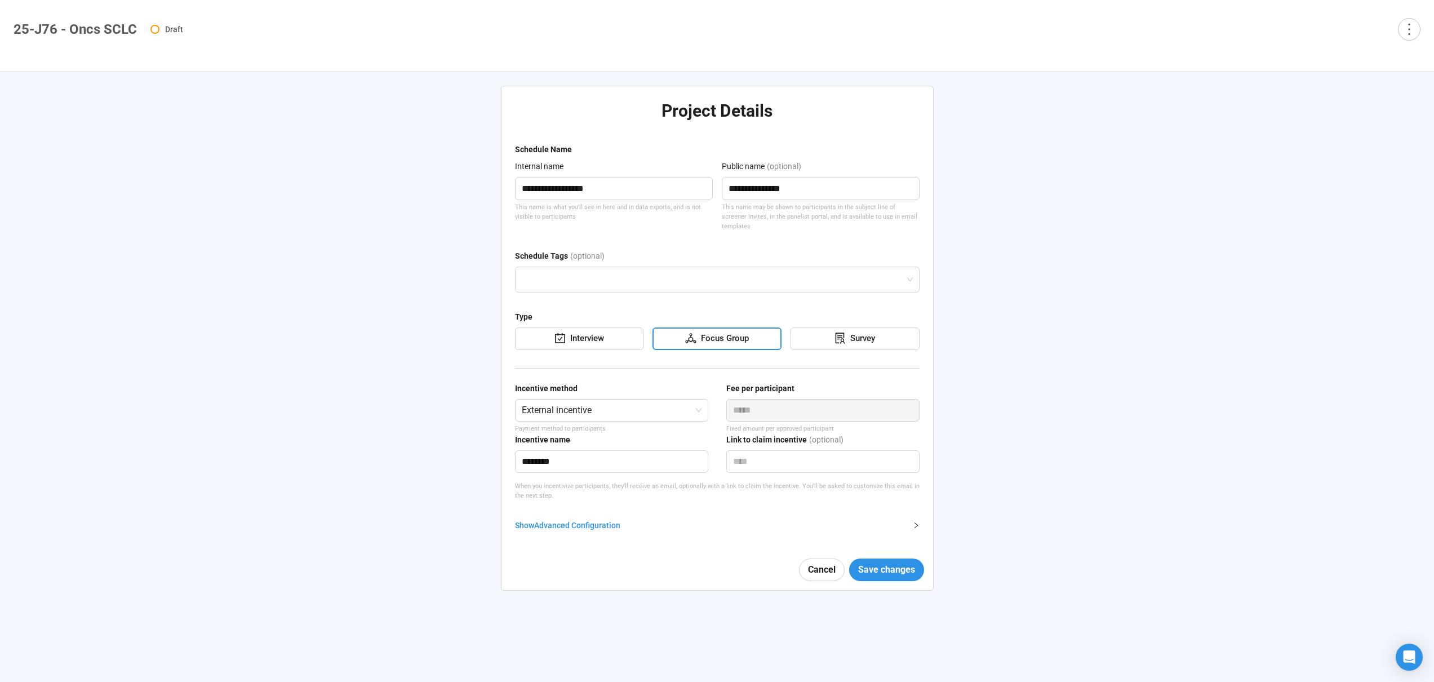
click at [606, 519] on div "Show Advanced Configuration" at bounding box center [710, 525] width 391 height 12
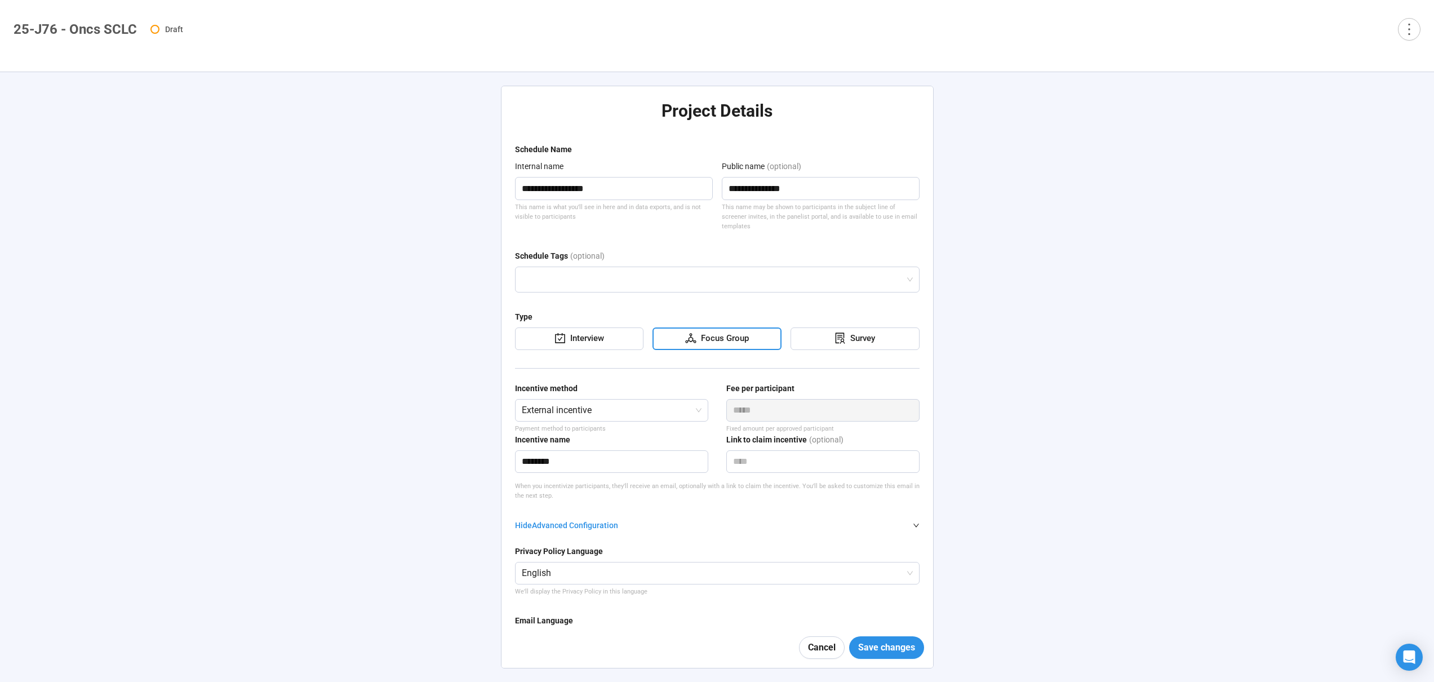
type textarea "**********"
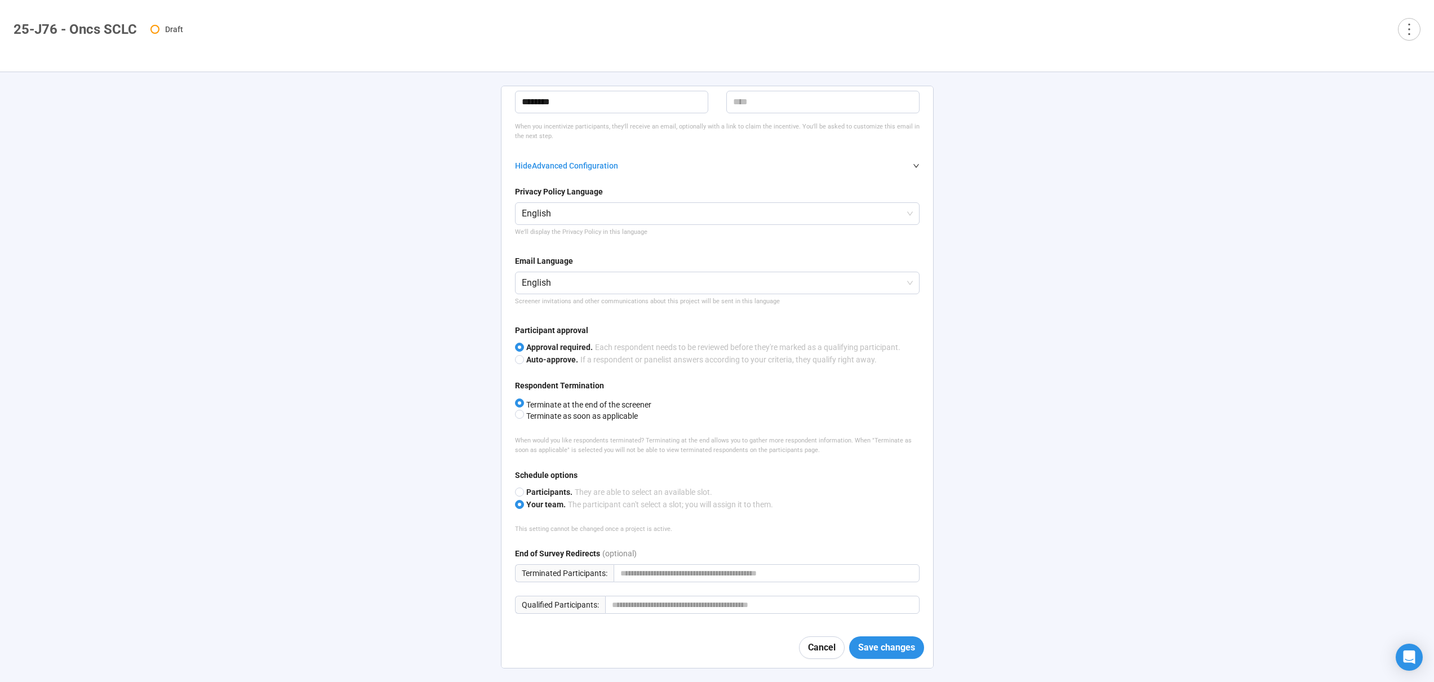
scroll to position [362, 0]
click at [893, 651] on span "Save changes" at bounding box center [886, 647] width 57 height 14
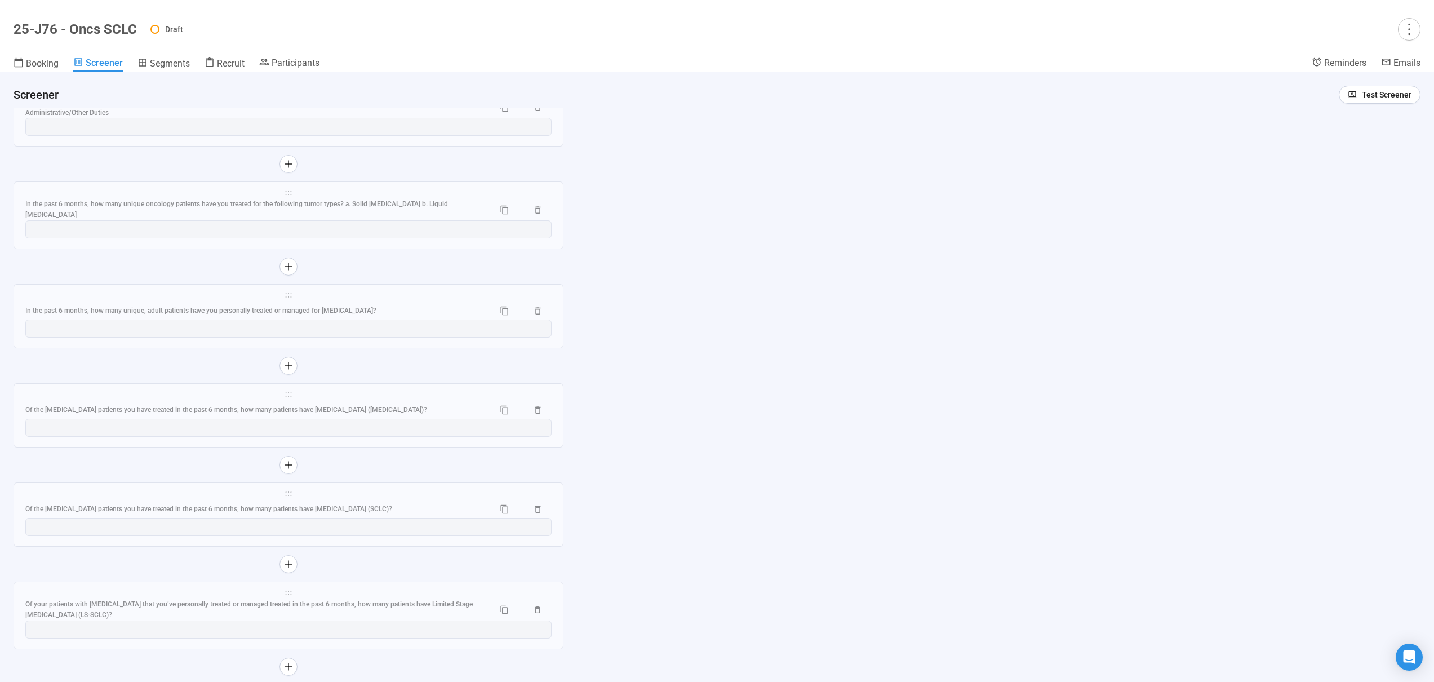
scroll to position [4934, 0]
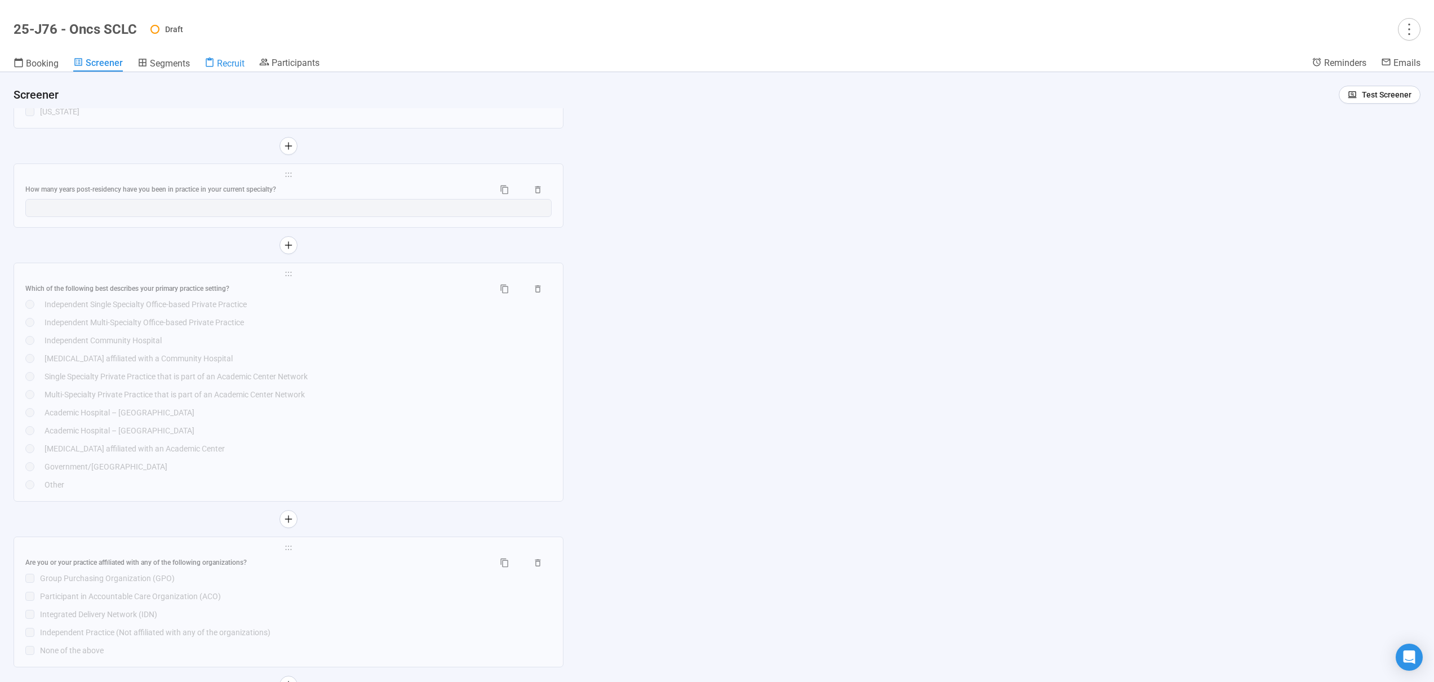
click at [236, 64] on span "Recruit" at bounding box center [231, 63] width 28 height 11
